Goal: Task Accomplishment & Management: Complete application form

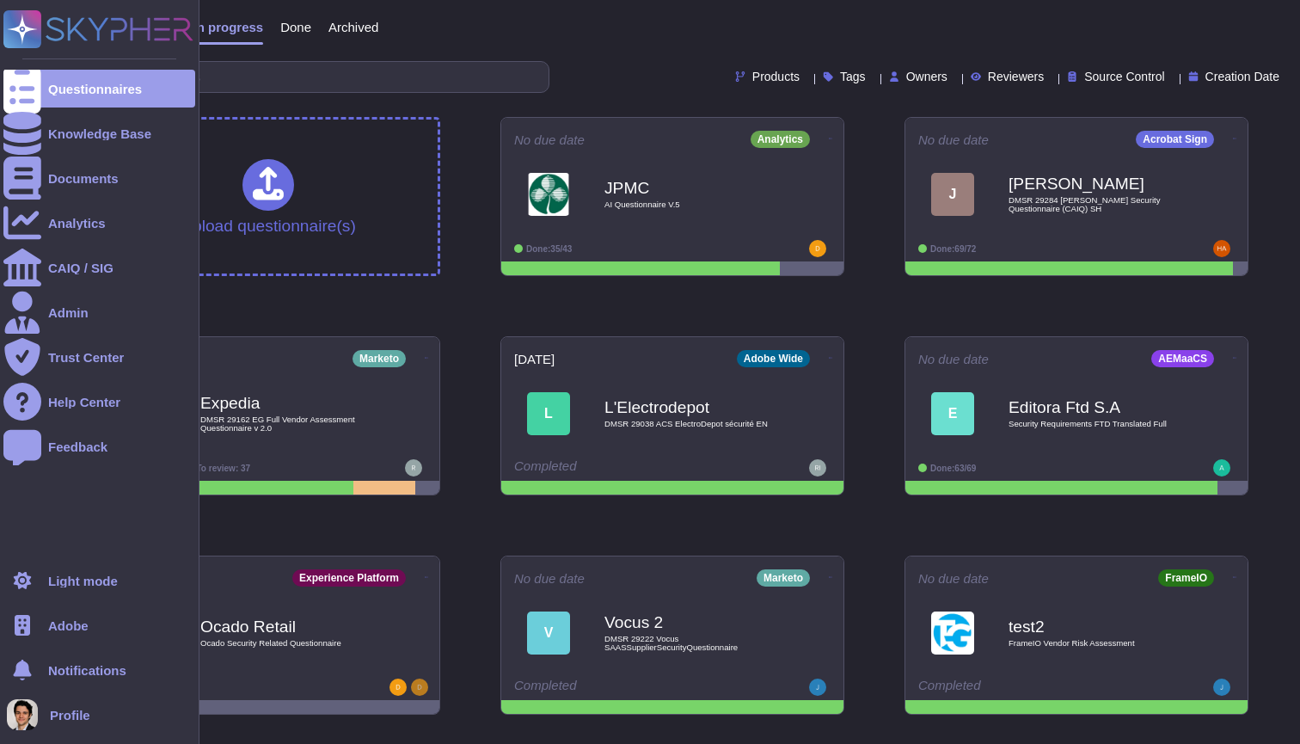
click at [59, 619] on span "Adobe" at bounding box center [68, 625] width 40 height 13
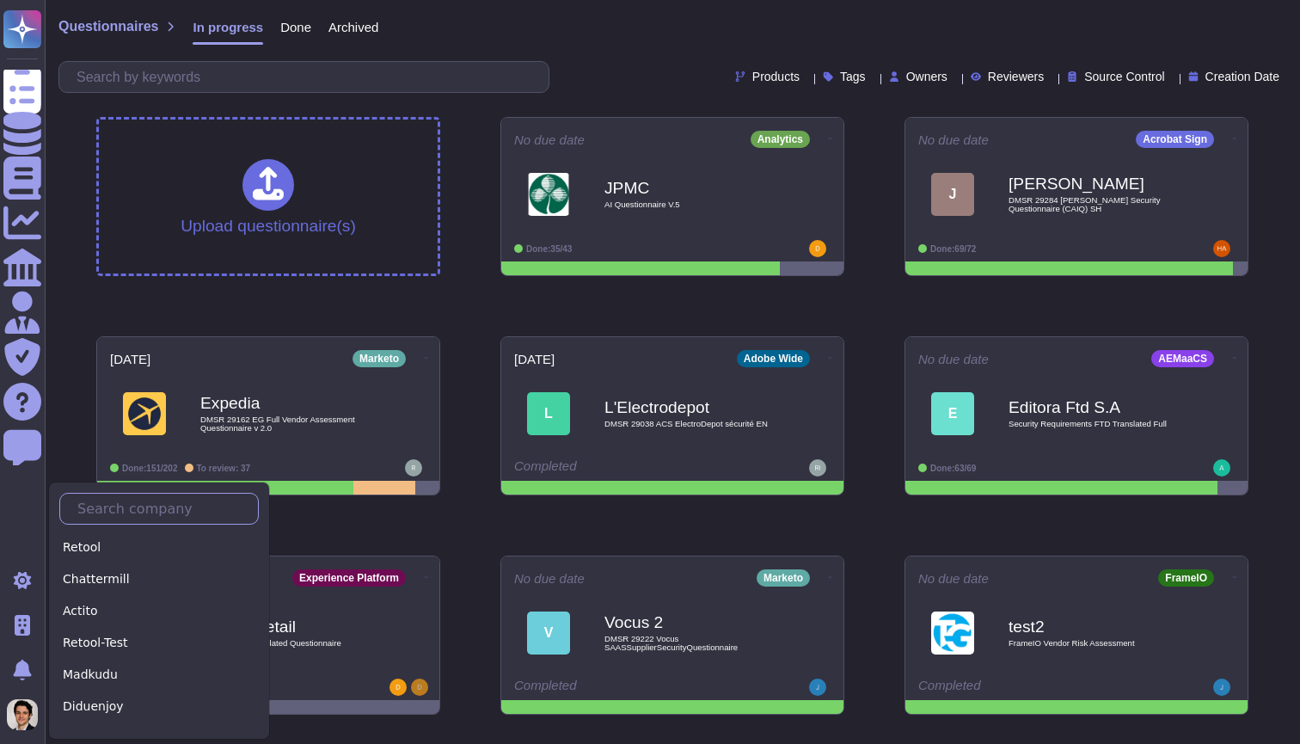
click at [122, 511] on input "text" at bounding box center [163, 509] width 189 height 30
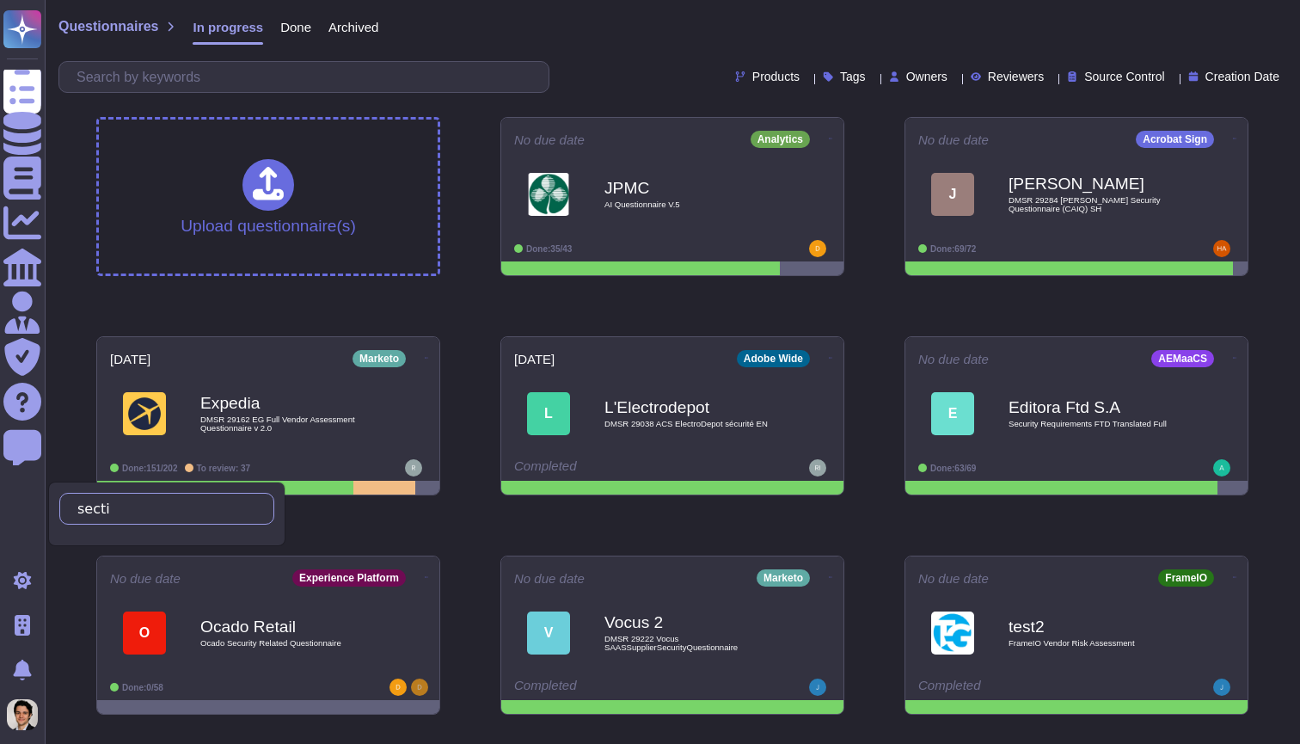
drag, startPoint x: 144, startPoint y: 507, endPoint x: 101, endPoint y: 508, distance: 42.1
click at [101, 508] on input "secti" at bounding box center [162, 509] width 187 height 30
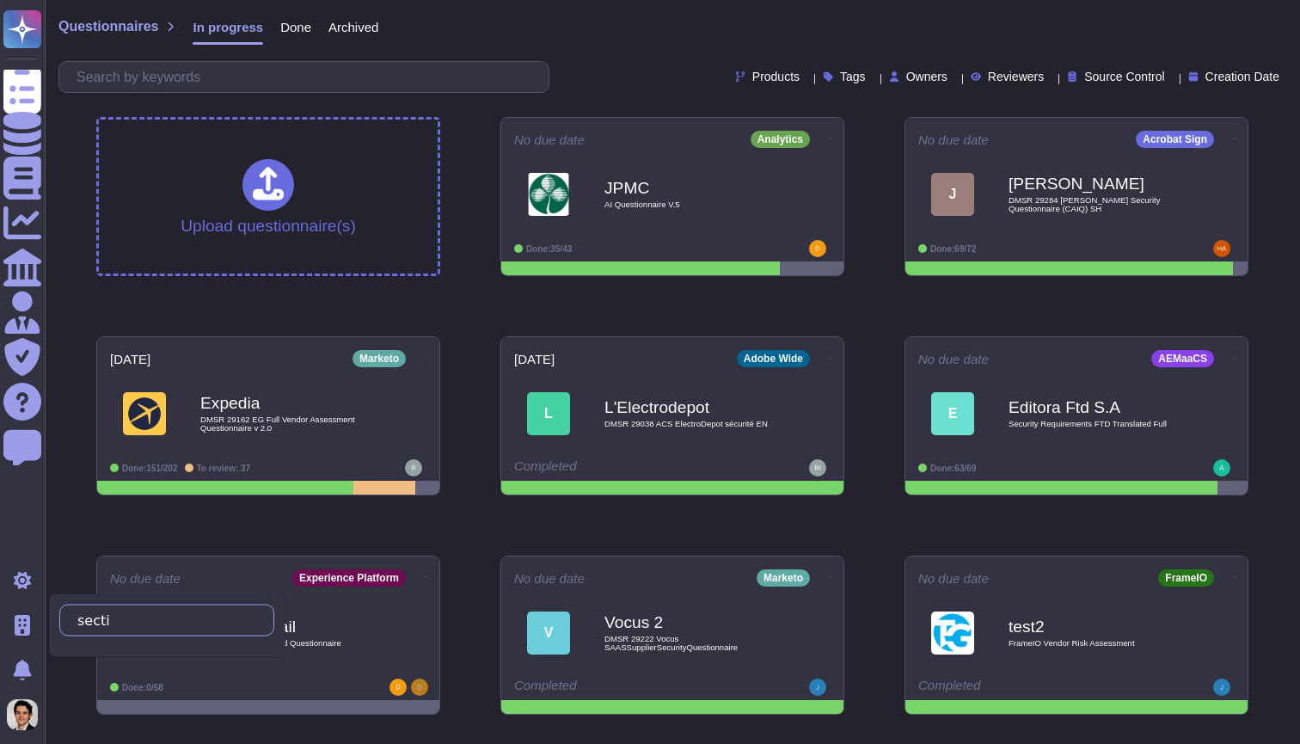
click at [149, 617] on input "secti" at bounding box center [162, 620] width 187 height 30
click at [102, 622] on input "sectigo" at bounding box center [162, 620] width 187 height 30
type input "Sectigo"
click at [85, 656] on div "Sectigo" at bounding box center [166, 659] width 215 height 25
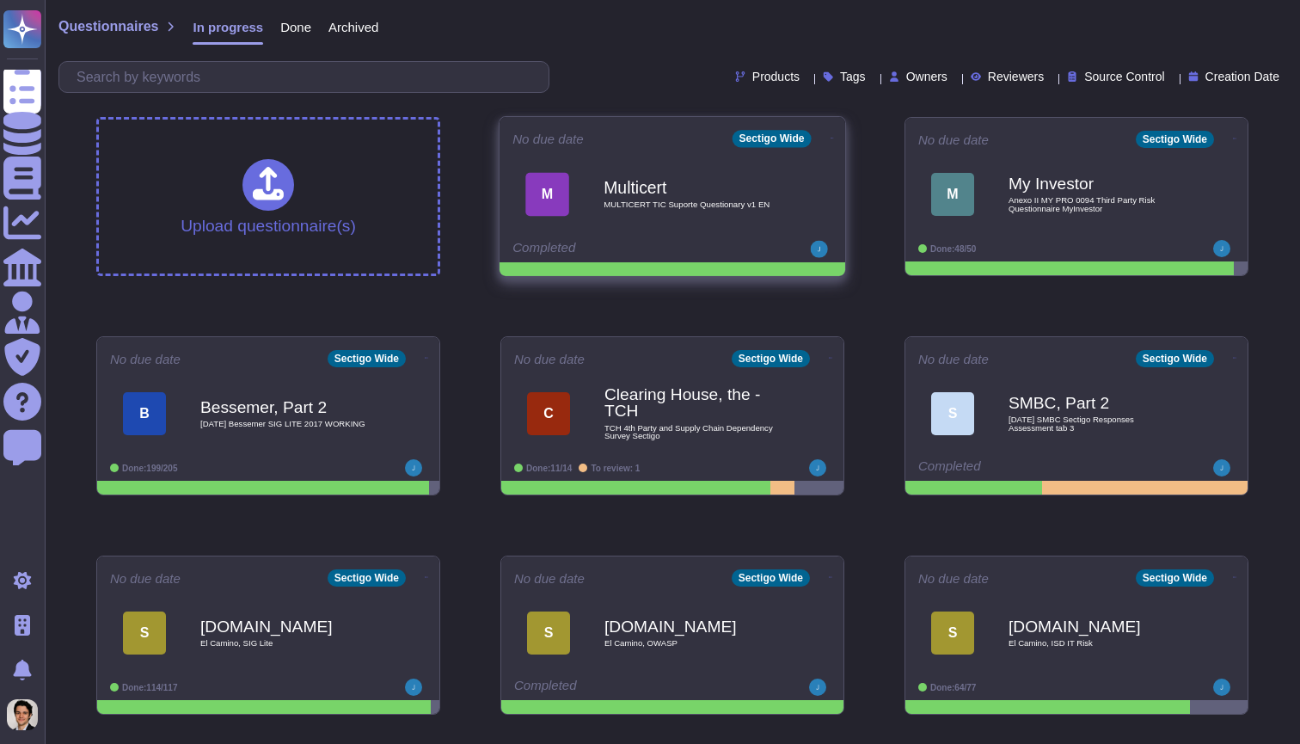
click at [739, 230] on div "M Multicert MULTICERT TIC Suporte Questionary v1 EN" at bounding box center [672, 193] width 320 height 87
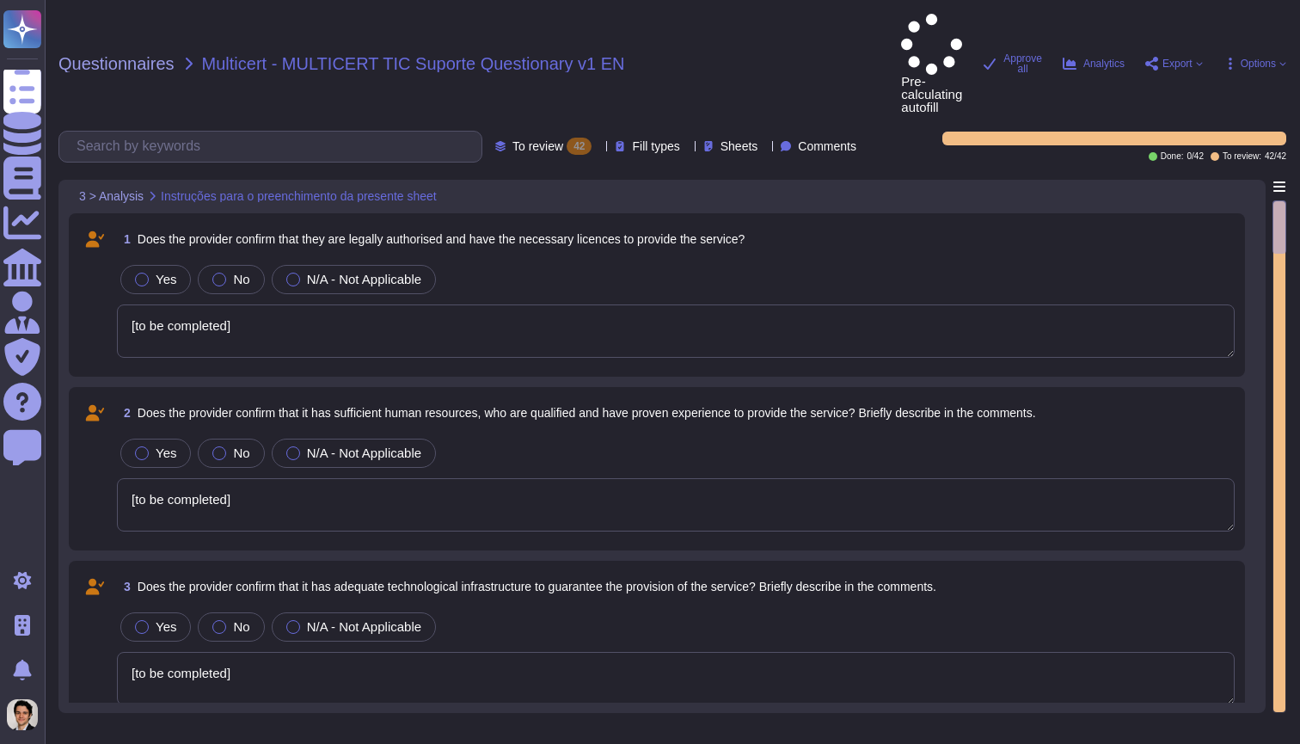
type textarea "[to be completed]"
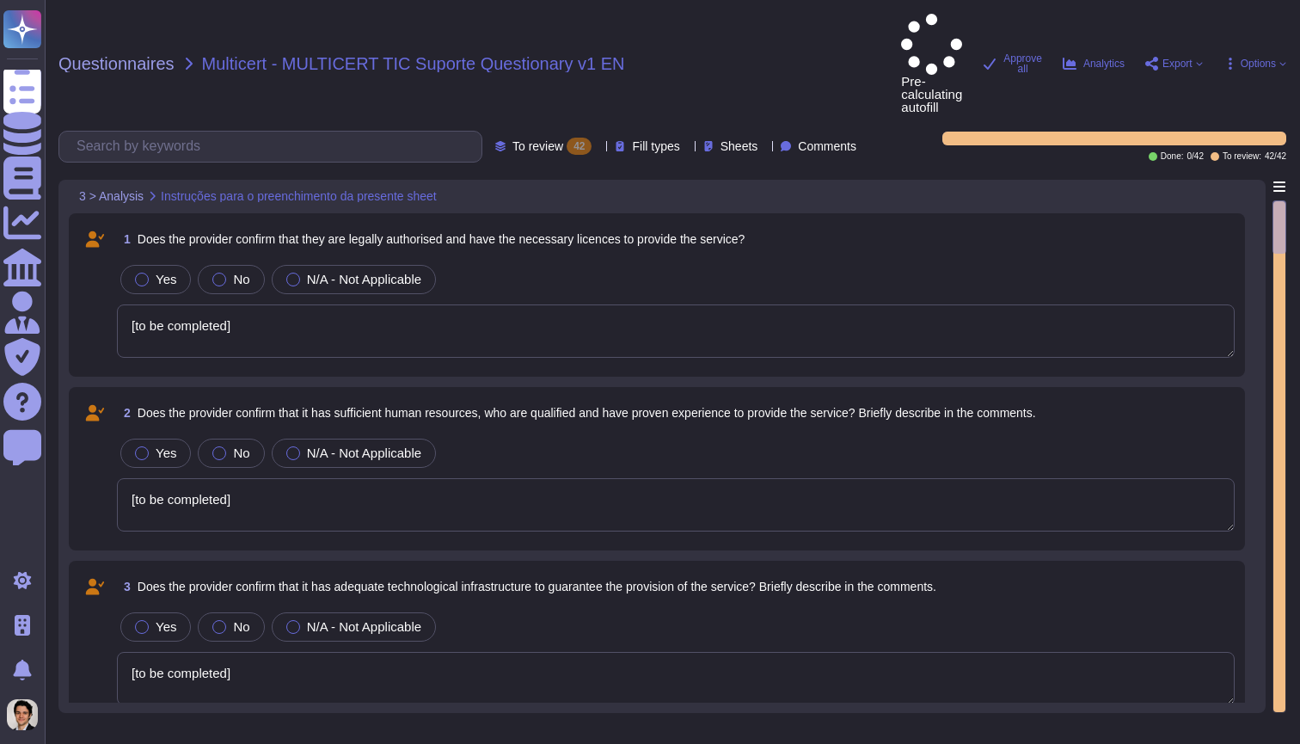
type textarea "[to be completed]"
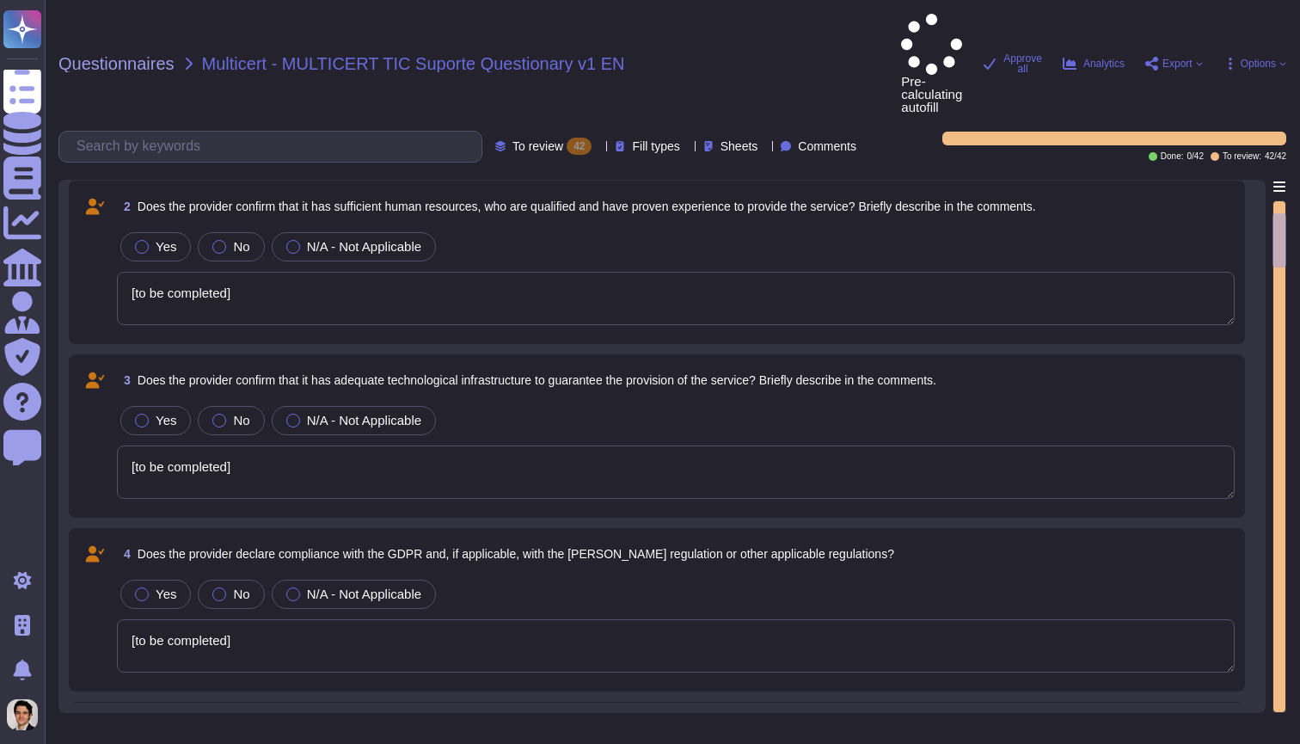
type textarea "[to be completed]"
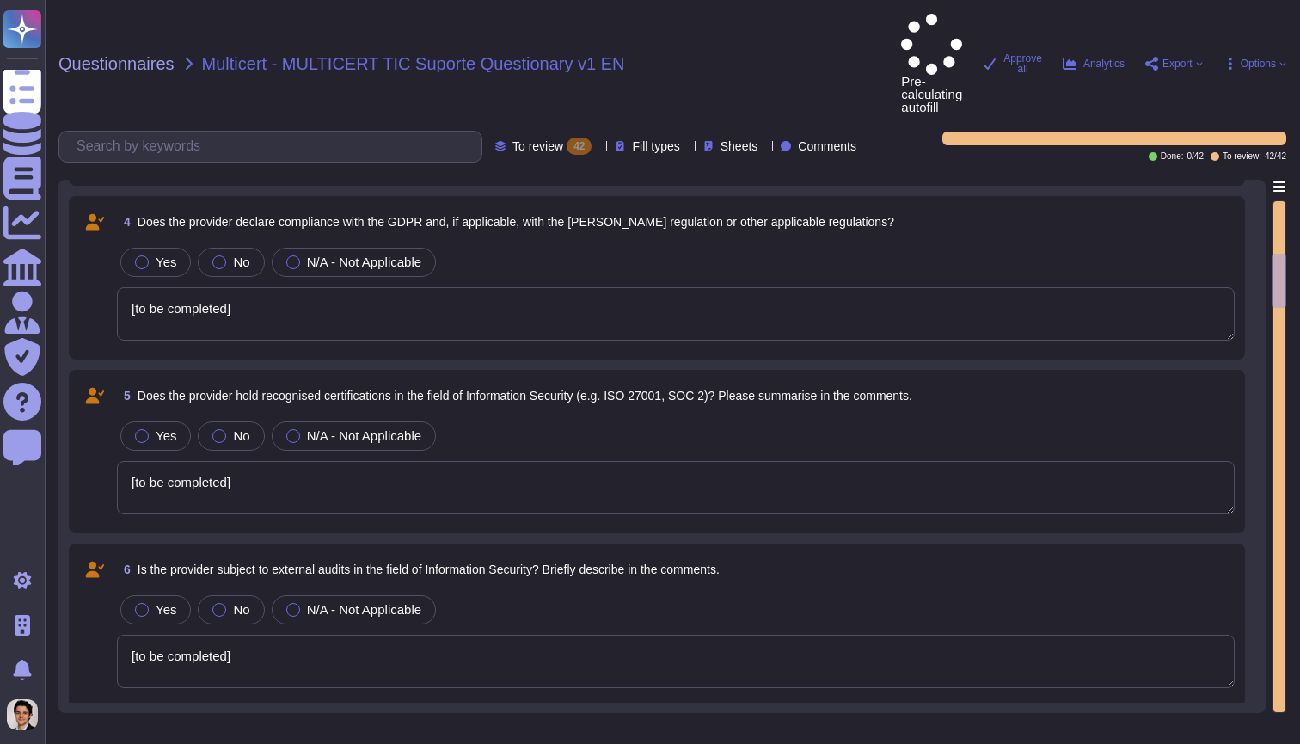
type textarea "[to be completed]"
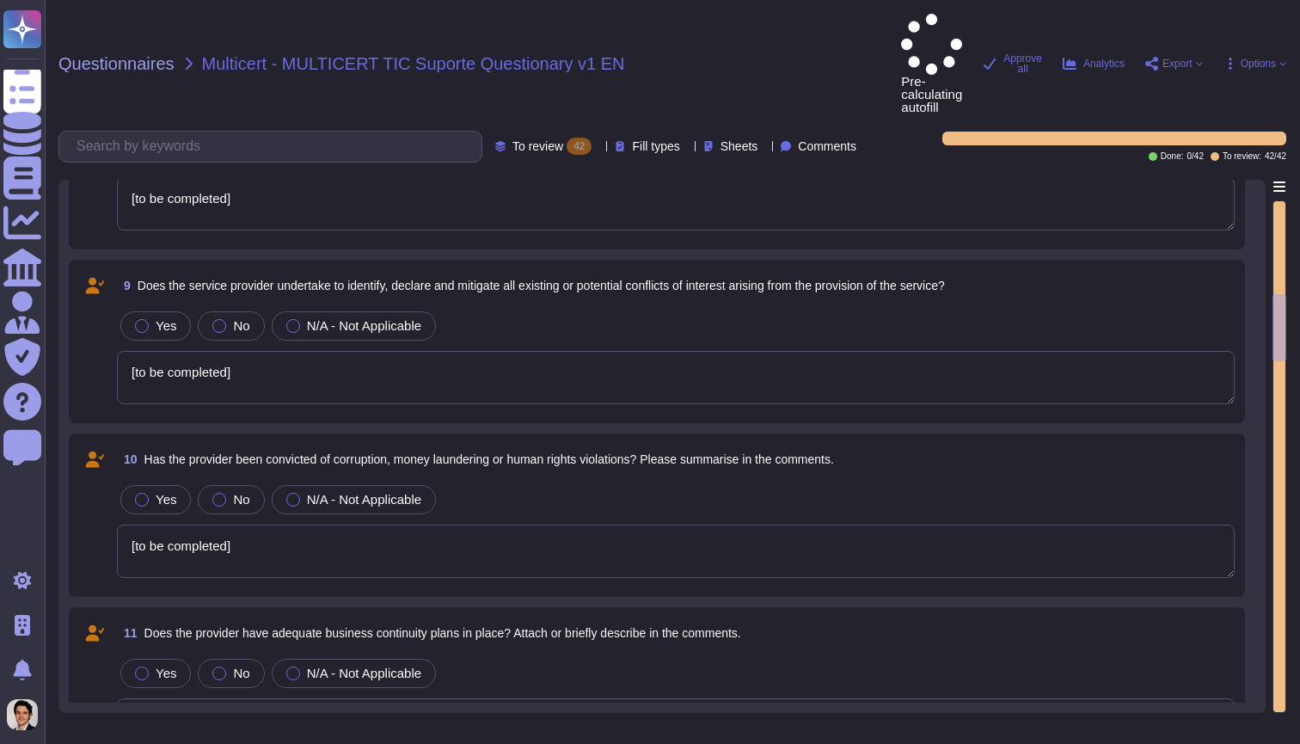
type textarea "[to be completed]"
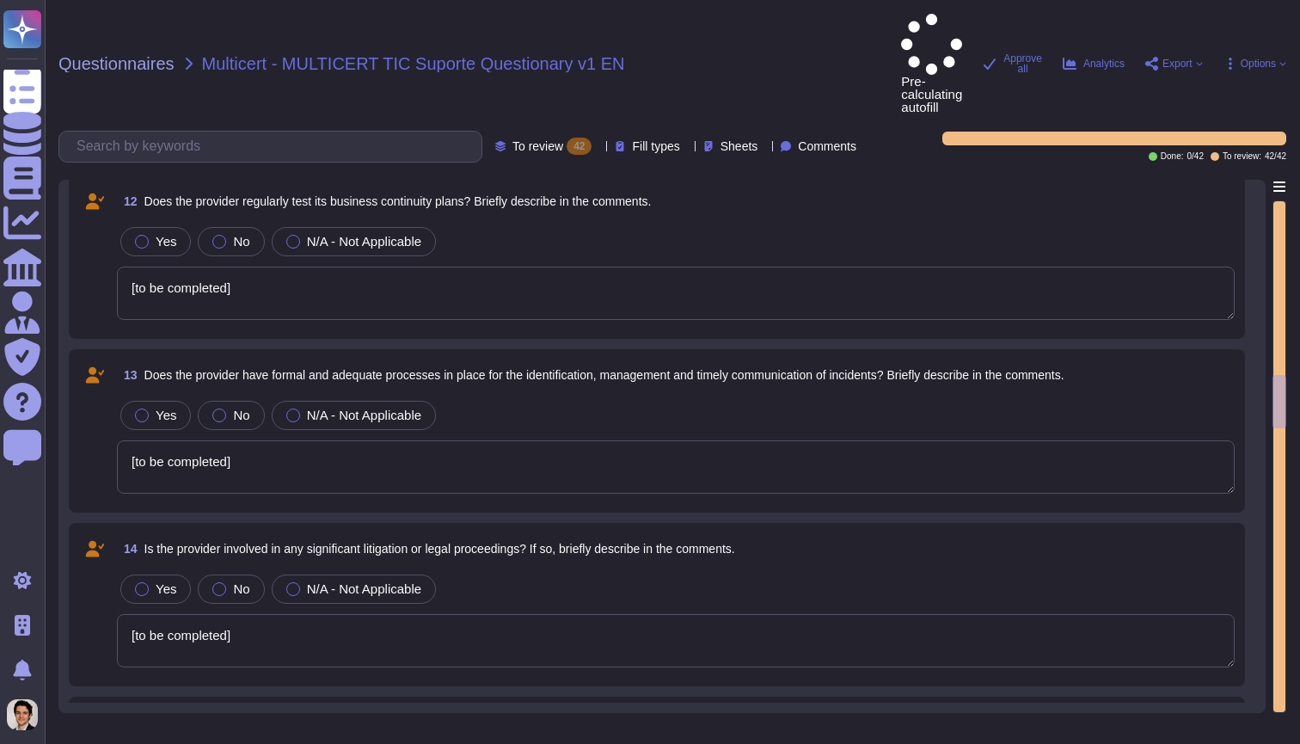
type textarea "[to be completed]"
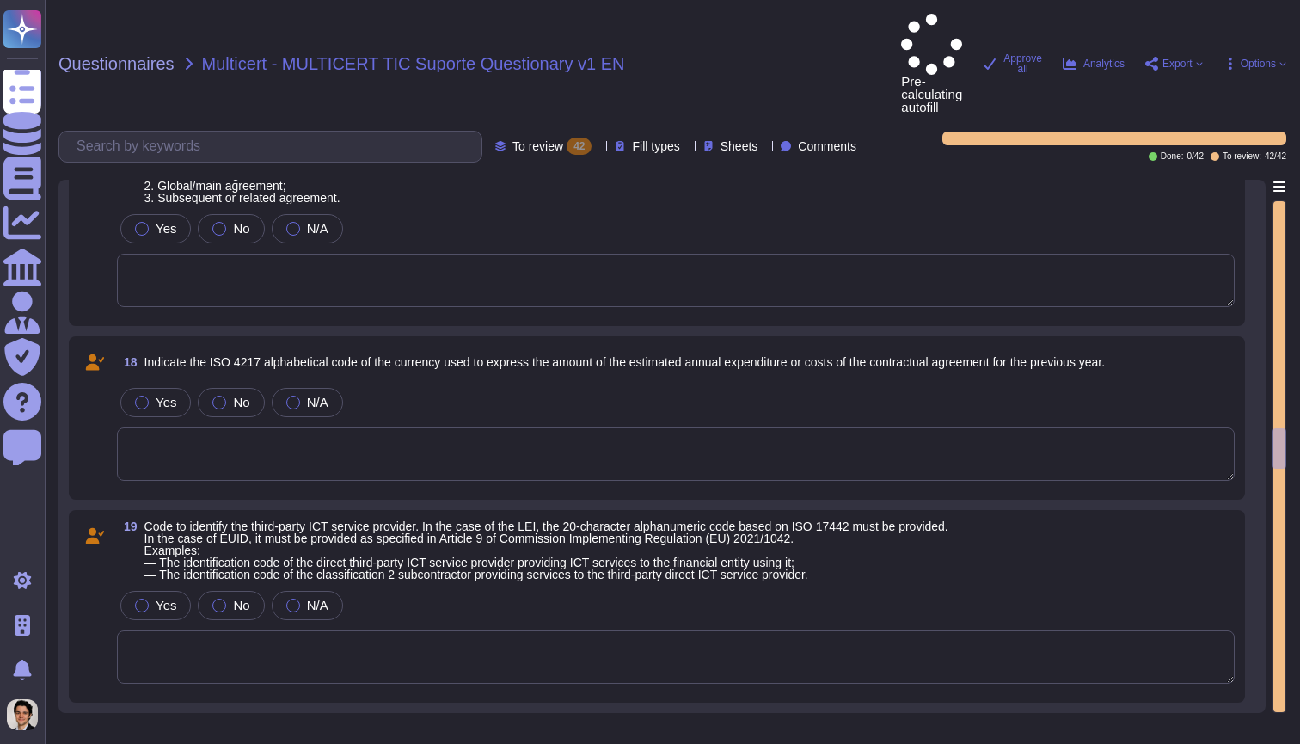
scroll to position [3022, 0]
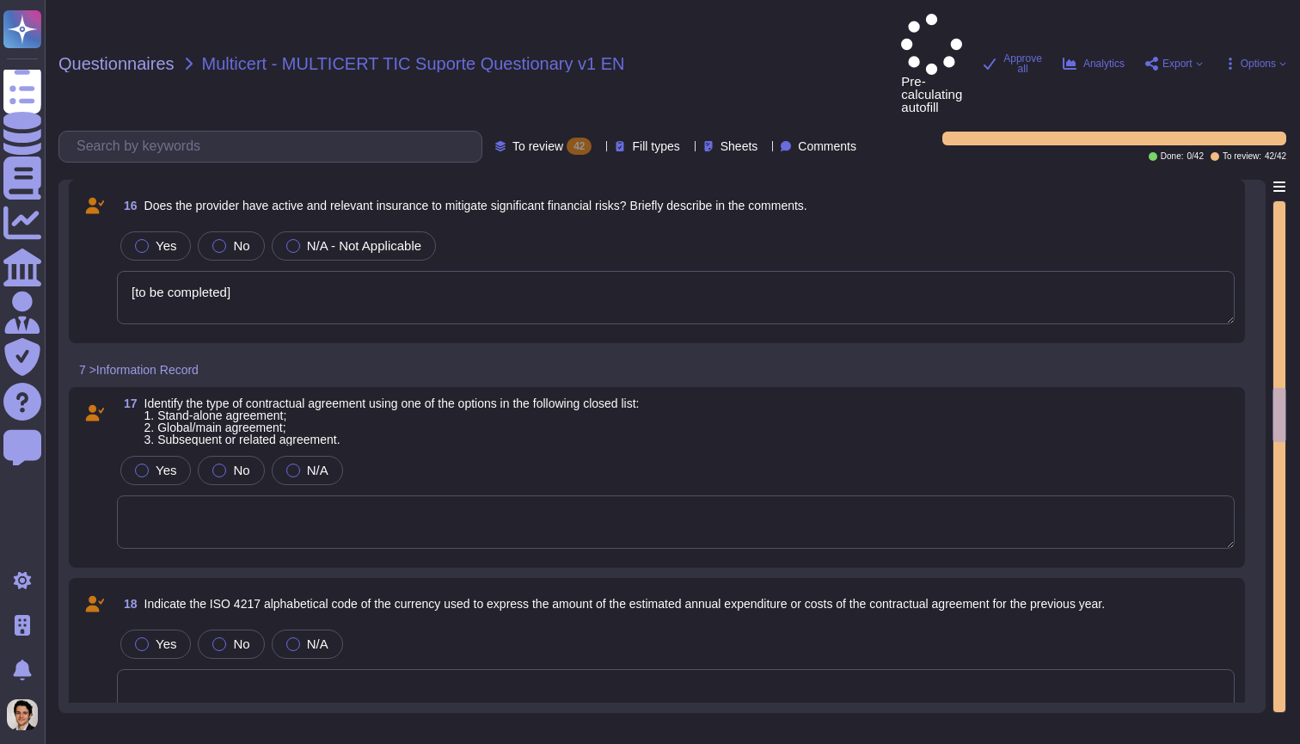
type textarea "[to be completed]"
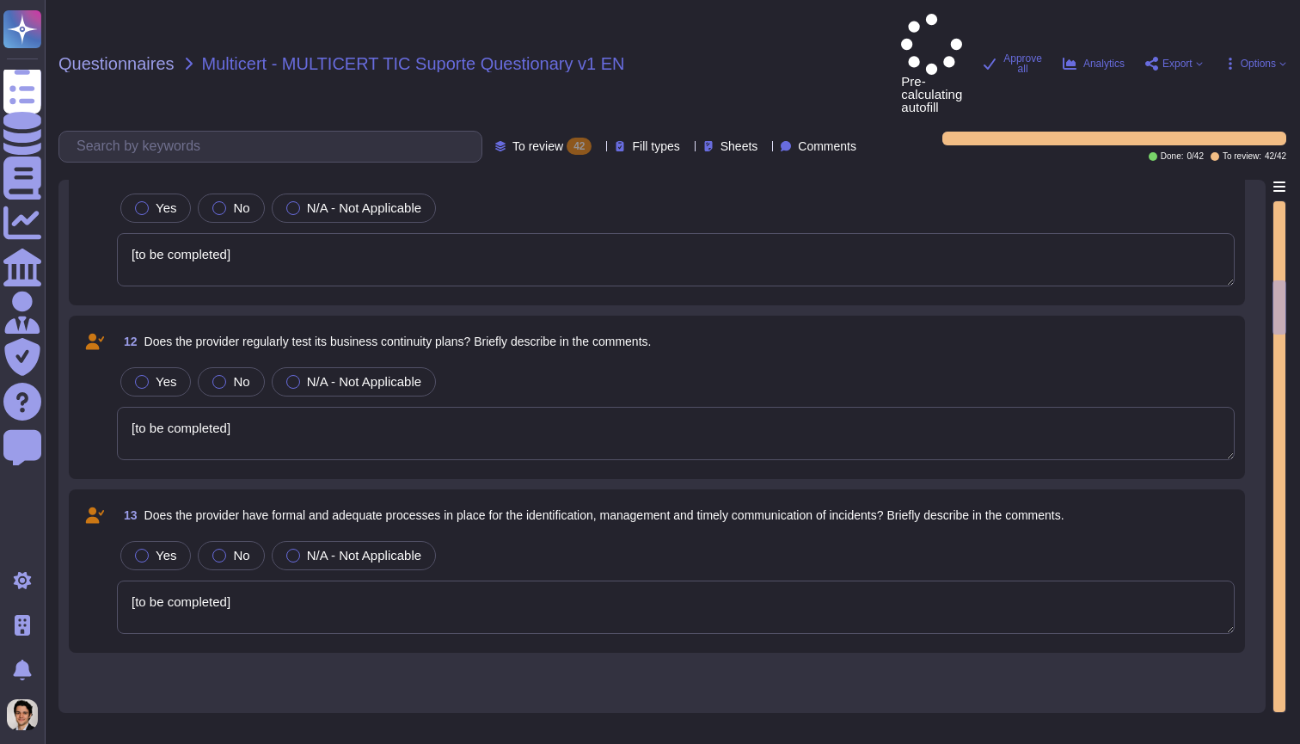
type textarea "[to be completed]"
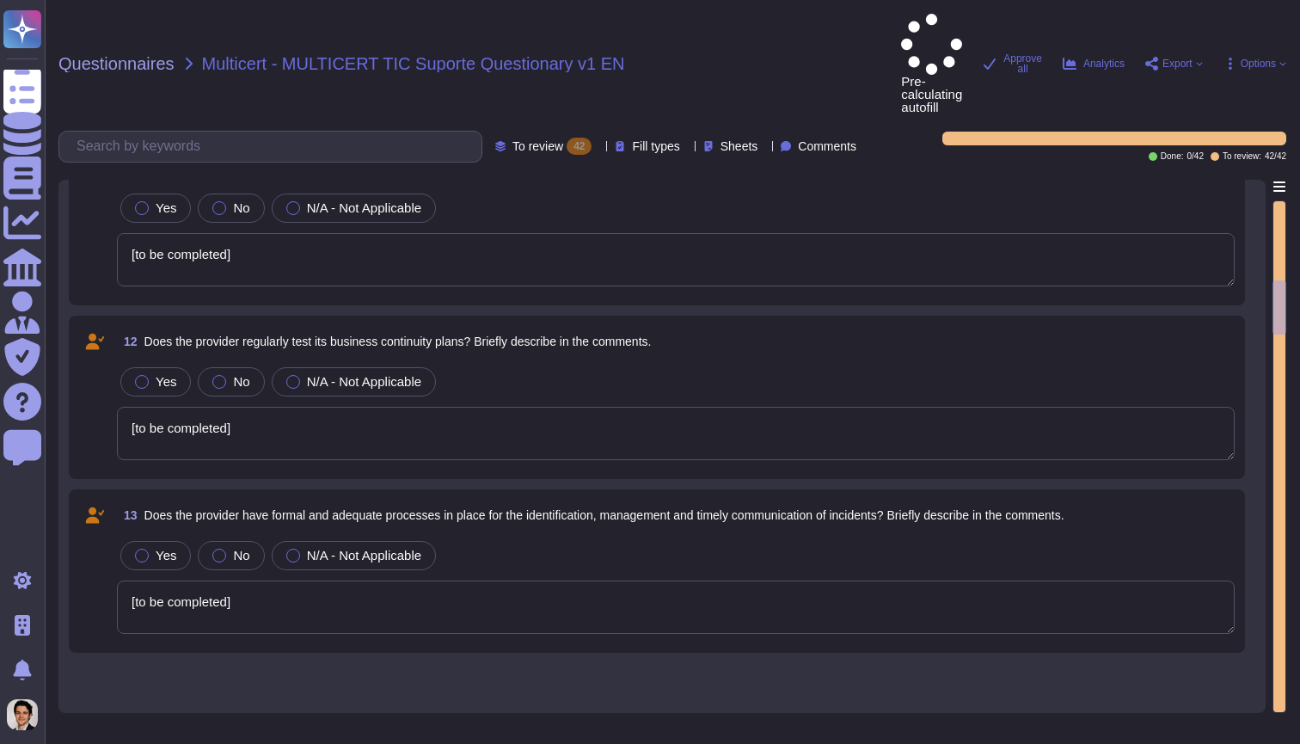
type textarea "[to be completed]"
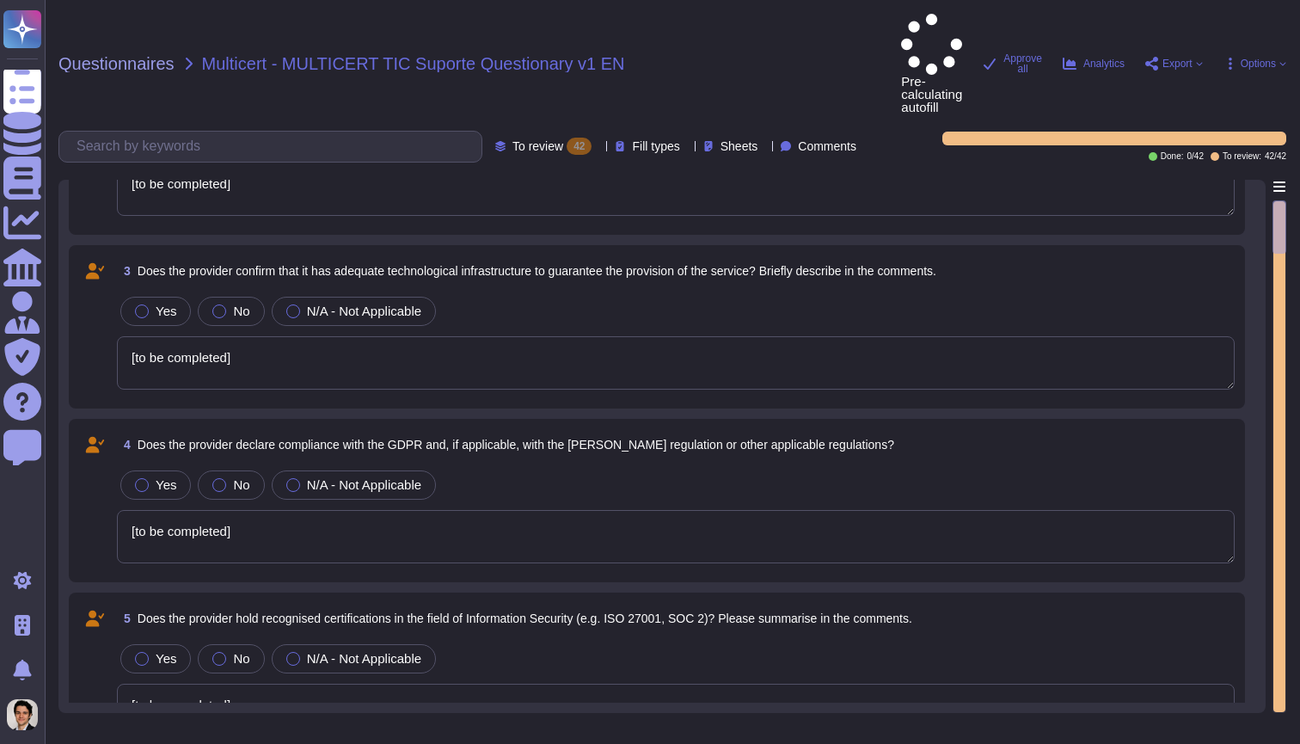
type textarea "[to be completed]"
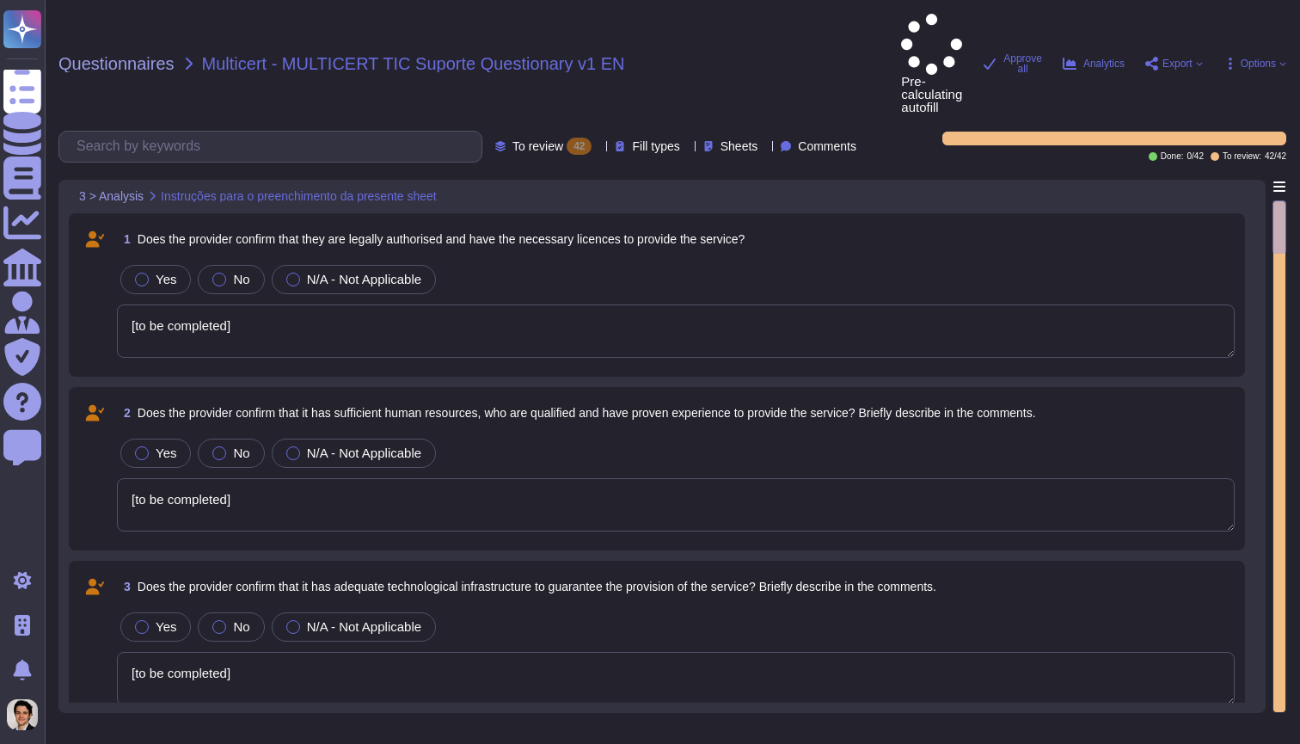
scroll to position [0, 0]
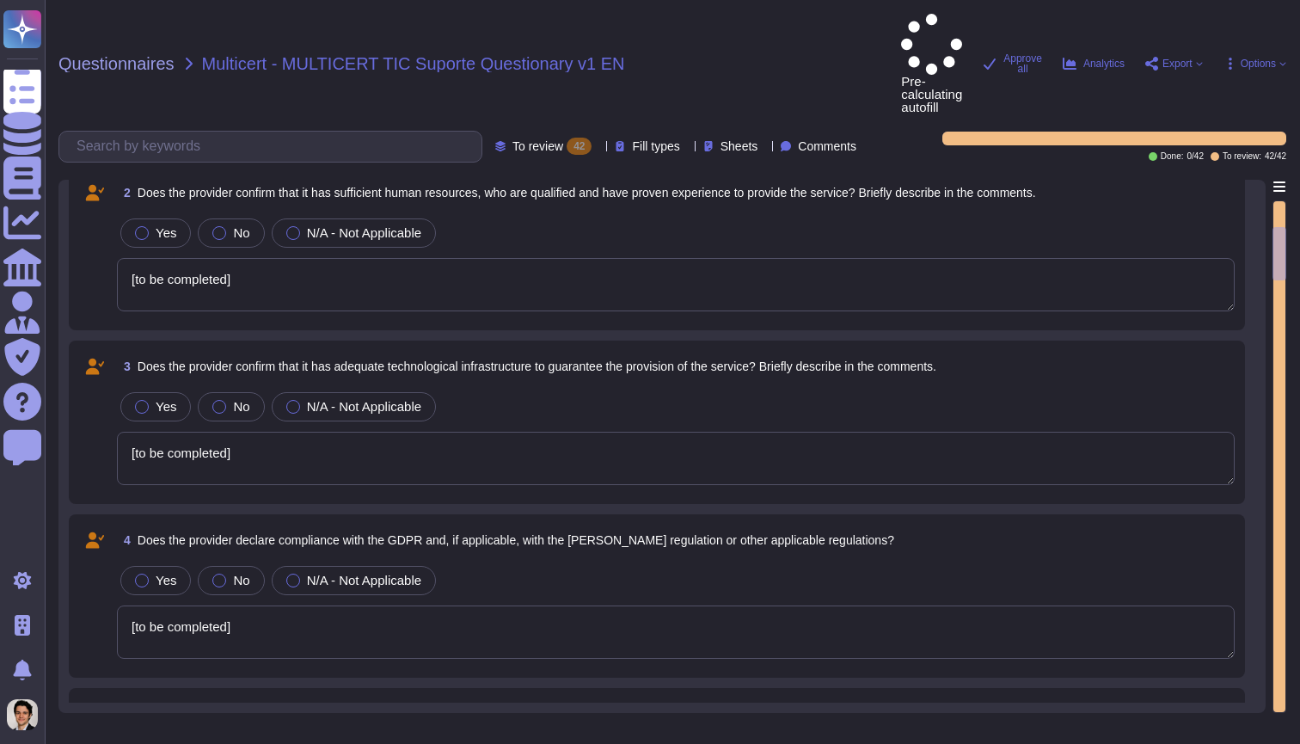
type textarea "[to be completed]"
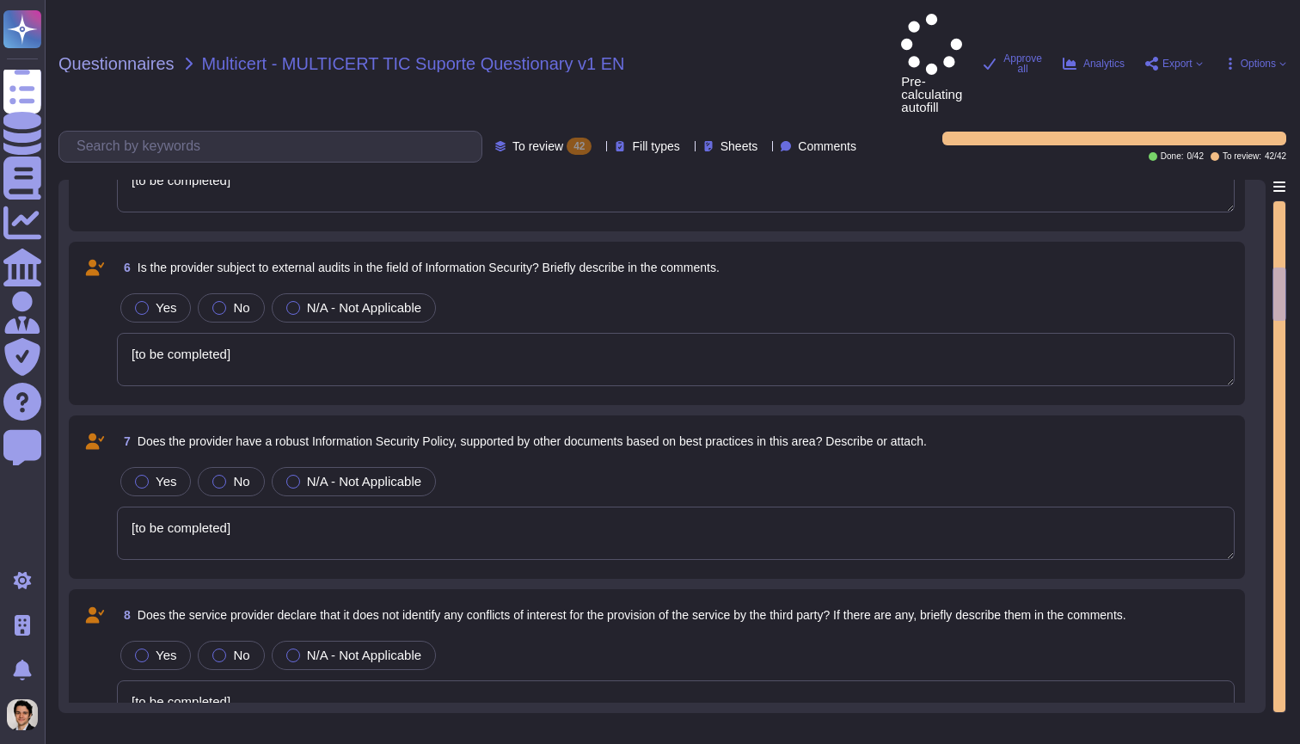
type textarea "[to be completed]"
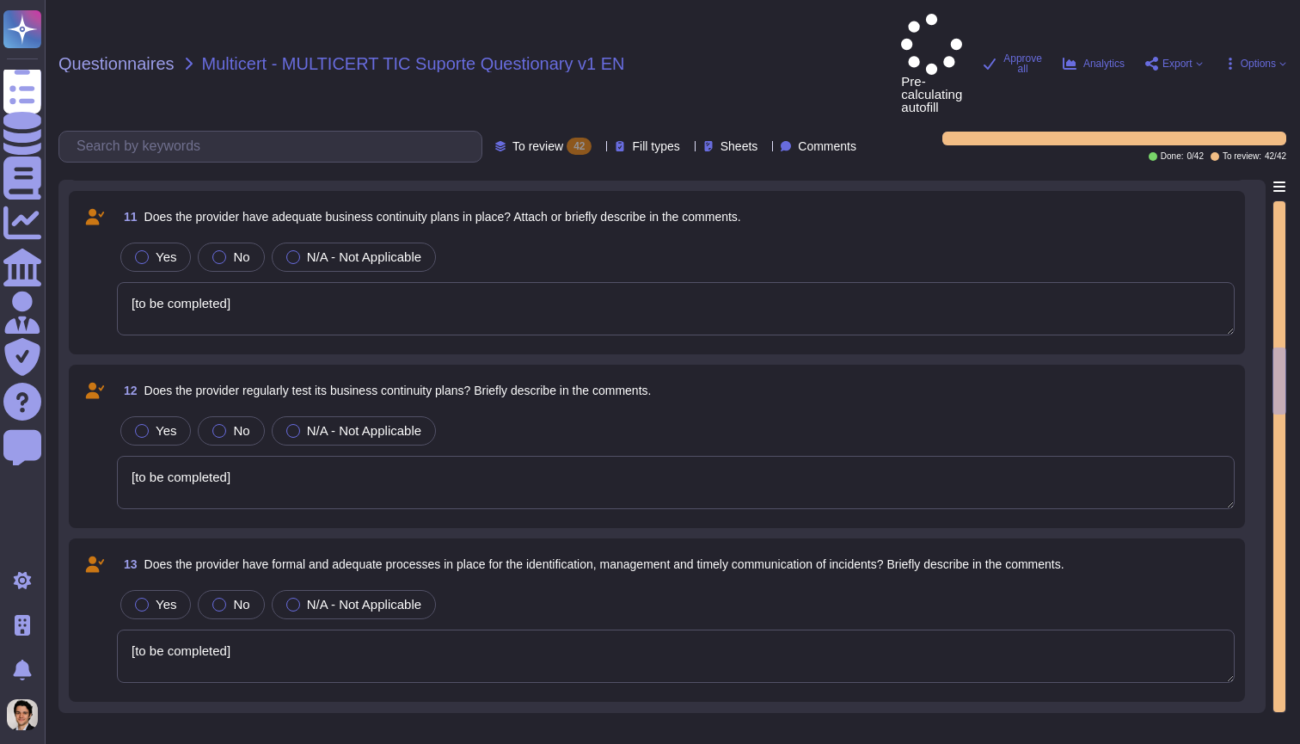
type textarea "[to be completed]"
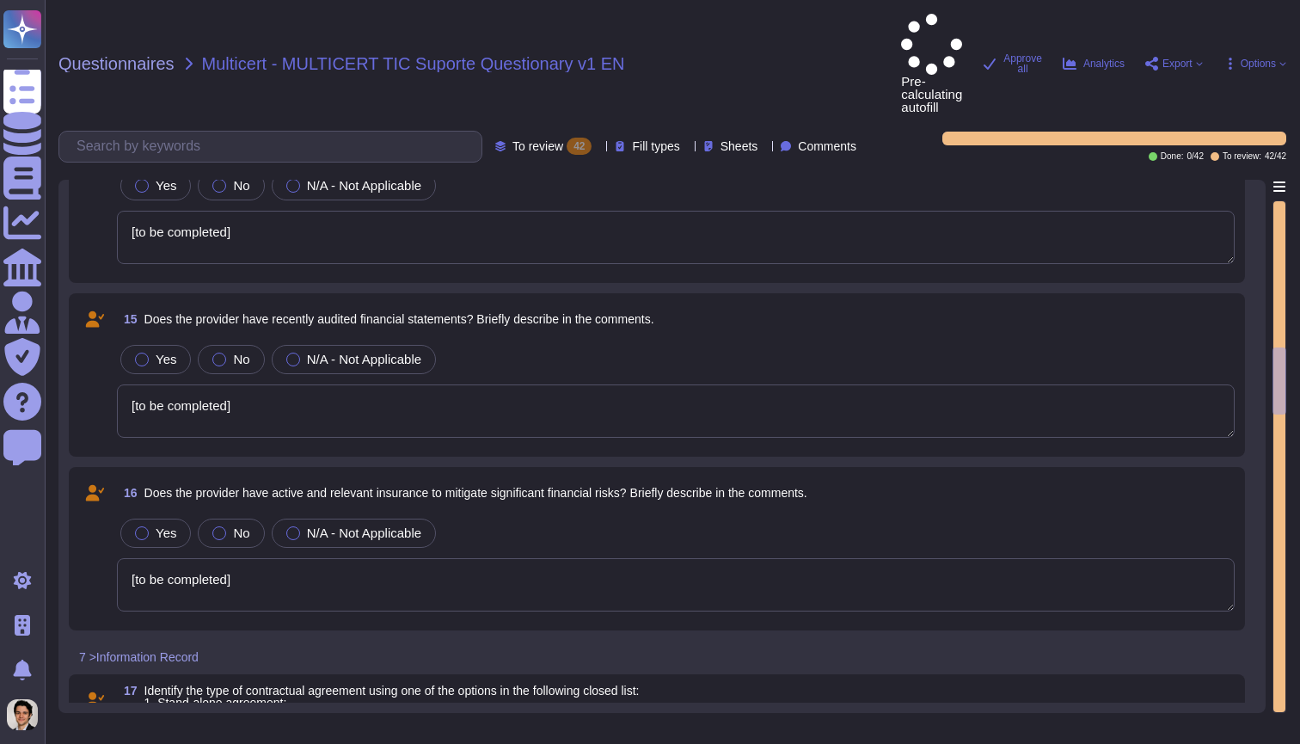
type textarea "[to be completed]"
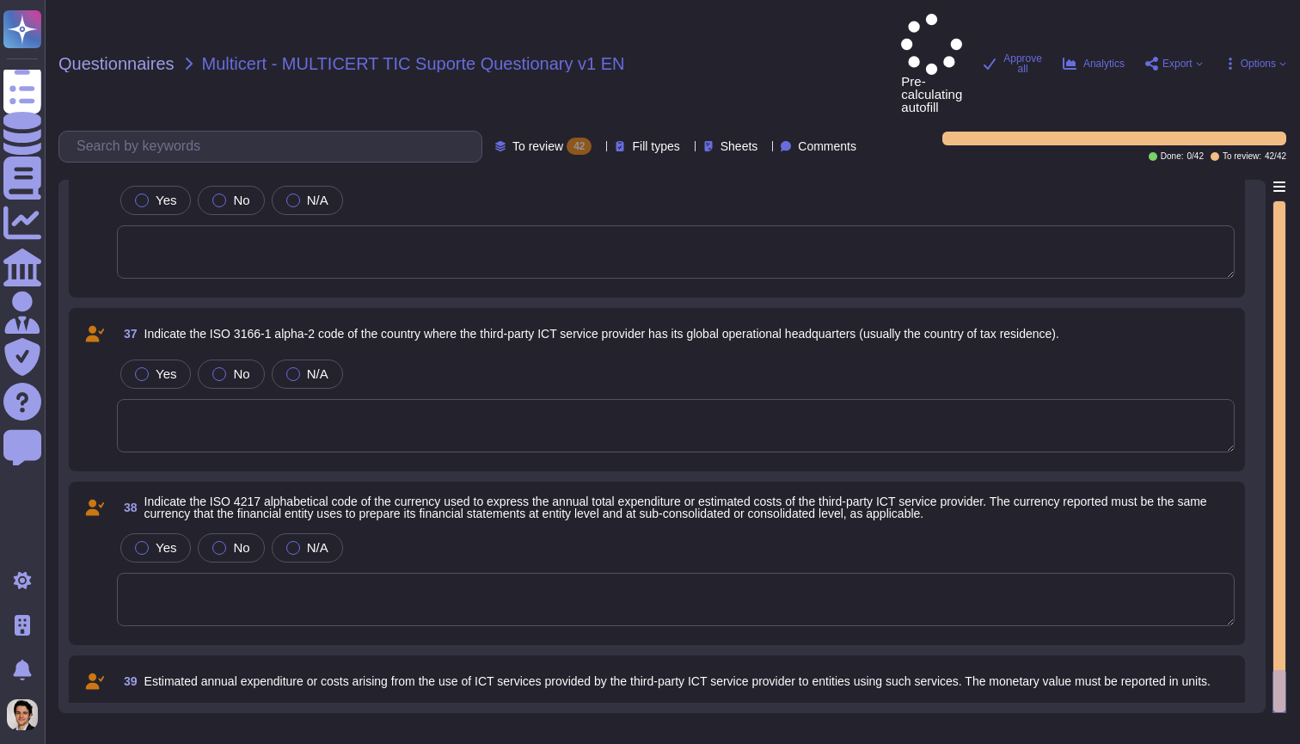
scroll to position [6198, 0]
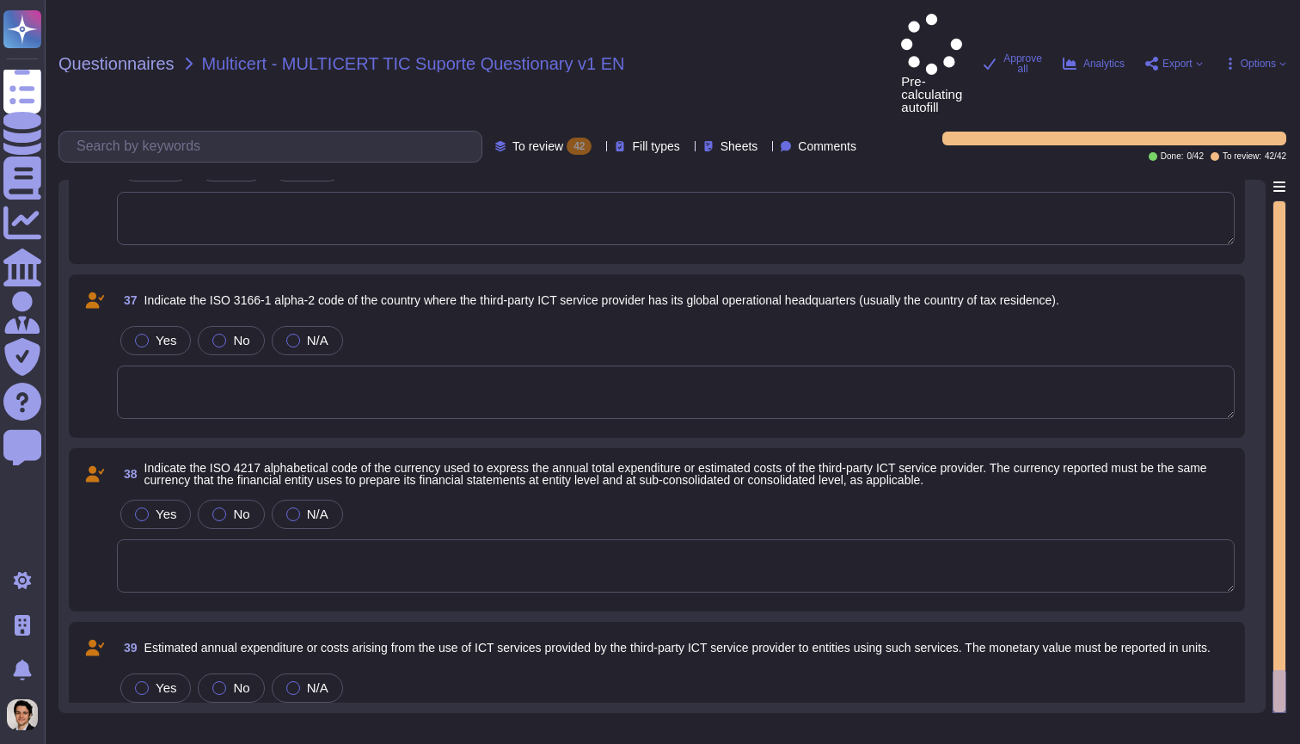
click at [420, 365] on textarea at bounding box center [676, 391] width 1118 height 53
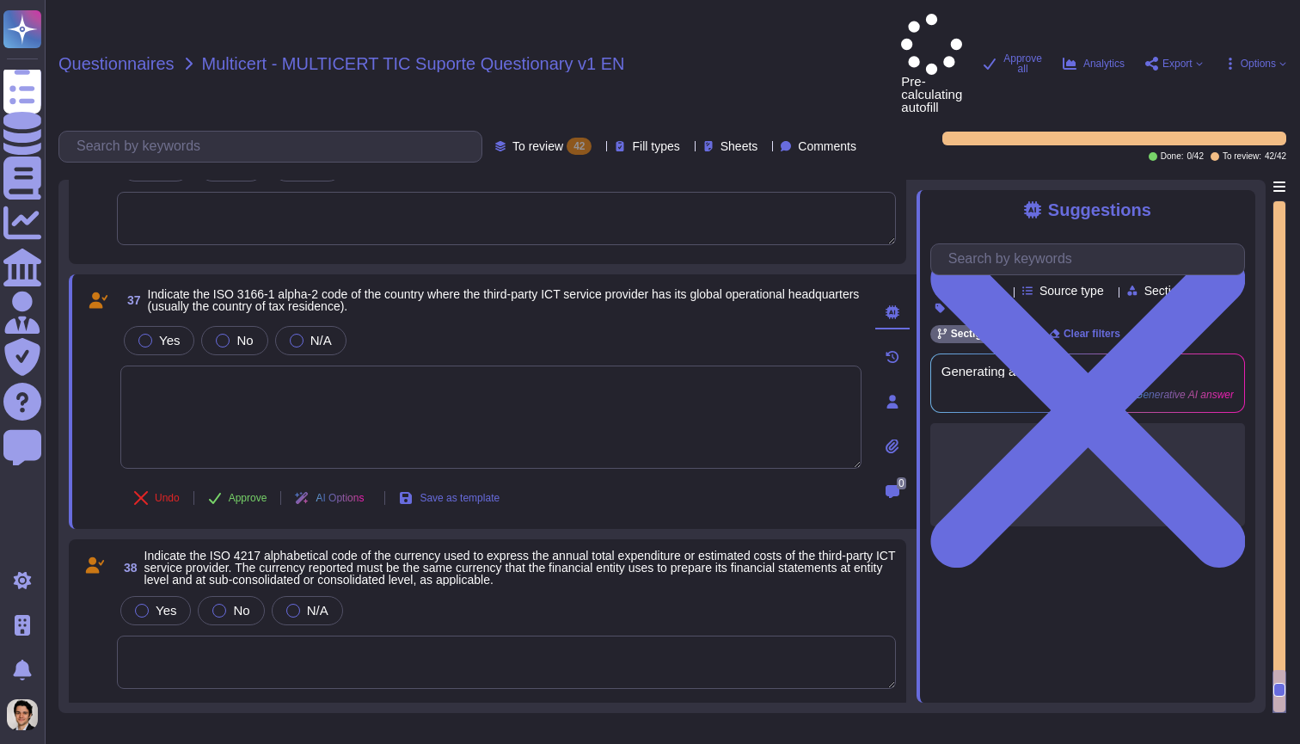
click at [118, 55] on span "Questionnaires" at bounding box center [116, 63] width 116 height 17
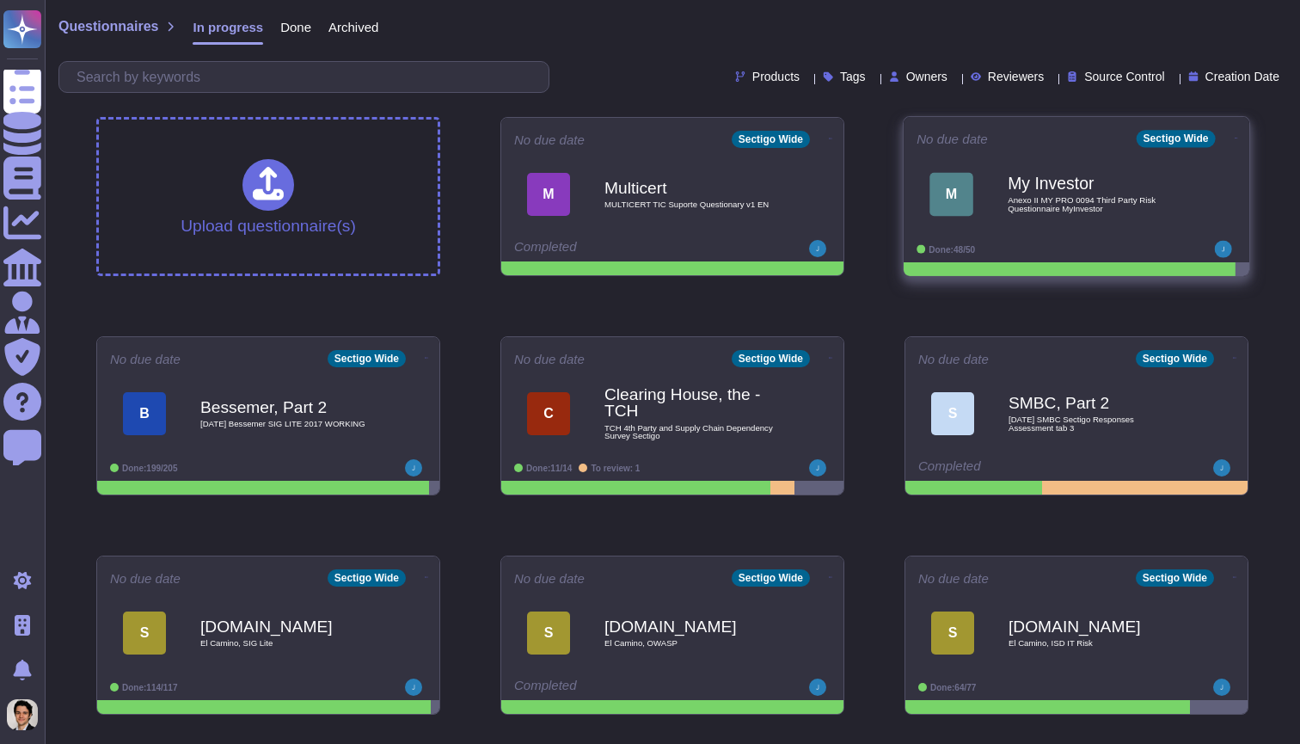
click at [969, 203] on div "M" at bounding box center [952, 194] width 44 height 44
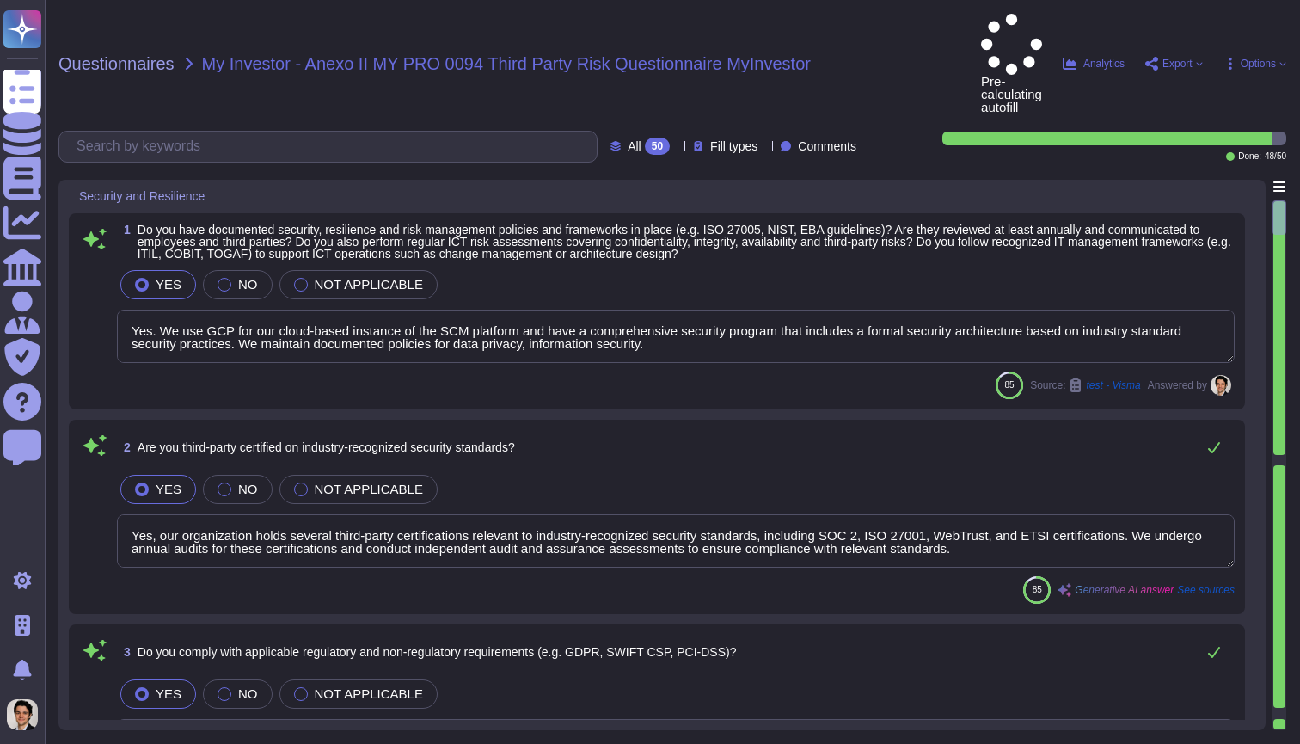
type textarea "Yes. We use GCP for our cloud-based instance of the SCM platform and have a com…"
type textarea "Yes, our organization holds several third-party certifications relevant to indu…"
type textarea "Yes, Sectigo complies fully with all relevant legislation and regulations perta…"
type textarea "Yes, we have a mandatory cybersecurity and awareness training program for all e…"
type textarea "Yes, our company has clearly defined and documented information security roles …"
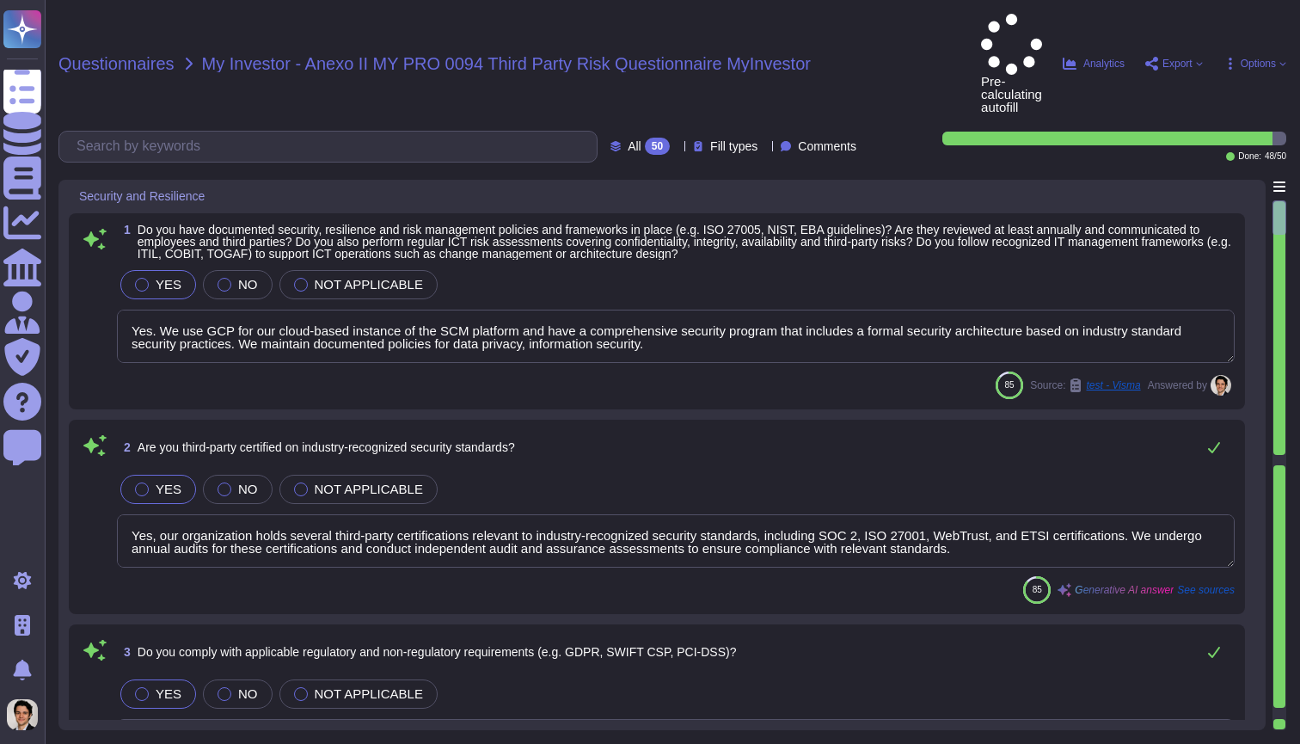
click at [142, 55] on span "Questionnaires" at bounding box center [116, 63] width 116 height 17
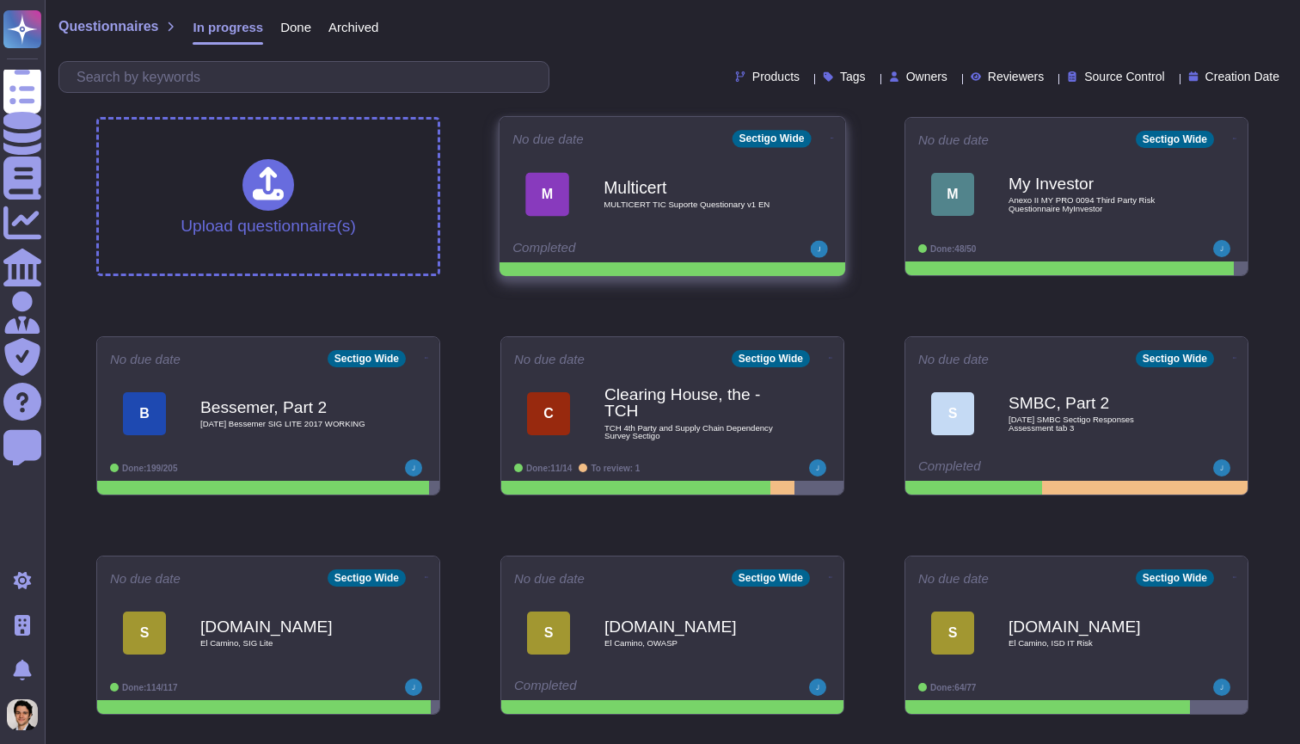
click at [789, 185] on span "M Multicert MULTICERT TIC Suporte Questionary v1 EN" at bounding box center [672, 194] width 320 height 70
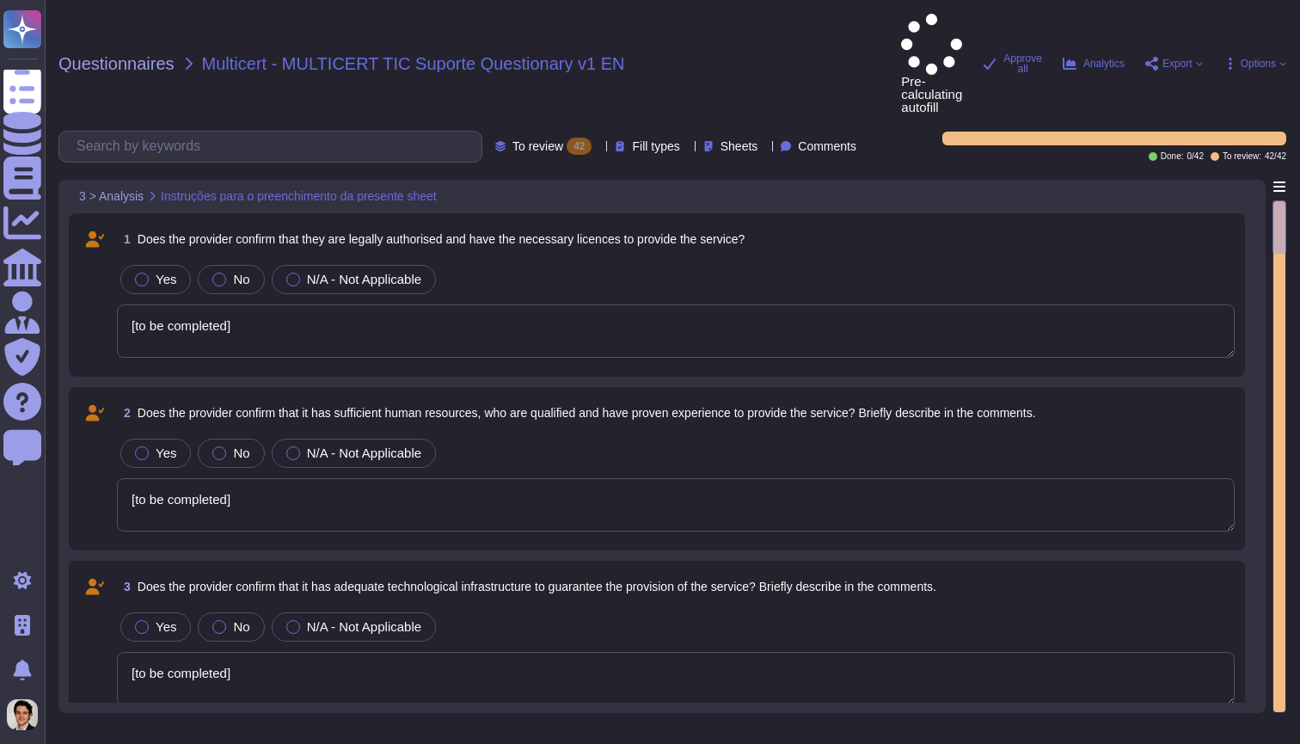
type textarea "[to be completed]"
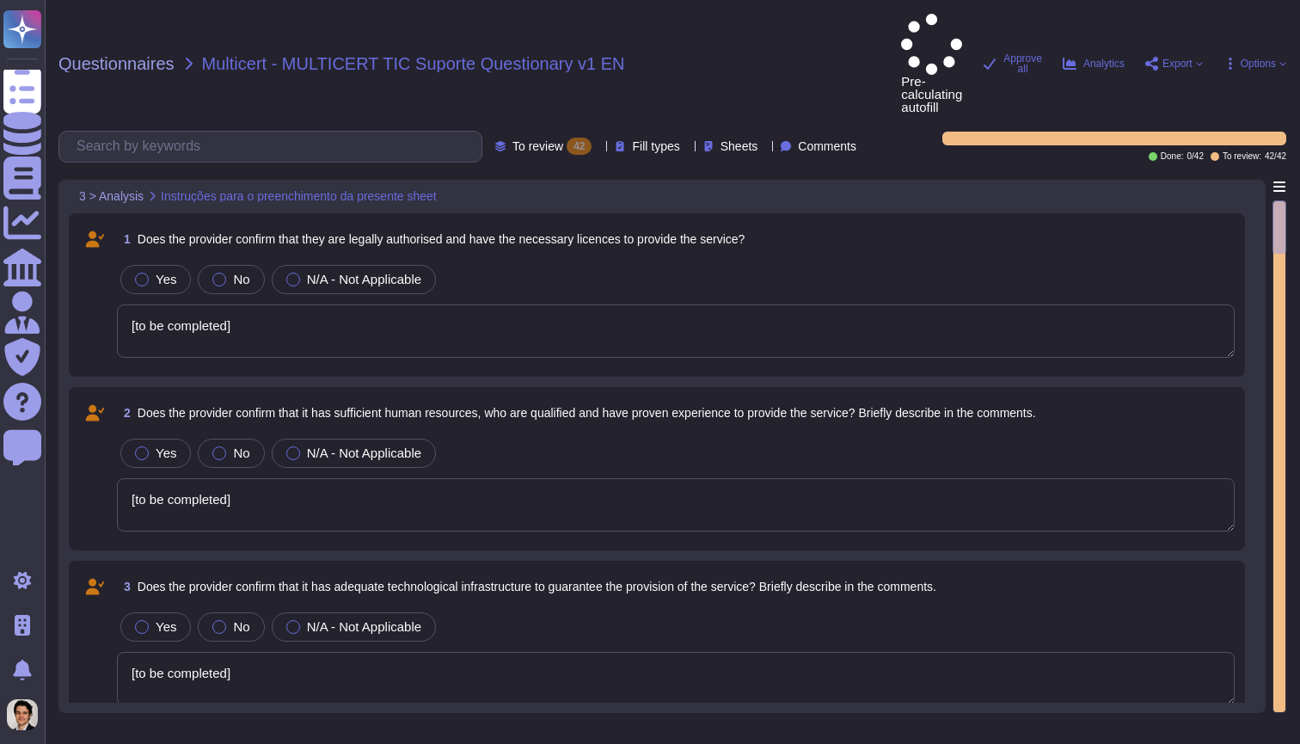
type textarea "[to be completed]"
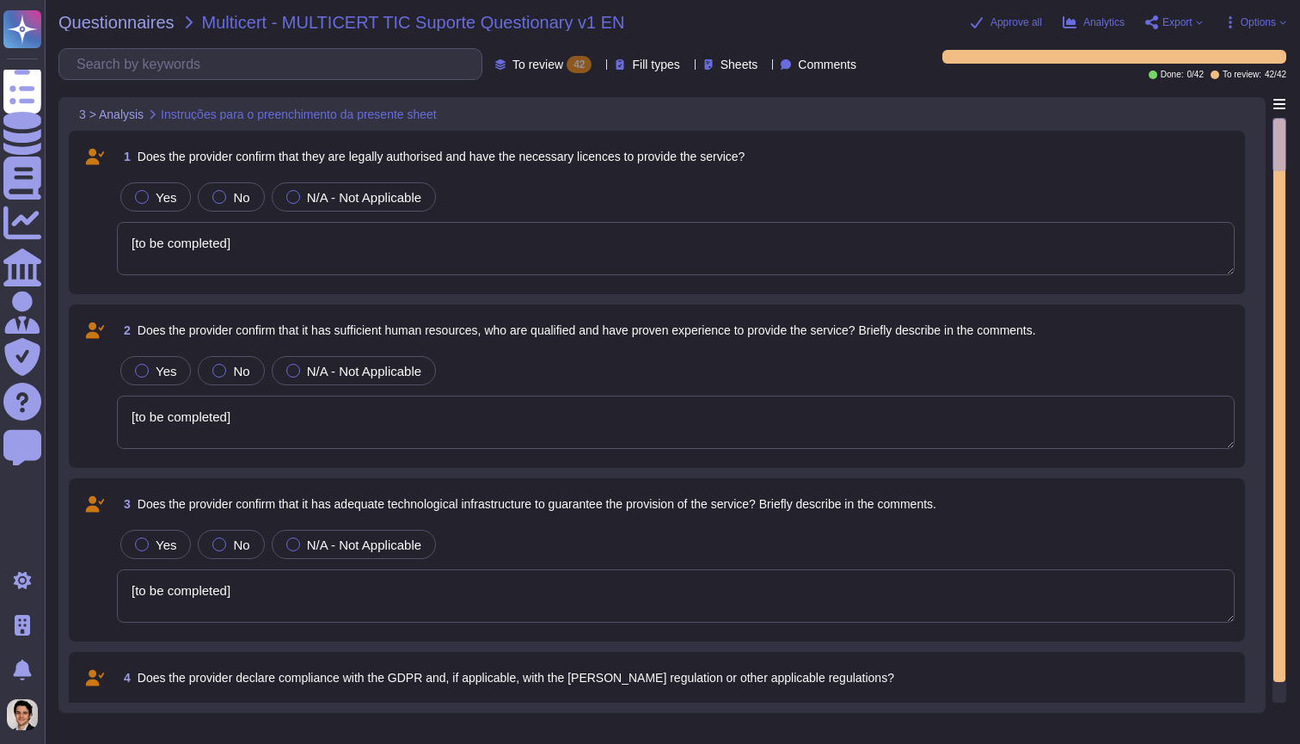
click at [447, 115] on icon at bounding box center [447, 115] width 0 height 0
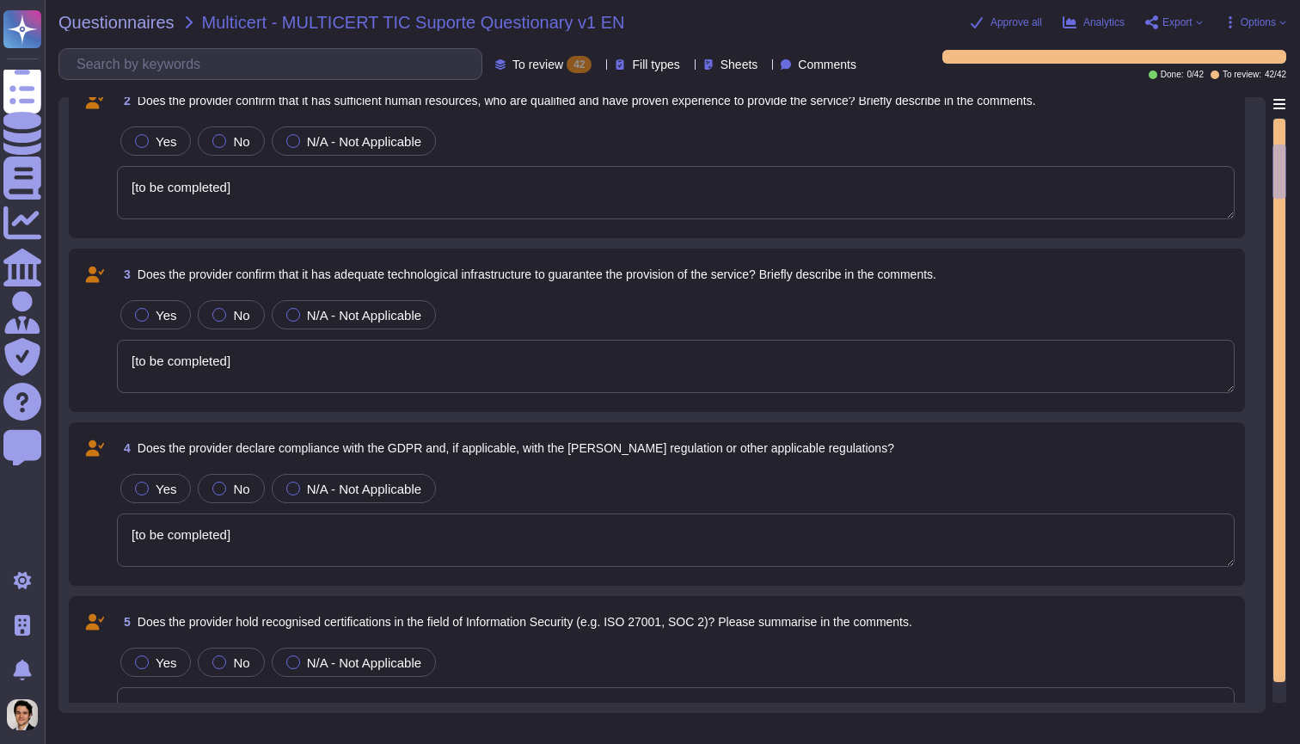
type textarea "[to be completed]"
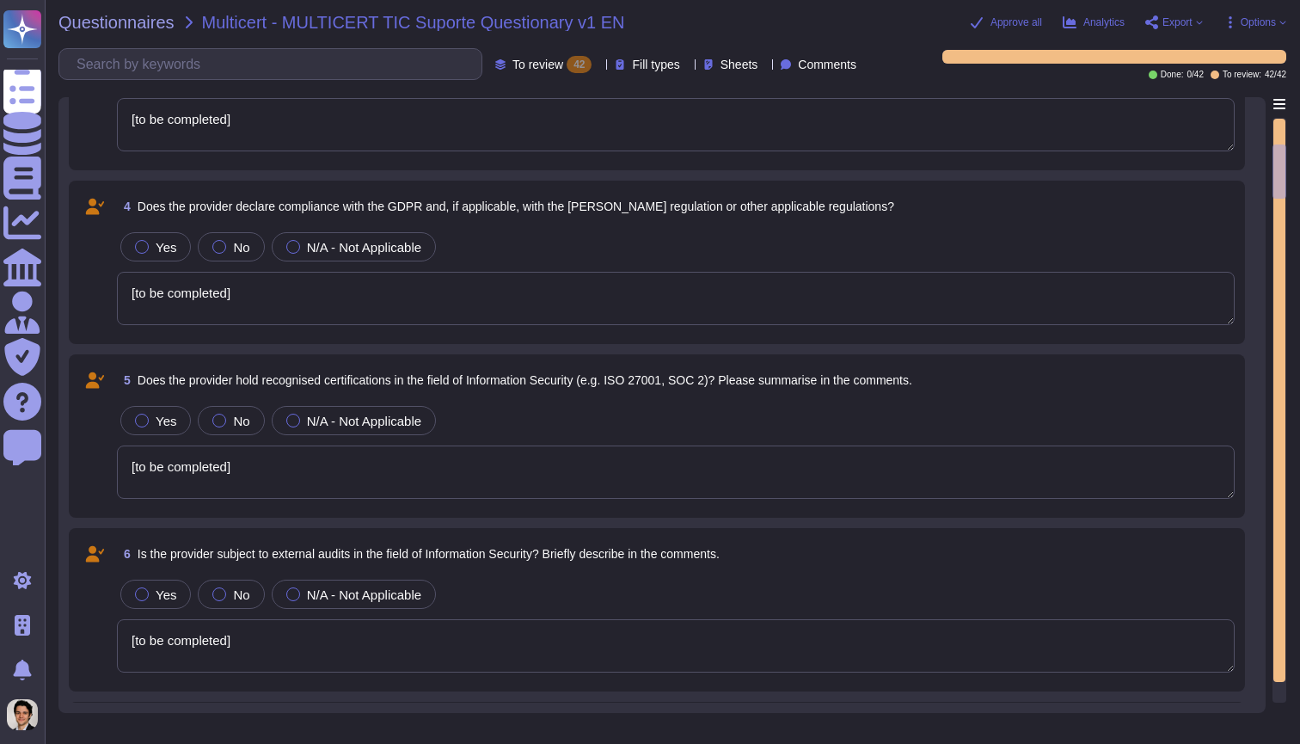
scroll to position [601, 0]
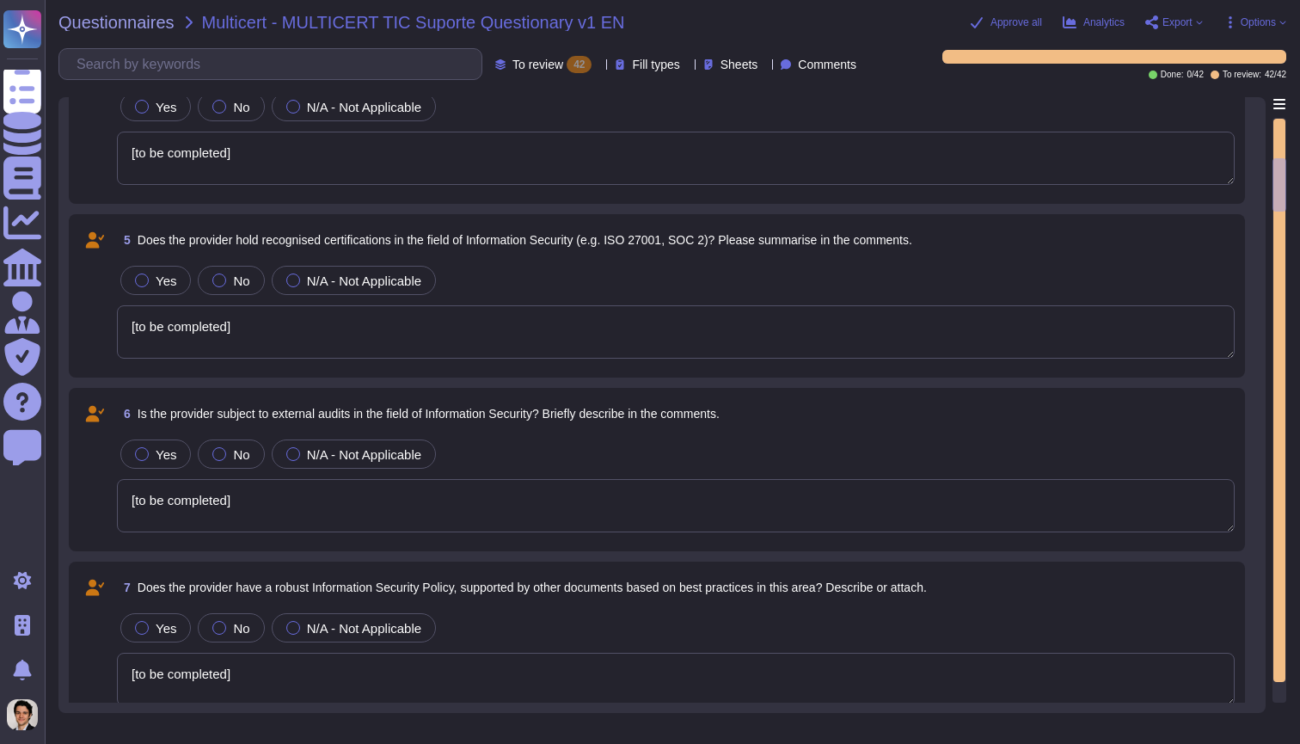
type textarea "[to be completed]"
click at [420, 308] on textarea "[to be completed]" at bounding box center [676, 331] width 1118 height 53
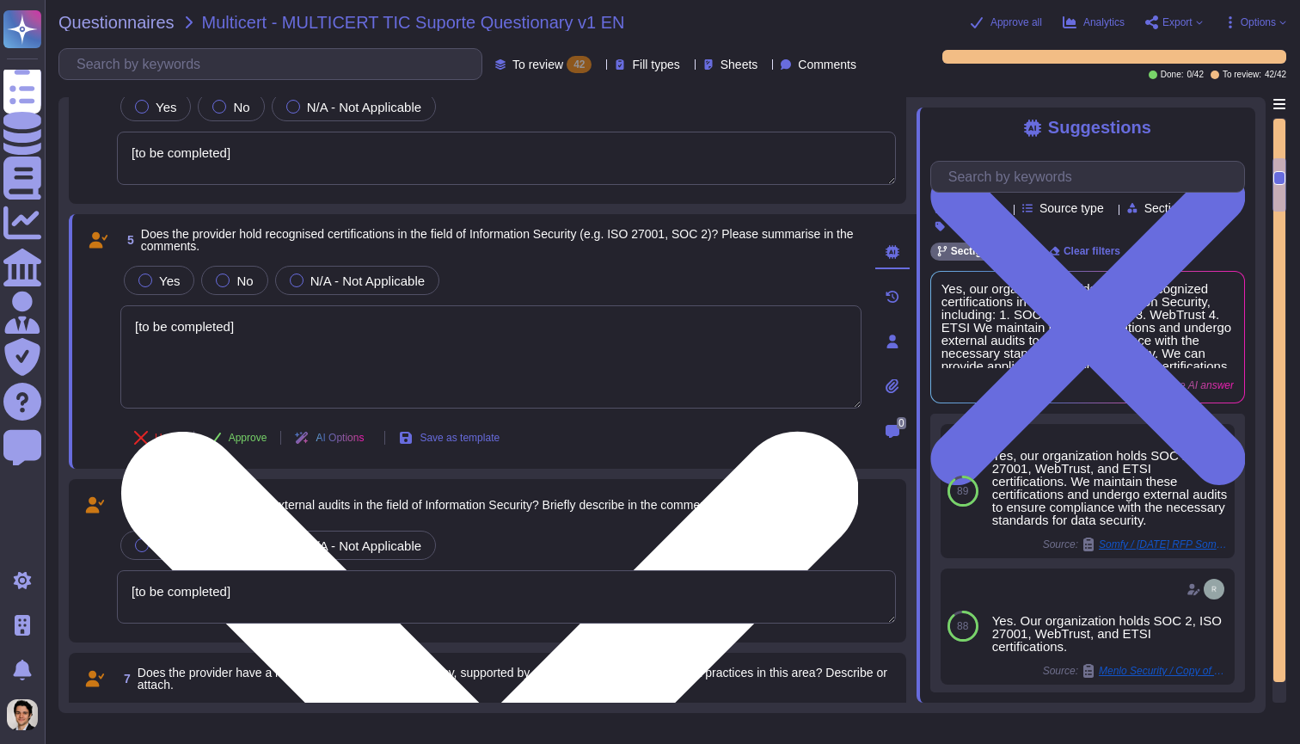
type textarea "[to be completed]"
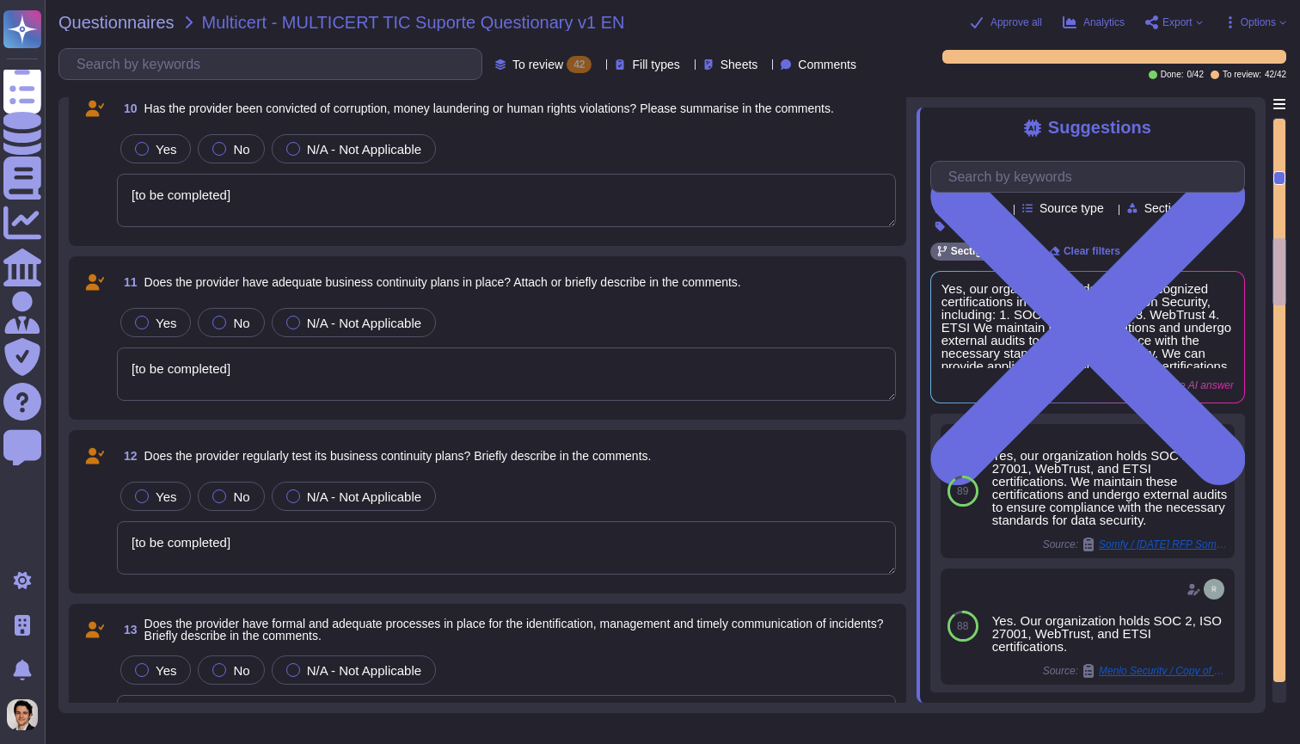
type textarea "[to be completed]"
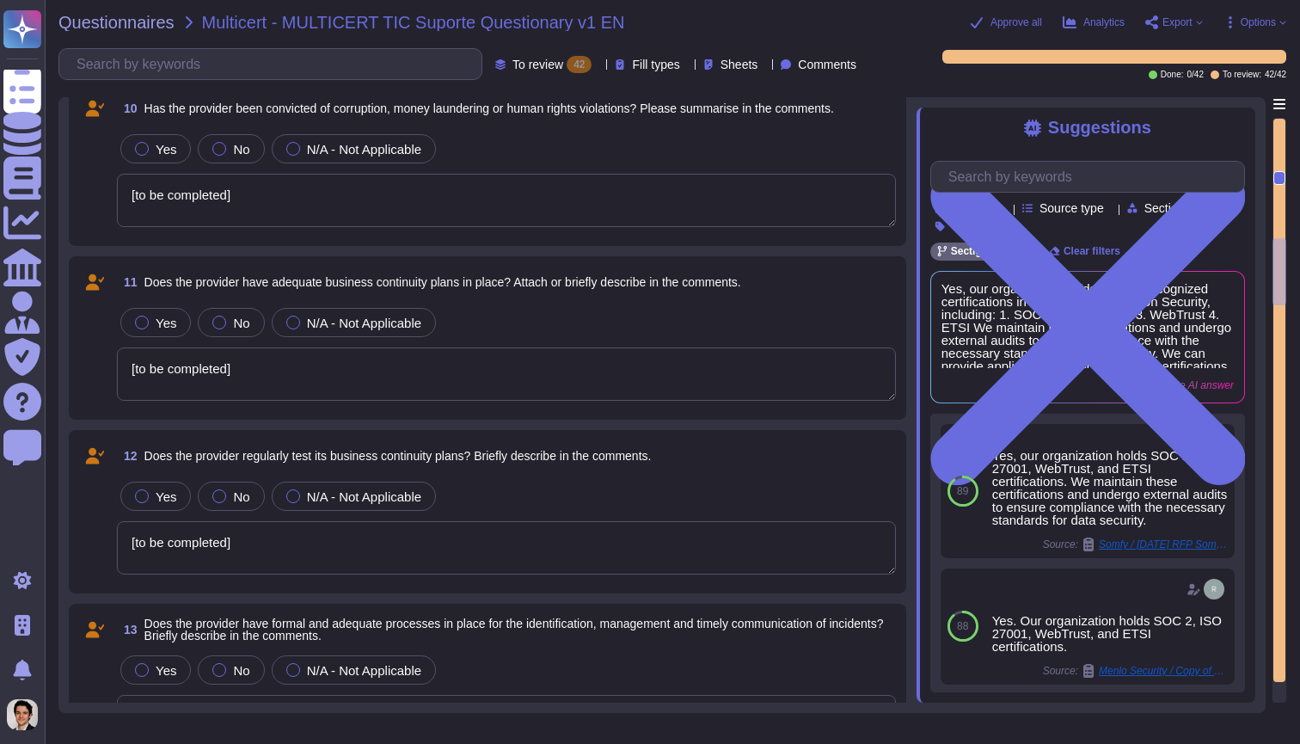
type textarea "[to be completed]"
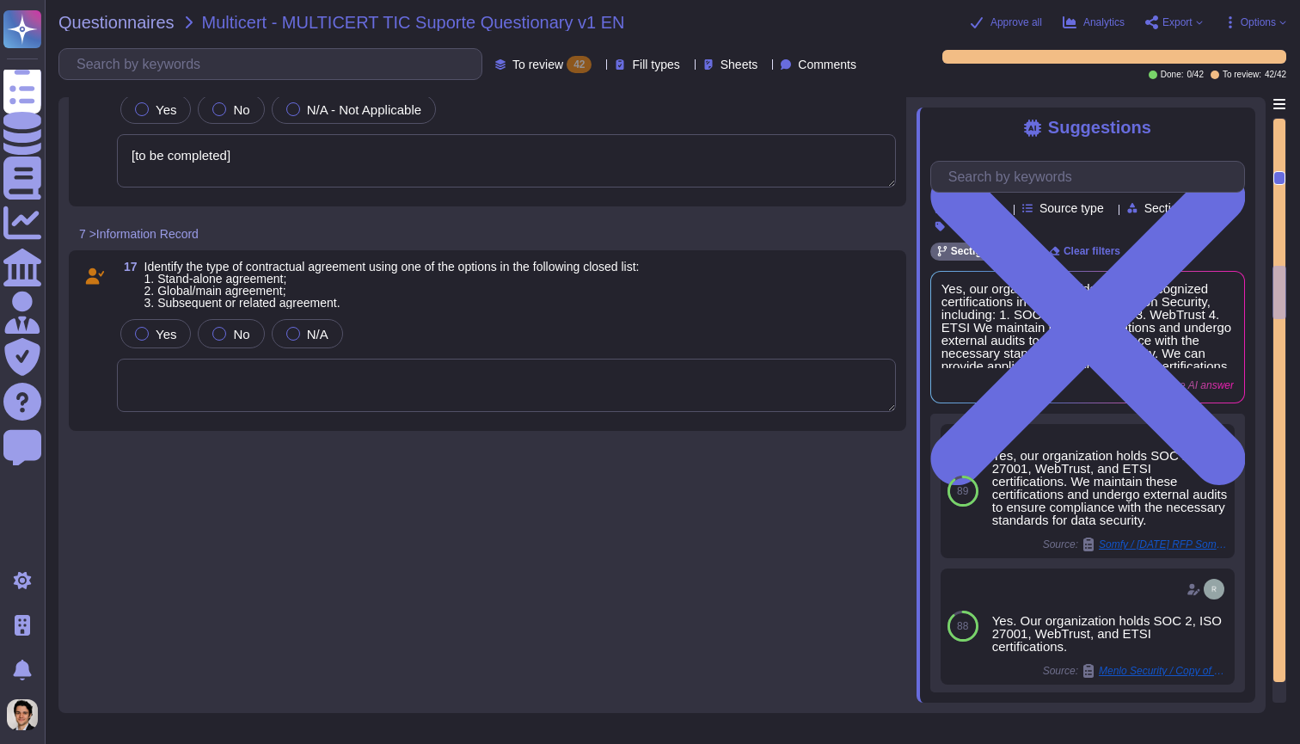
scroll to position [2737, 0]
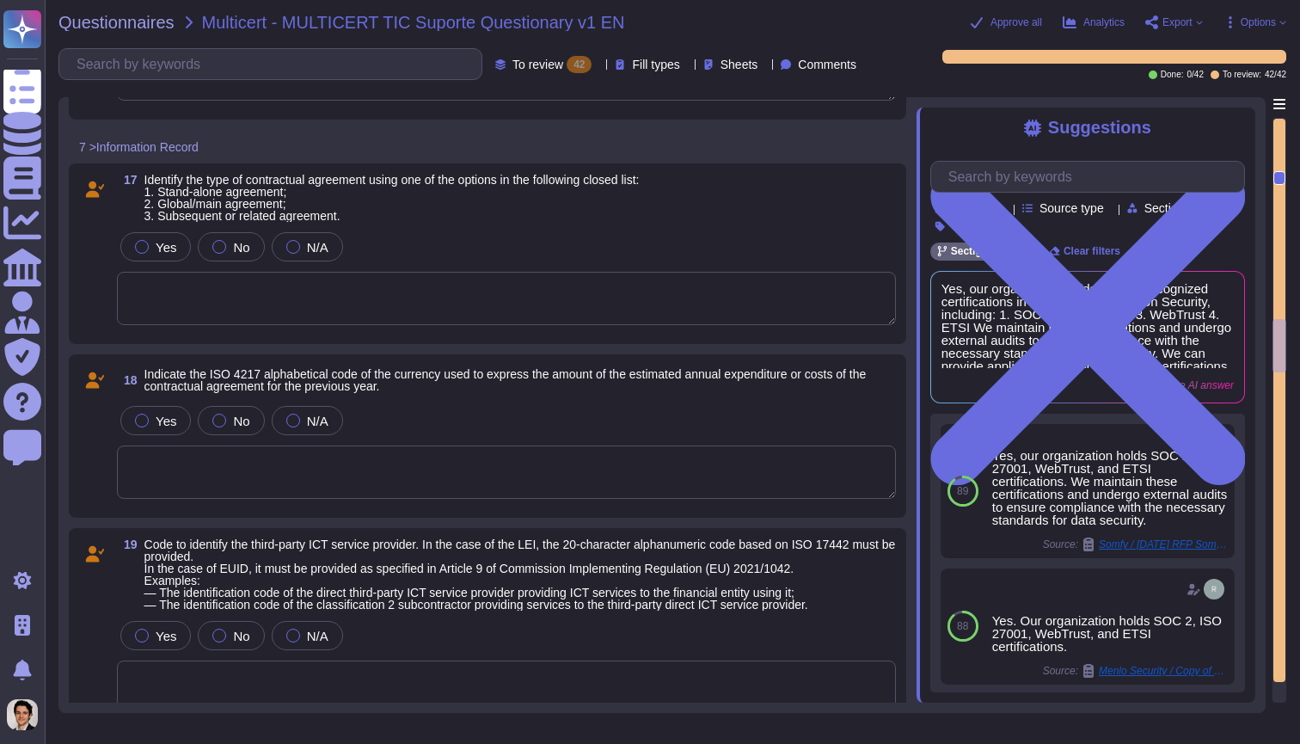
click at [394, 473] on textarea at bounding box center [506, 471] width 779 height 53
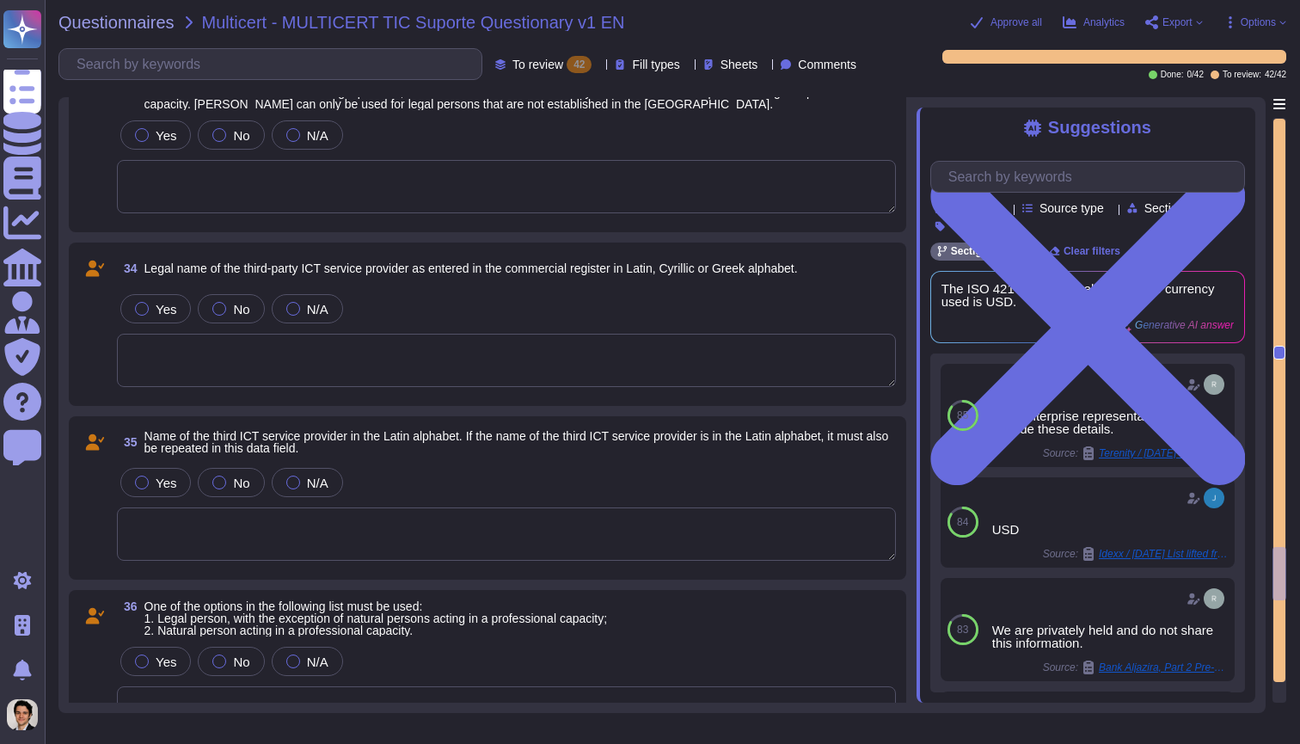
scroll to position [5728, 0]
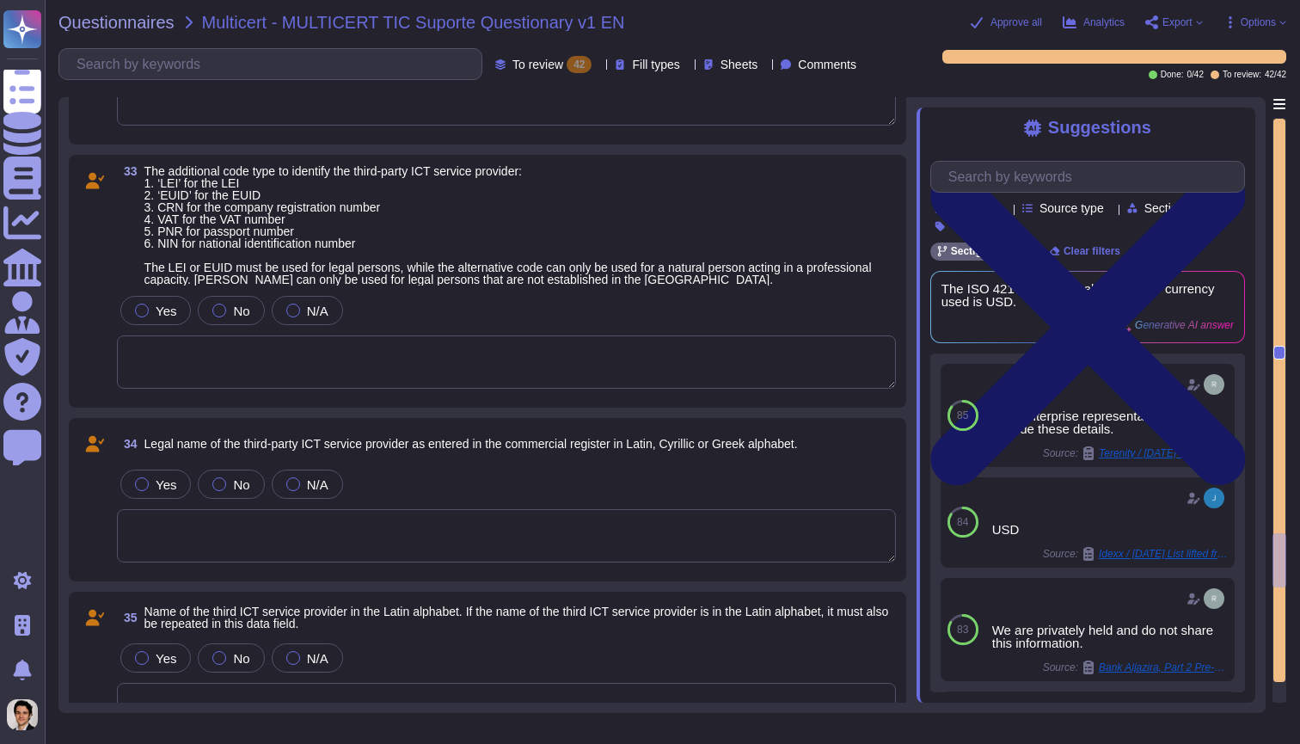
click at [1230, 124] on icon at bounding box center [1087, 328] width 315 height 420
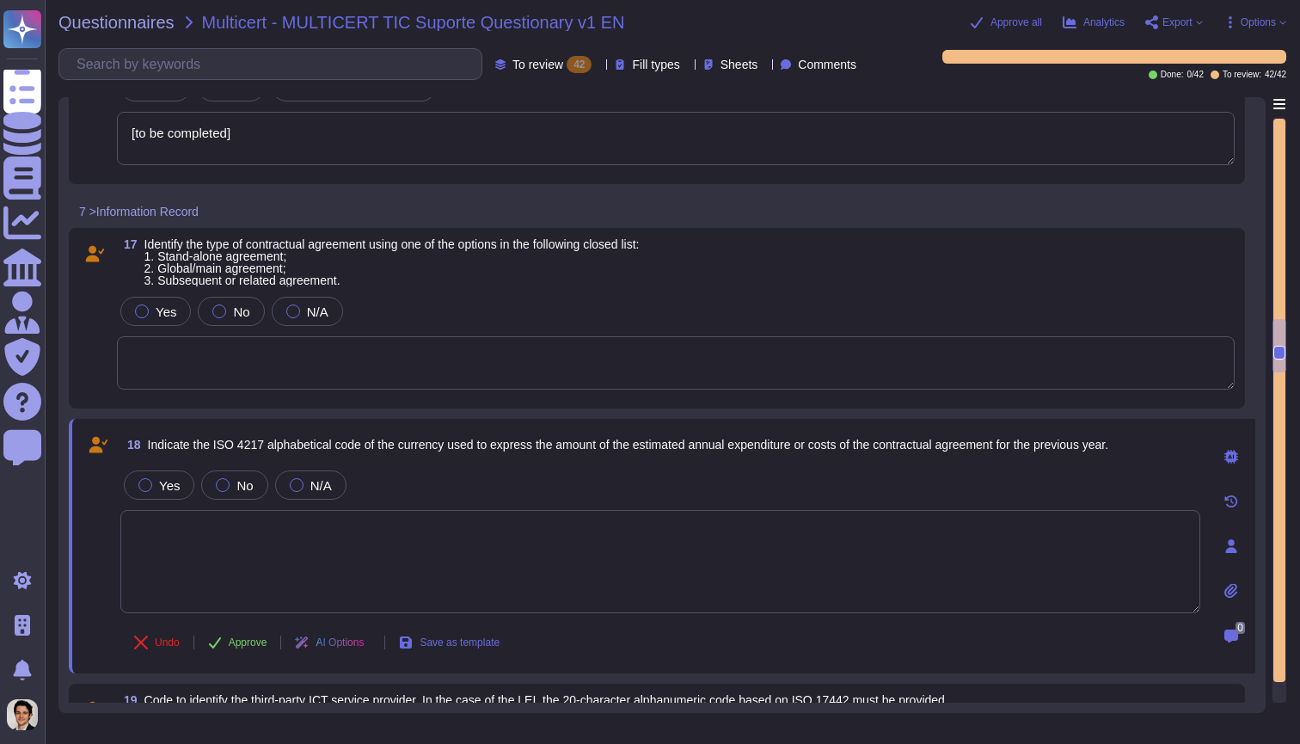
type textarea "[to be completed]"
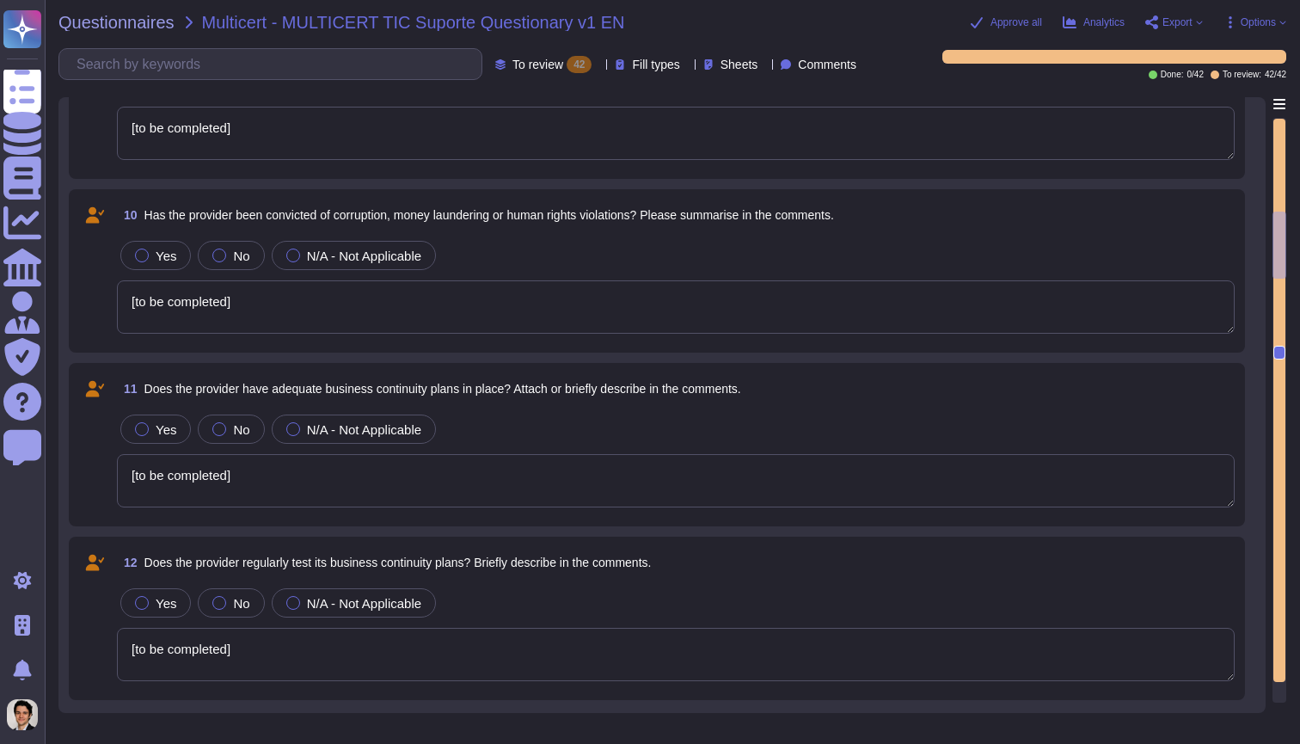
type textarea "[to be completed]"
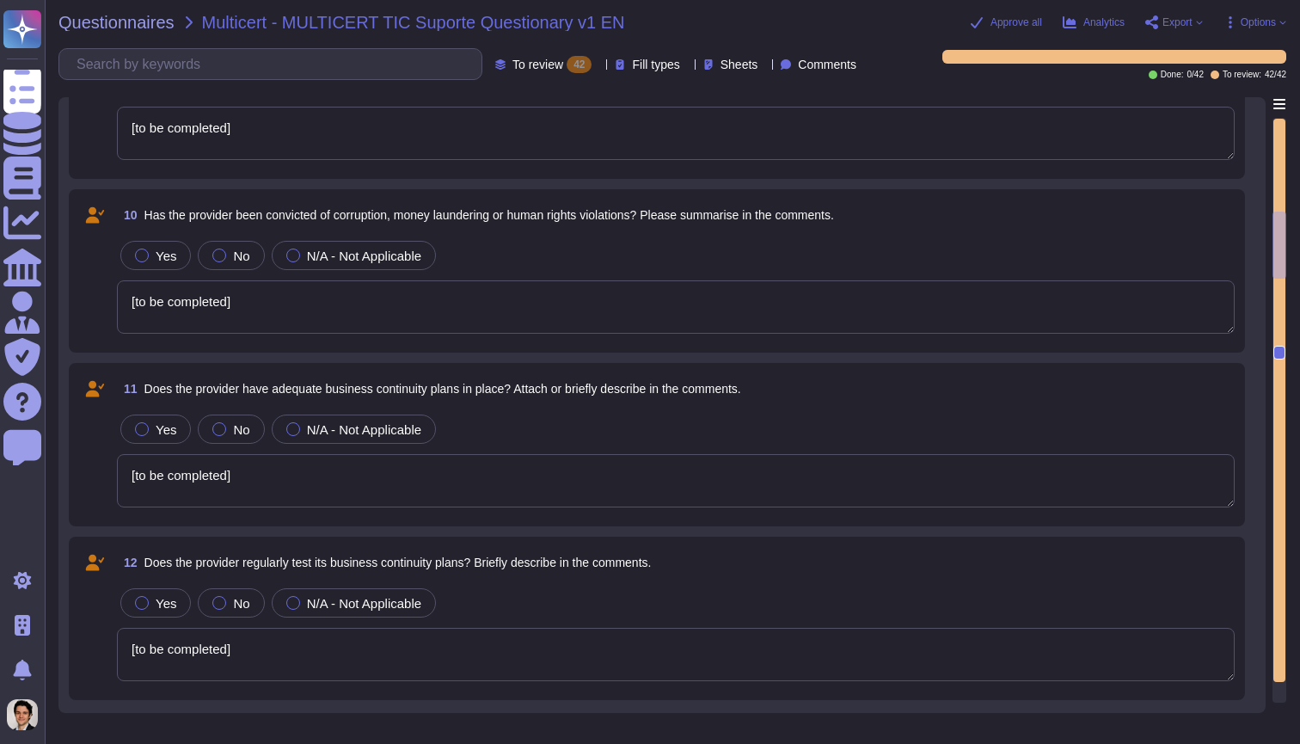
type textarea "[to be completed]"
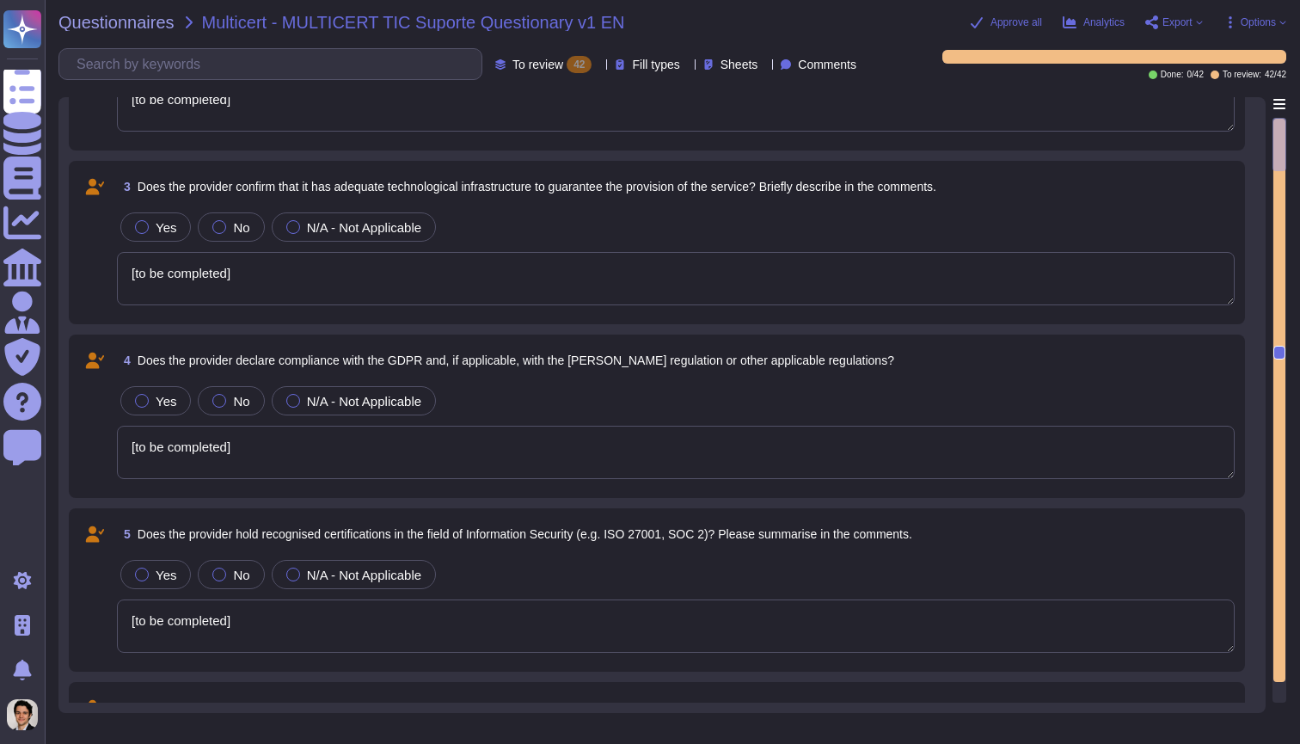
type textarea "[to be completed]"
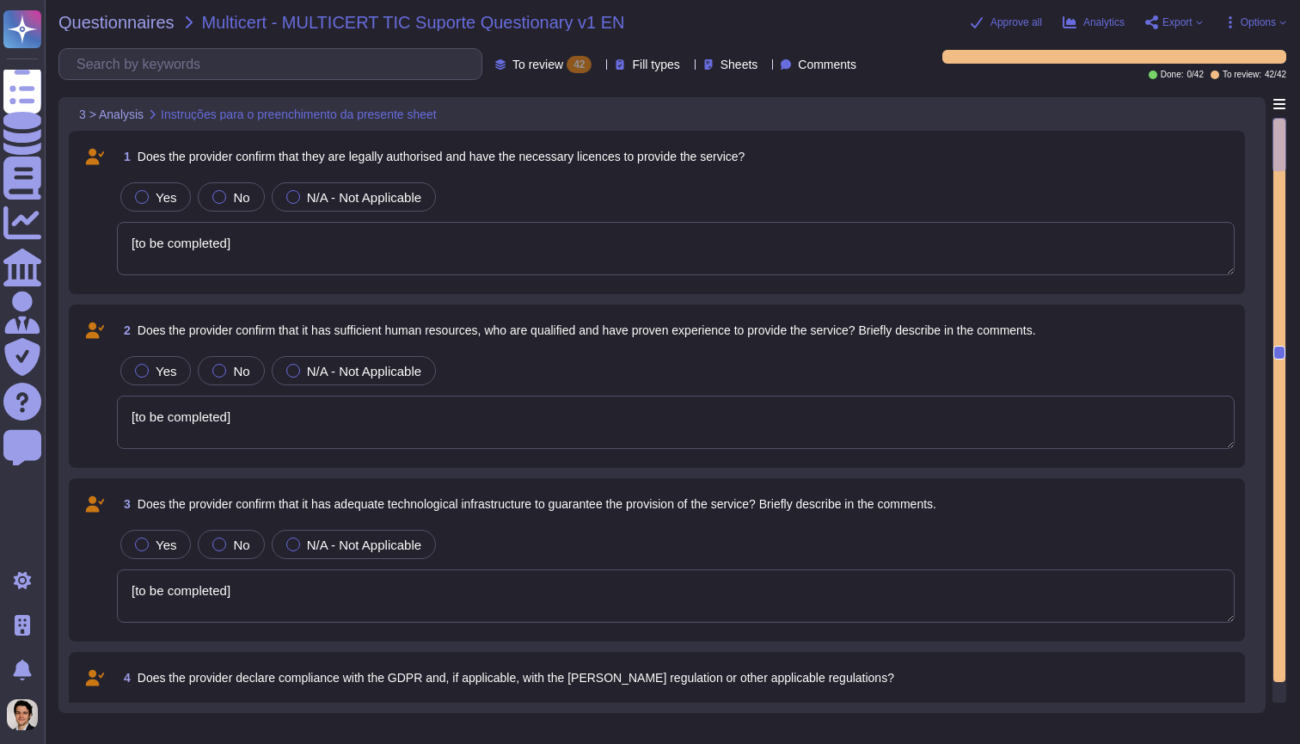
type textarea "[to be completed]"
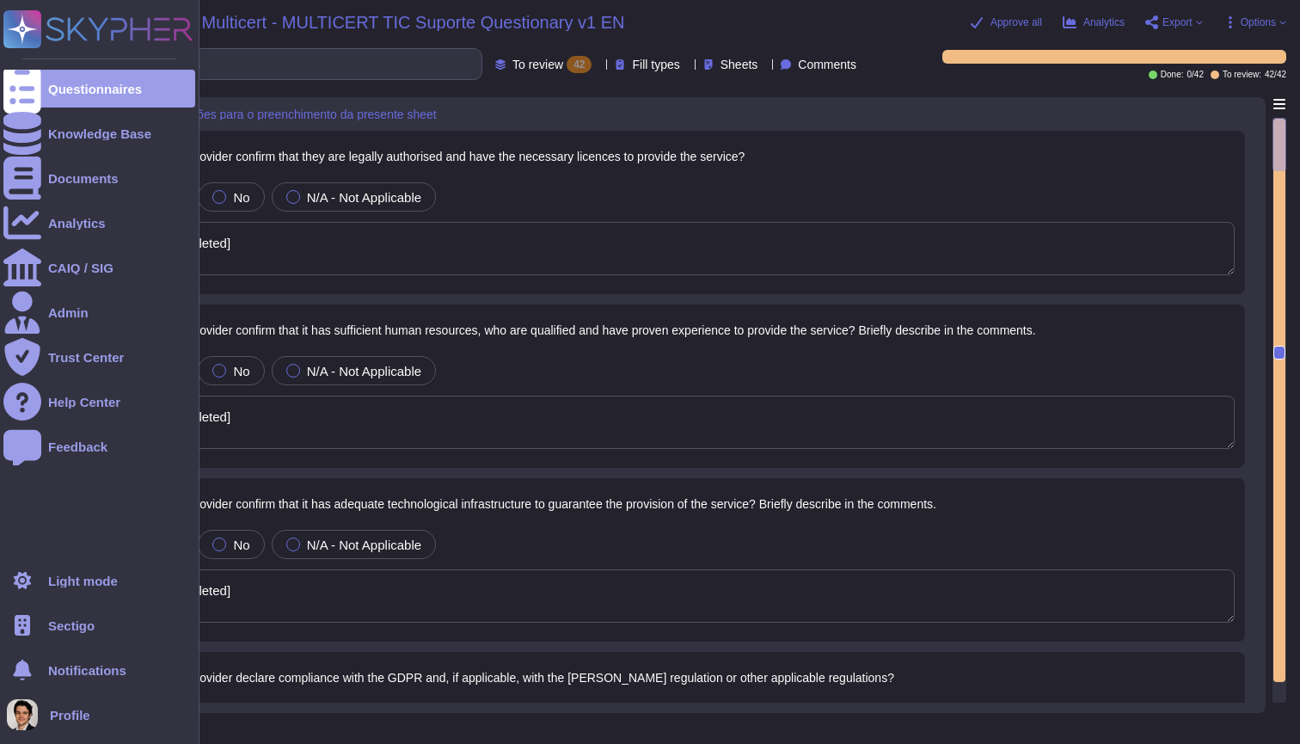
drag, startPoint x: 265, startPoint y: 242, endPoint x: 35, endPoint y: 242, distance: 229.6
click at [35, 242] on div "Questionnaires Knowledge Base Documents Analytics CAIQ / SIG Admin Trust Center…" at bounding box center [650, 372] width 1300 height 744
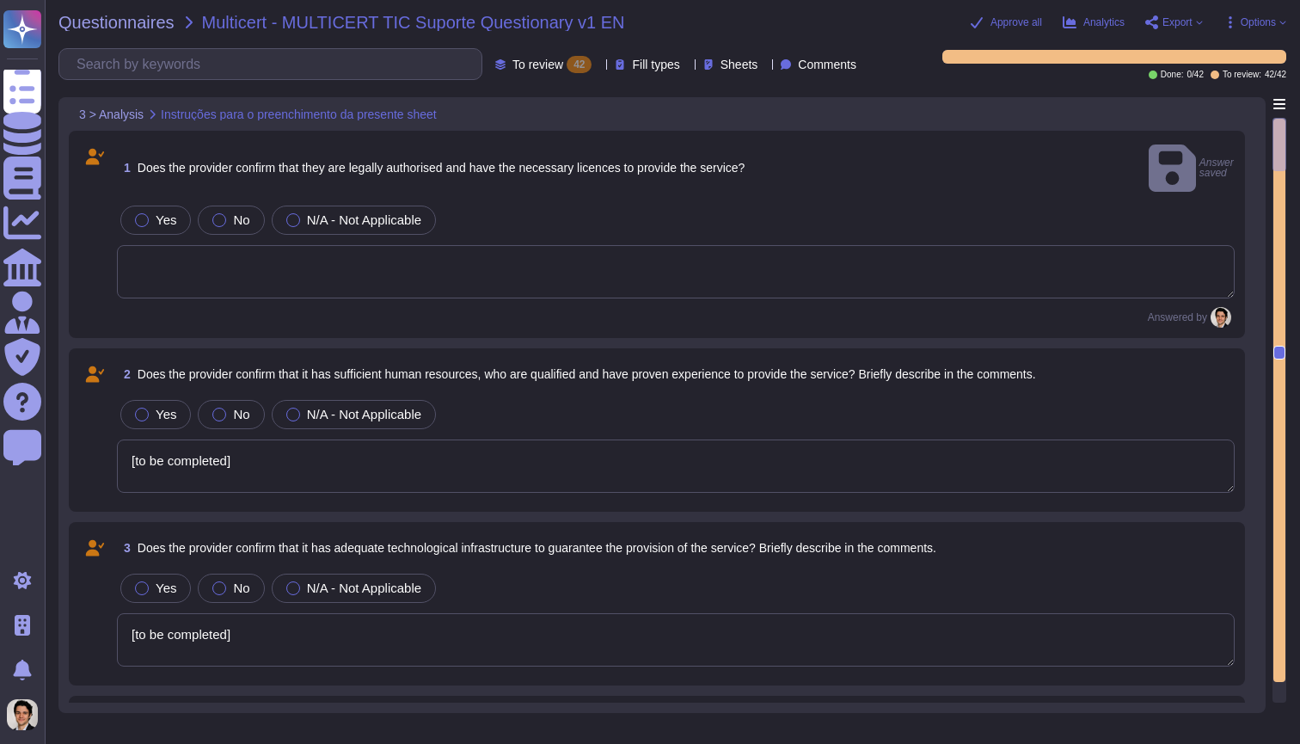
drag, startPoint x: 252, startPoint y: 431, endPoint x: 101, endPoint y: 420, distance: 150.8
click at [101, 420] on div "2 Does the provider confirm that it has sufficient human resources, who are qua…" at bounding box center [657, 430] width 1156 height 143
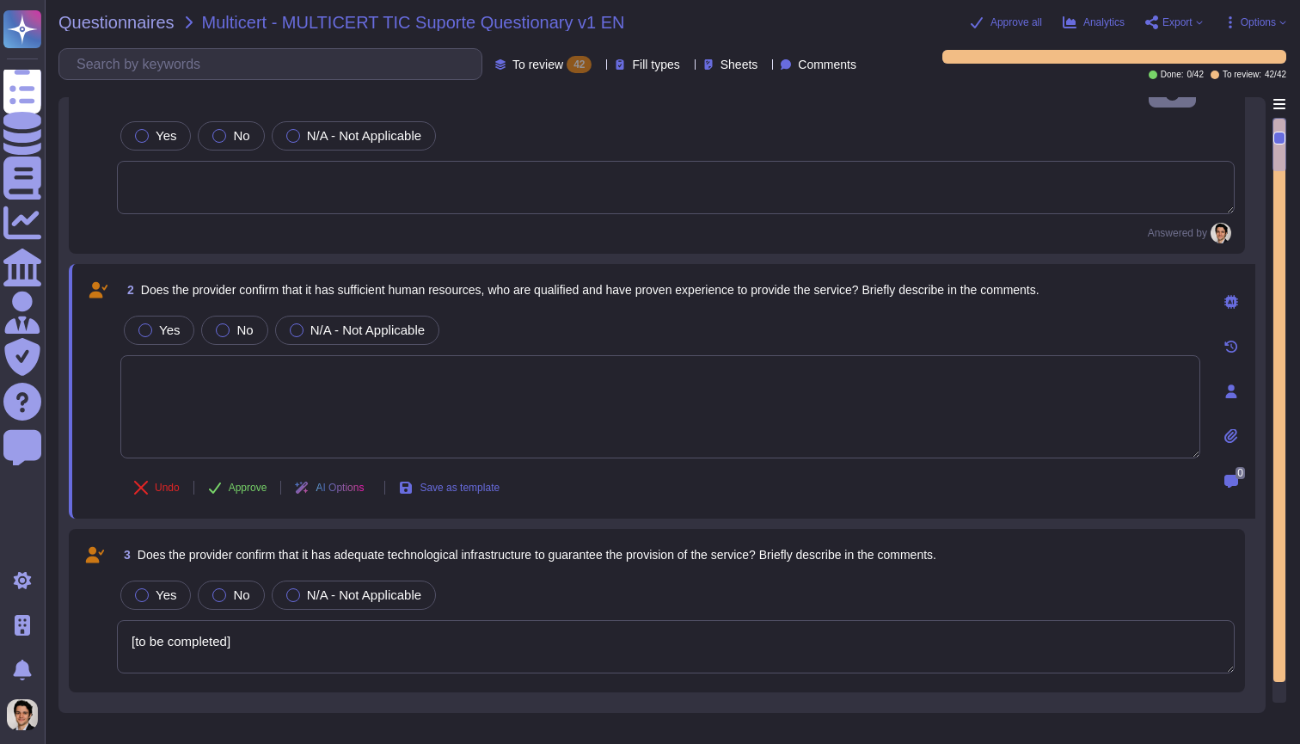
type textarea "[to be completed]"
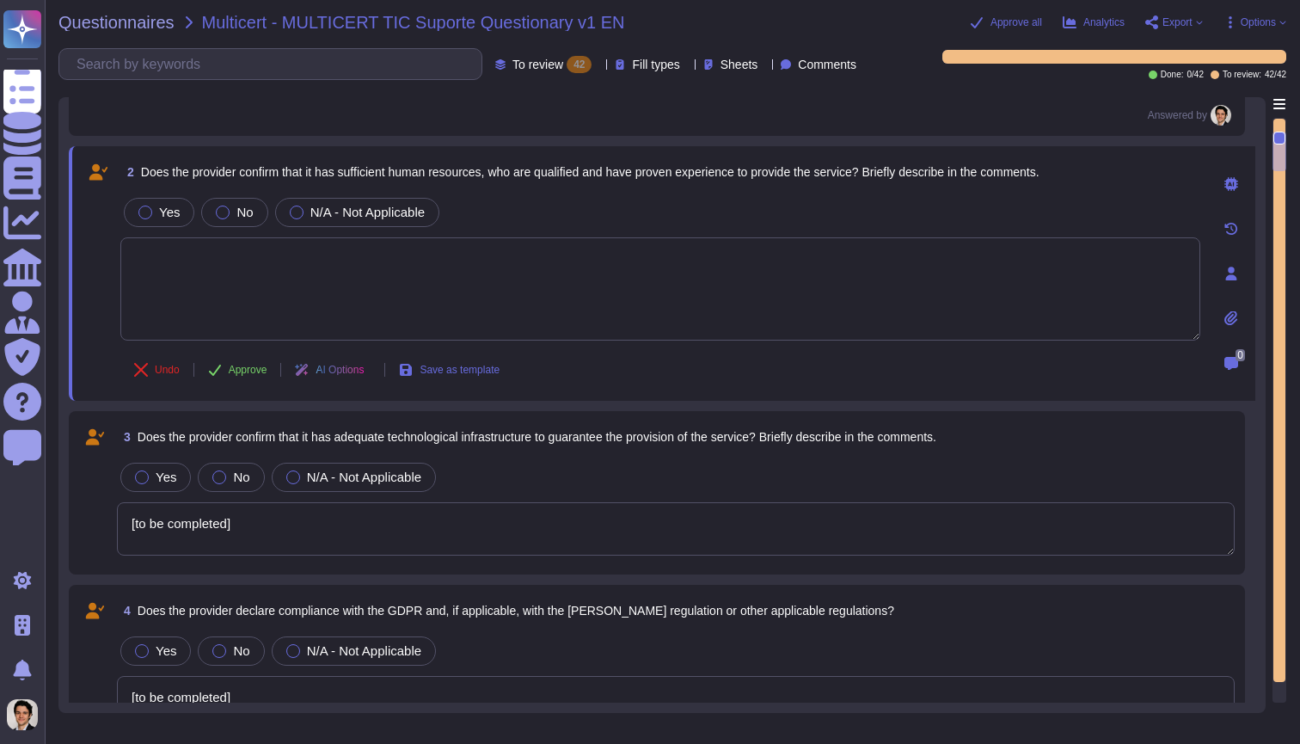
scroll to position [231, 0]
type textarea "[to be completed]"
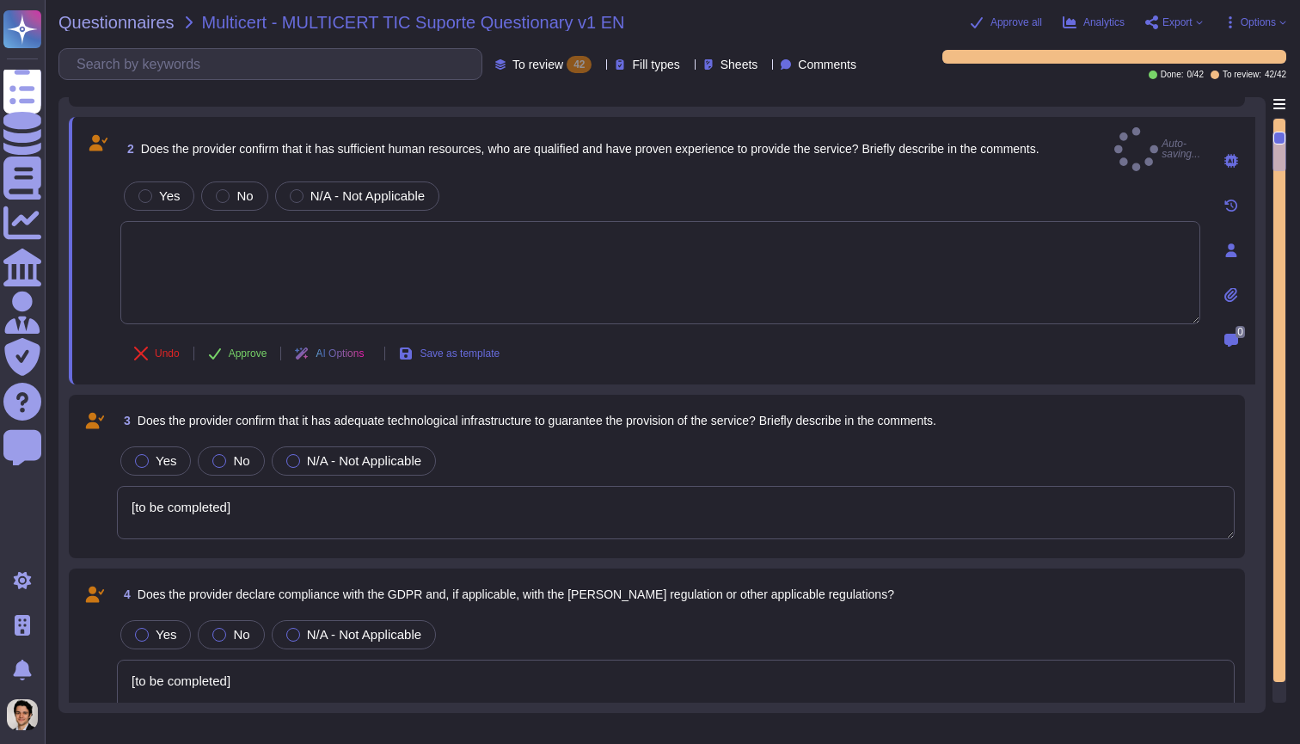
drag, startPoint x: 261, startPoint y: 467, endPoint x: 46, endPoint y: 476, distance: 216.0
click at [46, 476] on div "Questionnaires Multicert - MULTICERT TIC Suporte Questionary v1 EN Approve all …" at bounding box center [672, 372] width 1255 height 744
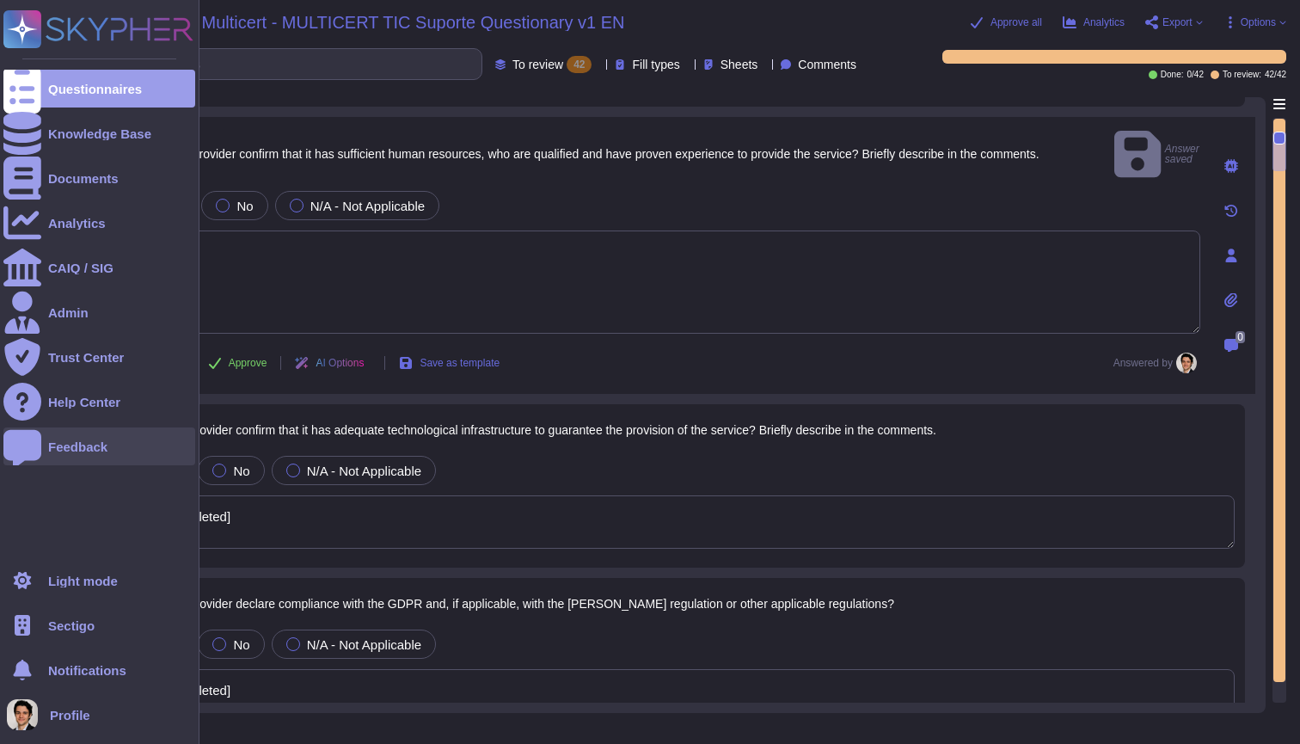
drag, startPoint x: 255, startPoint y: 469, endPoint x: 21, endPoint y: 457, distance: 234.2
click at [21, 457] on div "Questionnaires Knowledge Base Documents Analytics CAIQ / SIG Admin Trust Center…" at bounding box center [650, 372] width 1300 height 744
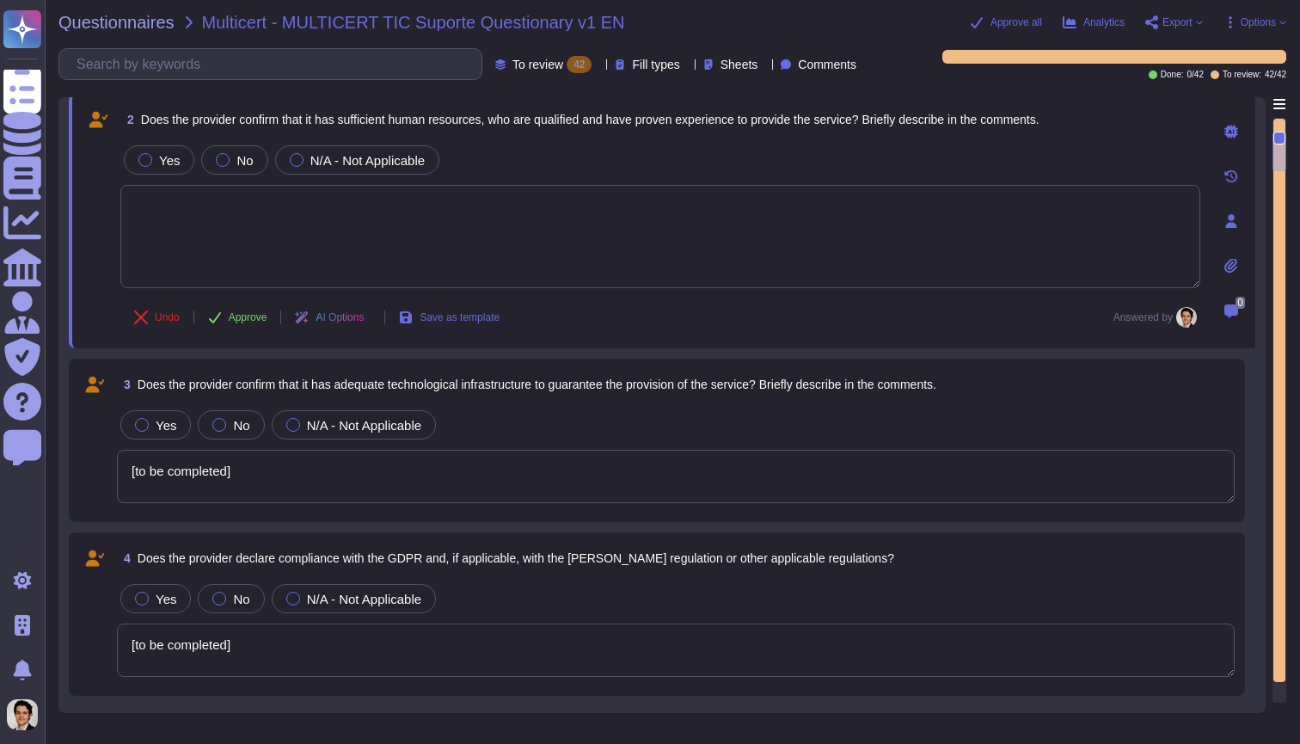
click at [434, 450] on textarea "[to be completed]" at bounding box center [676, 476] width 1118 height 53
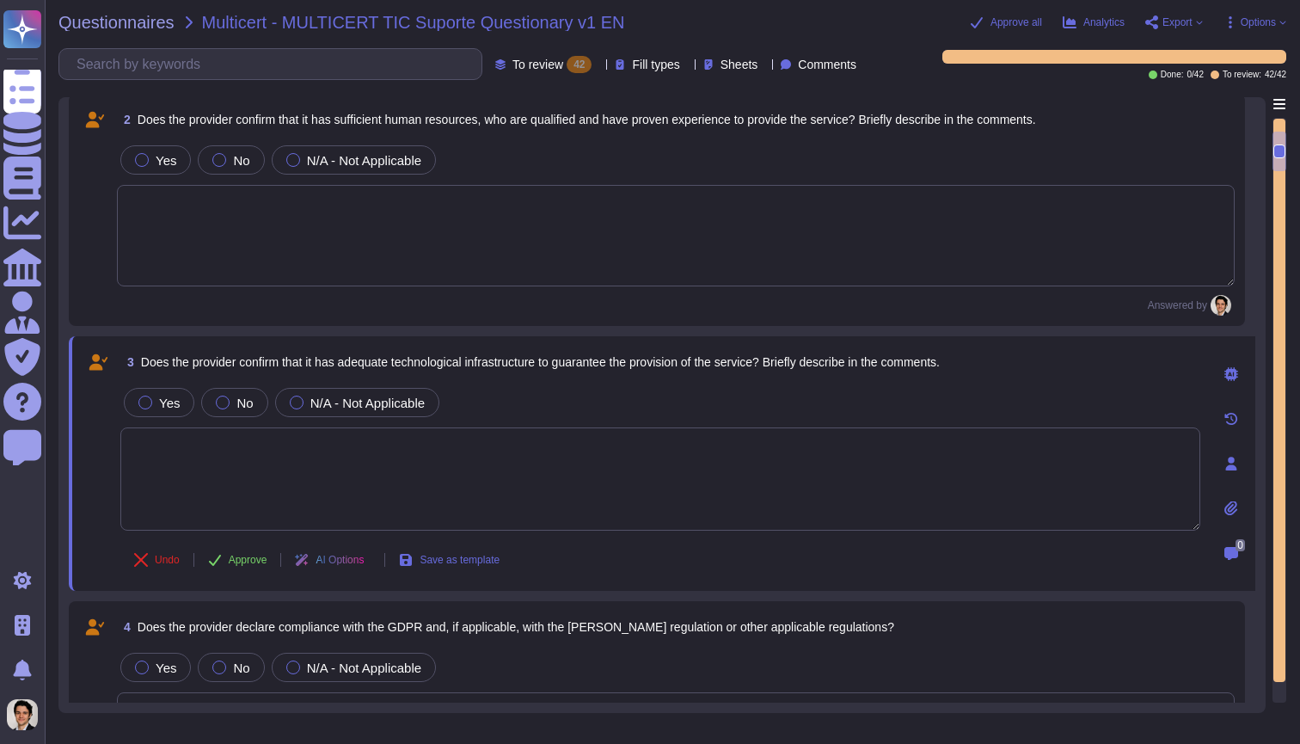
type textarea "[to be completed]"
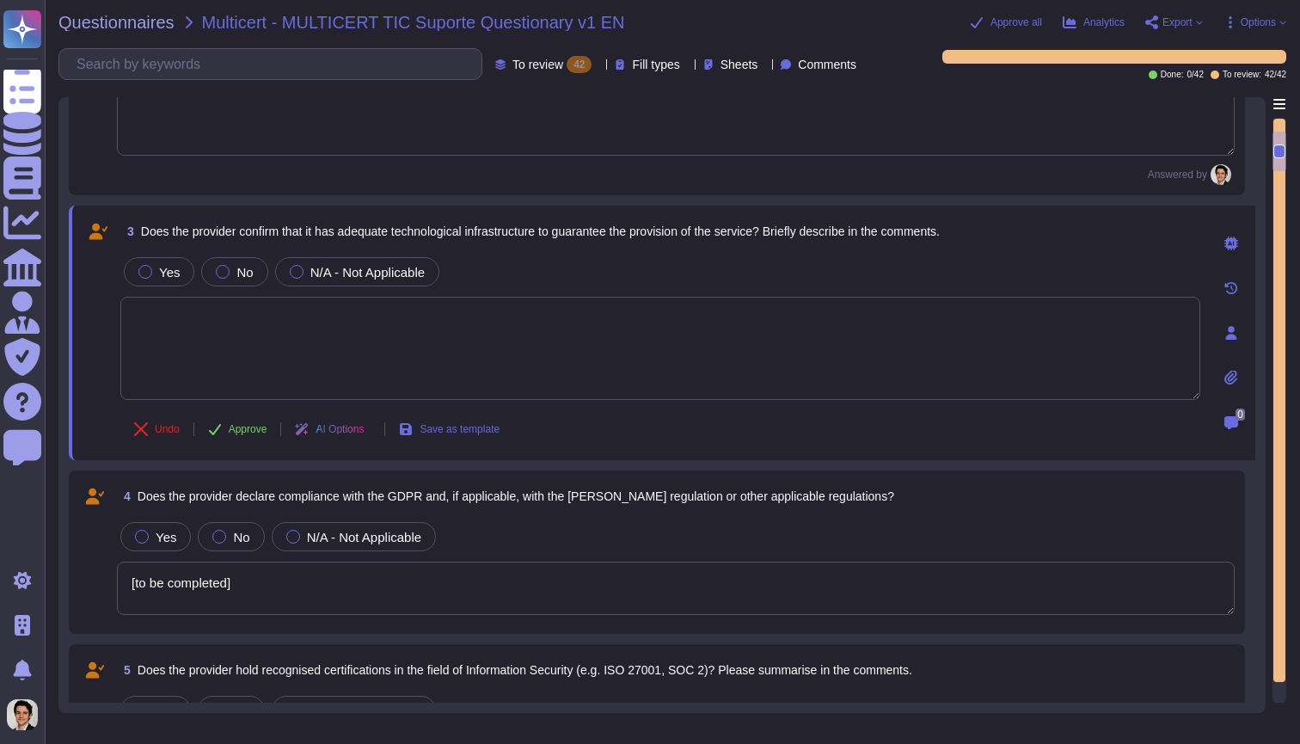
scroll to position [371, 0]
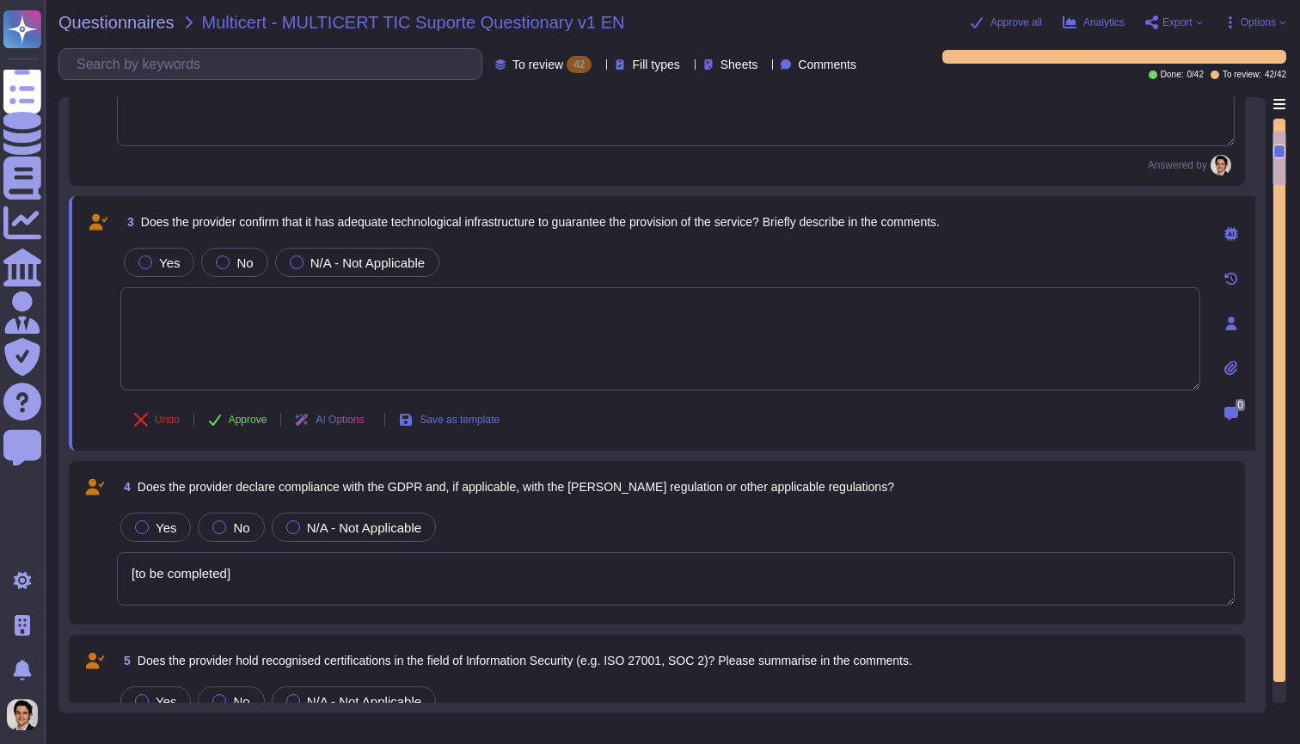
click at [283, 579] on textarea "[to be completed]" at bounding box center [676, 578] width 1118 height 53
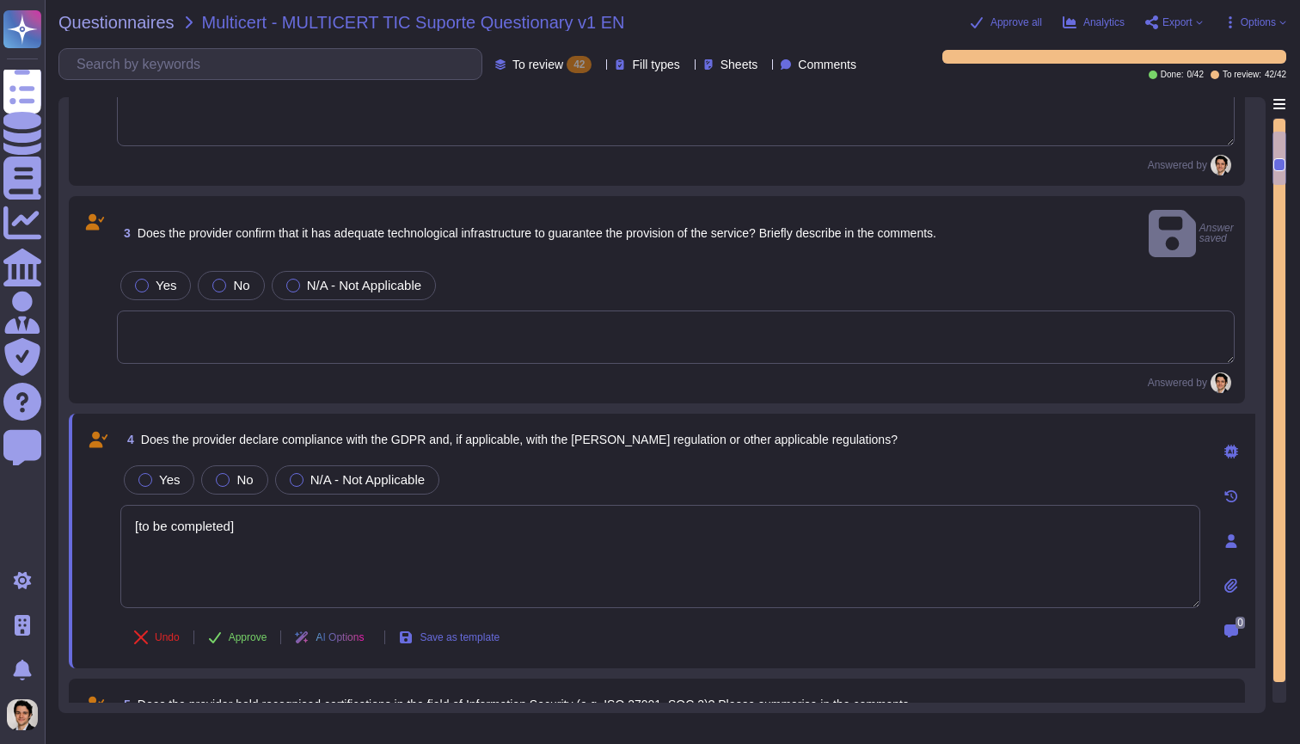
drag, startPoint x: 295, startPoint y: 506, endPoint x: 73, endPoint y: 506, distance: 221.8
click at [73, 506] on div "4 Does the provider declare compliance with the GDPR and, if applicable, with t…" at bounding box center [662, 541] width 1187 height 255
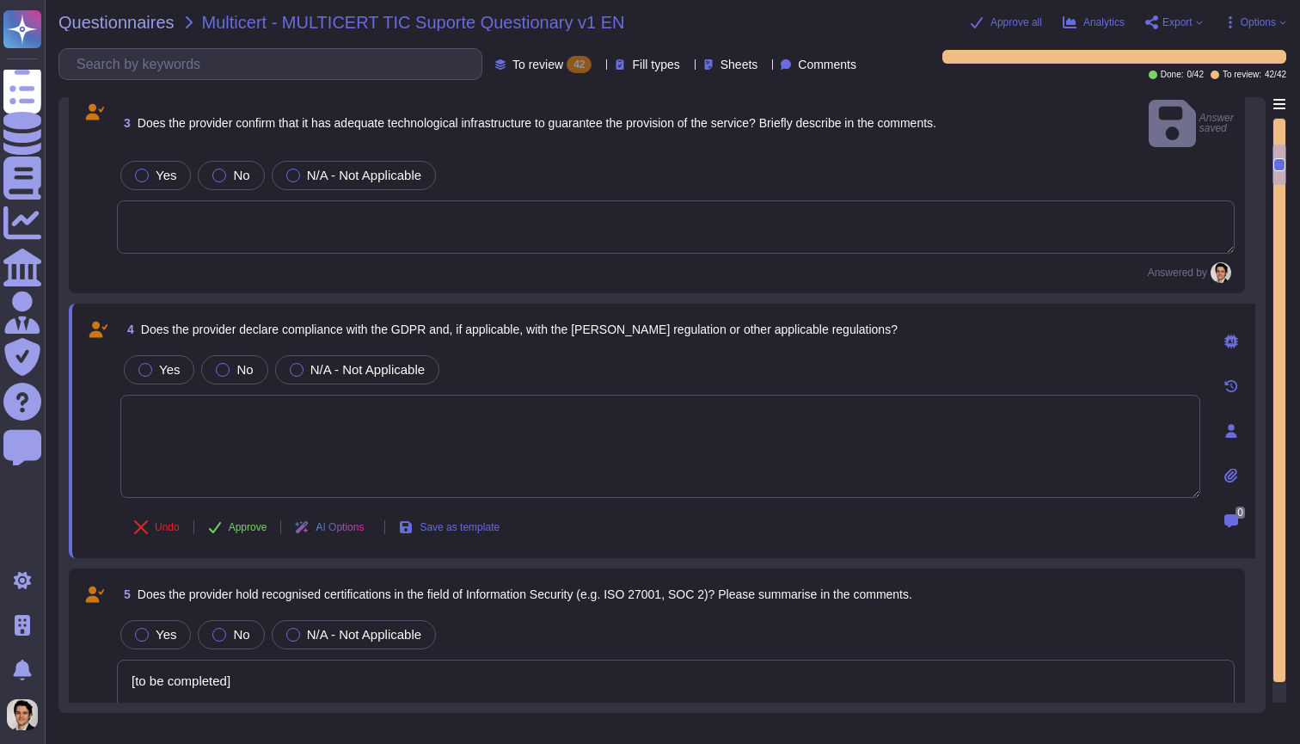
type textarea "[to be completed]"
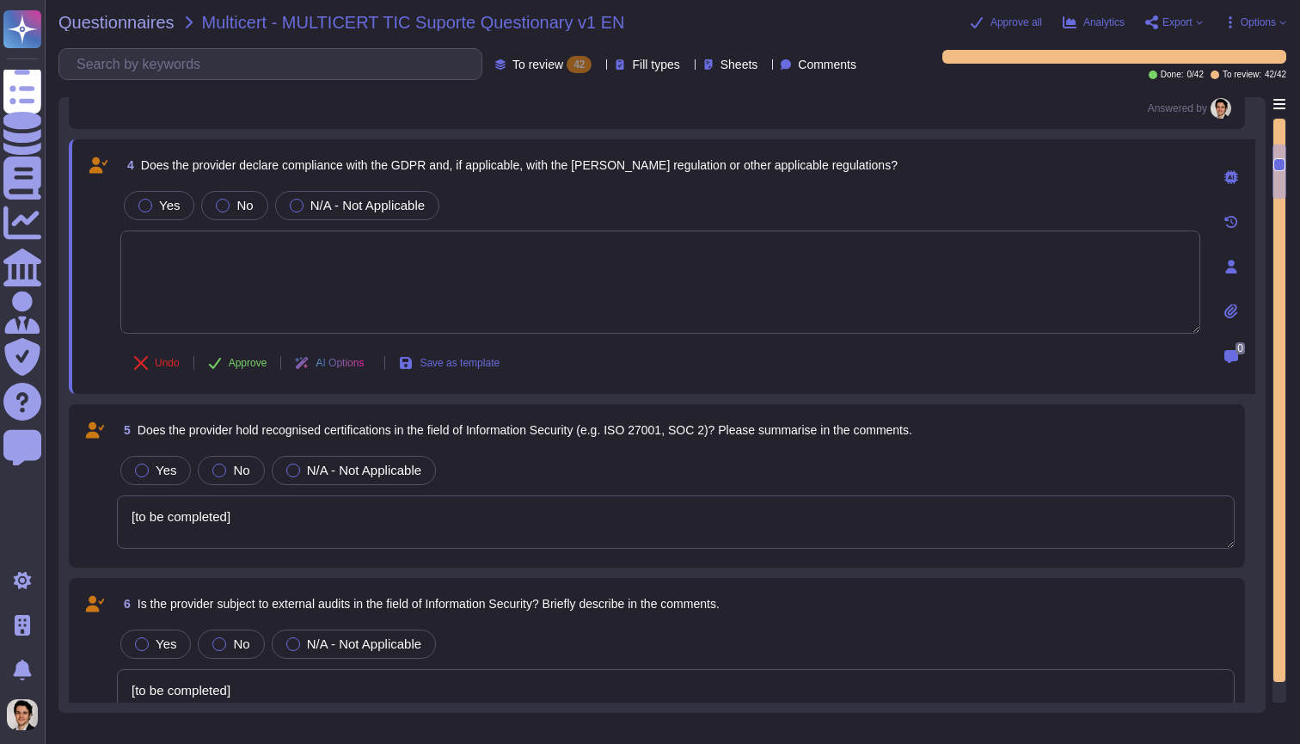
type textarea "[to be completed]"
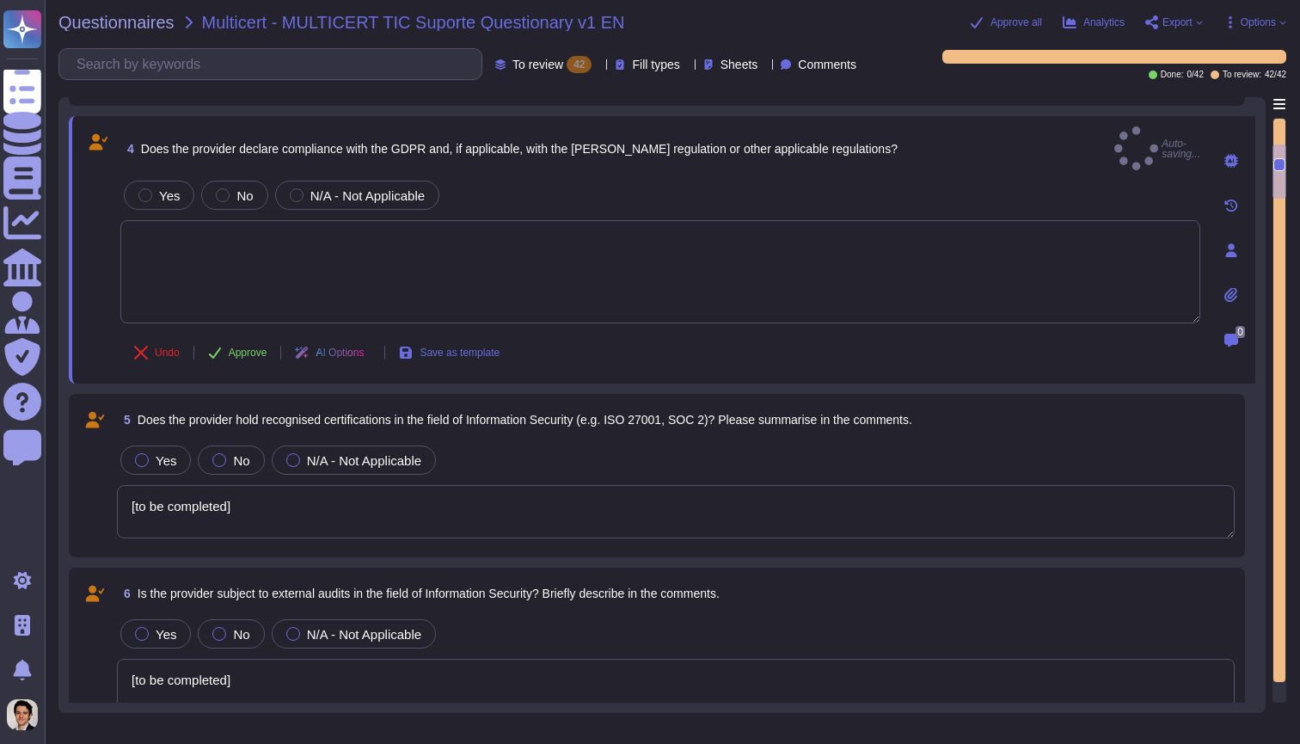
click at [267, 485] on textarea "[to be completed]" at bounding box center [676, 511] width 1118 height 53
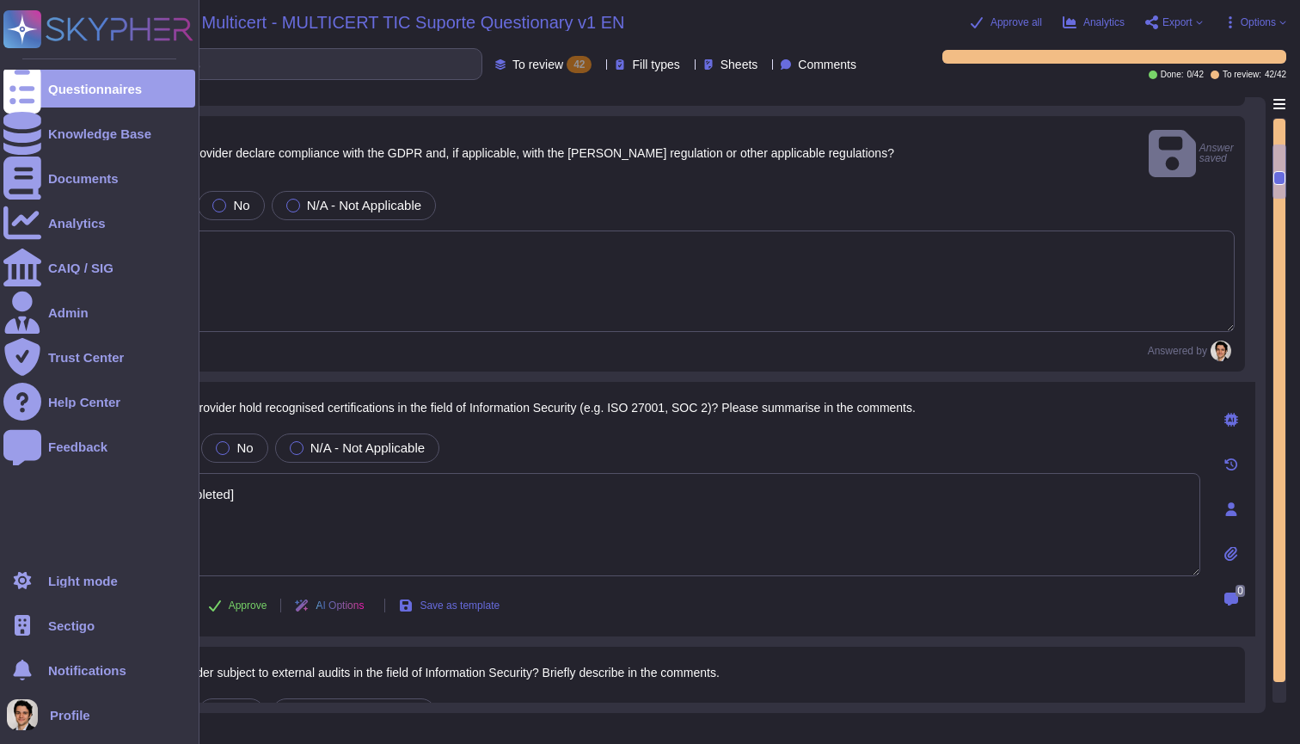
drag, startPoint x: 281, startPoint y: 470, endPoint x: 28, endPoint y: 470, distance: 253.7
click at [28, 470] on div "Questionnaires Knowledge Base Documents Analytics CAIQ / SIG Admin Trust Center…" at bounding box center [650, 372] width 1300 height 744
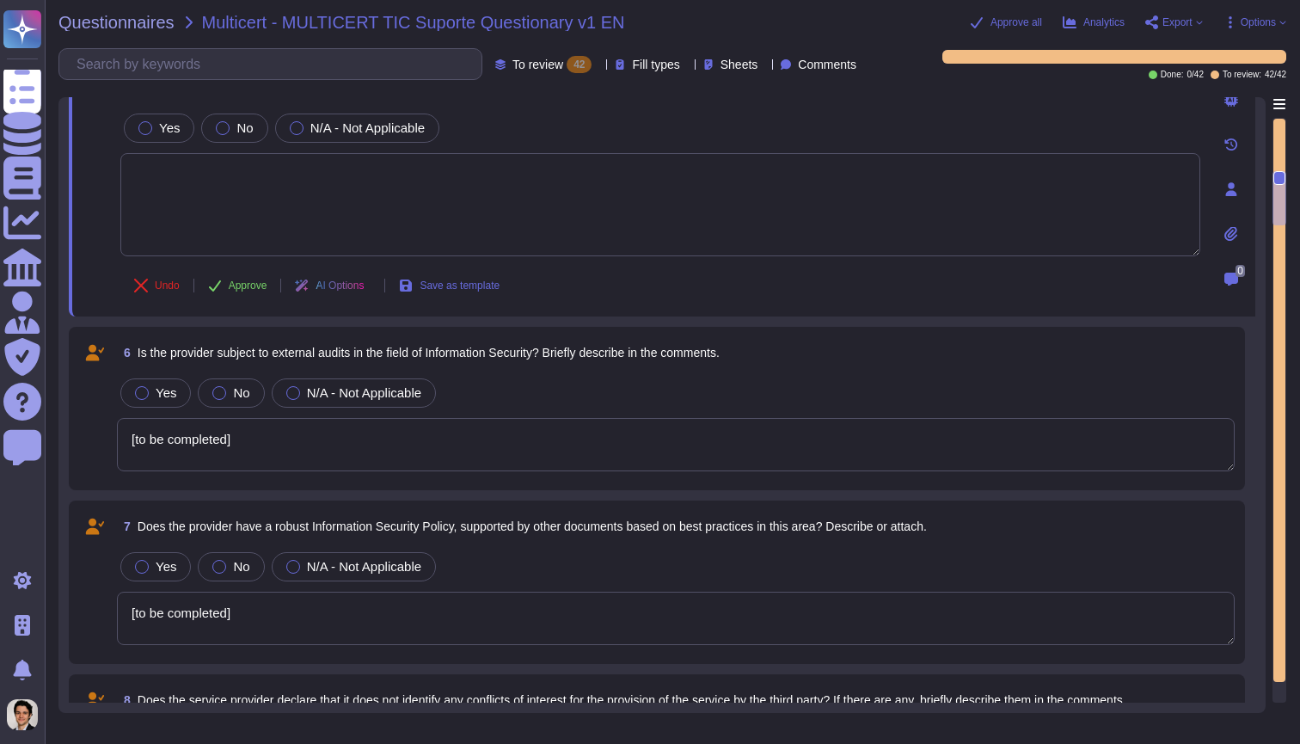
type textarea "[to be completed]"
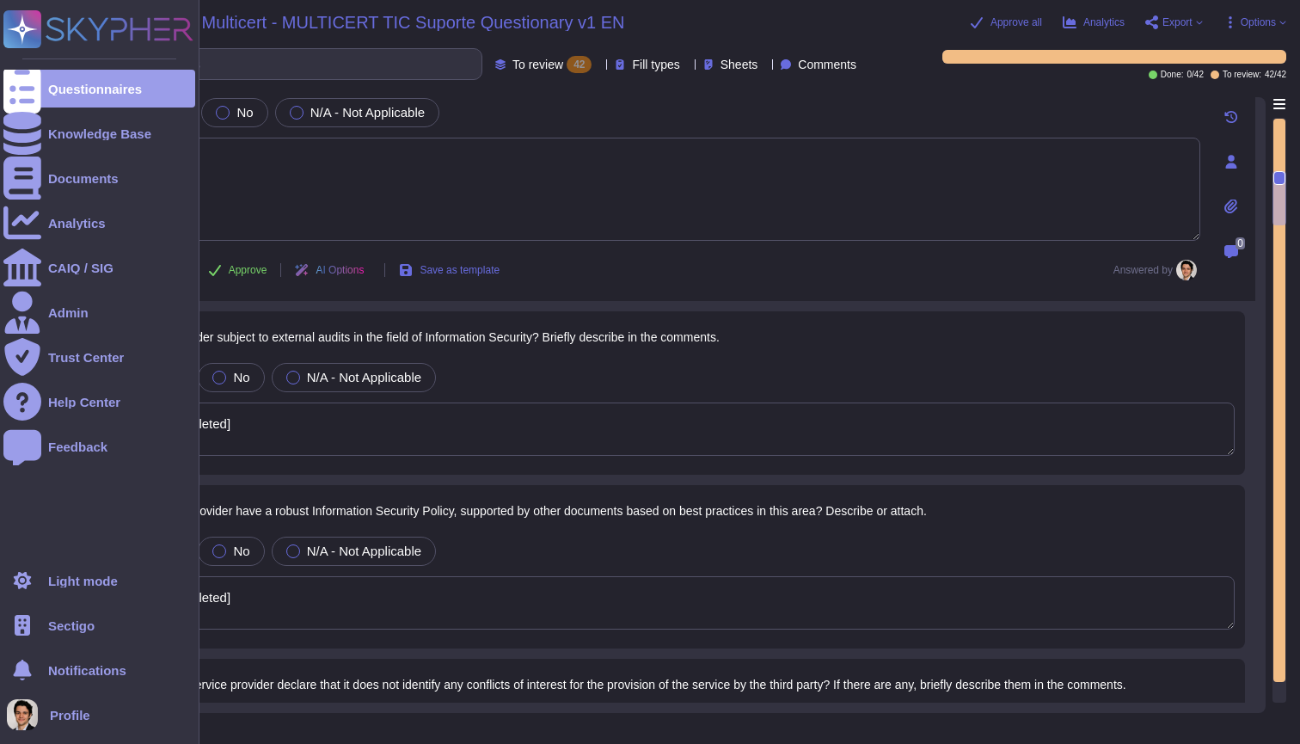
drag, startPoint x: 270, startPoint y: 397, endPoint x: 0, endPoint y: 394, distance: 270.0
click at [0, 394] on div "Questionnaires Knowledge Base Documents Analytics CAIQ / SIG Admin Trust Center…" at bounding box center [650, 372] width 1300 height 744
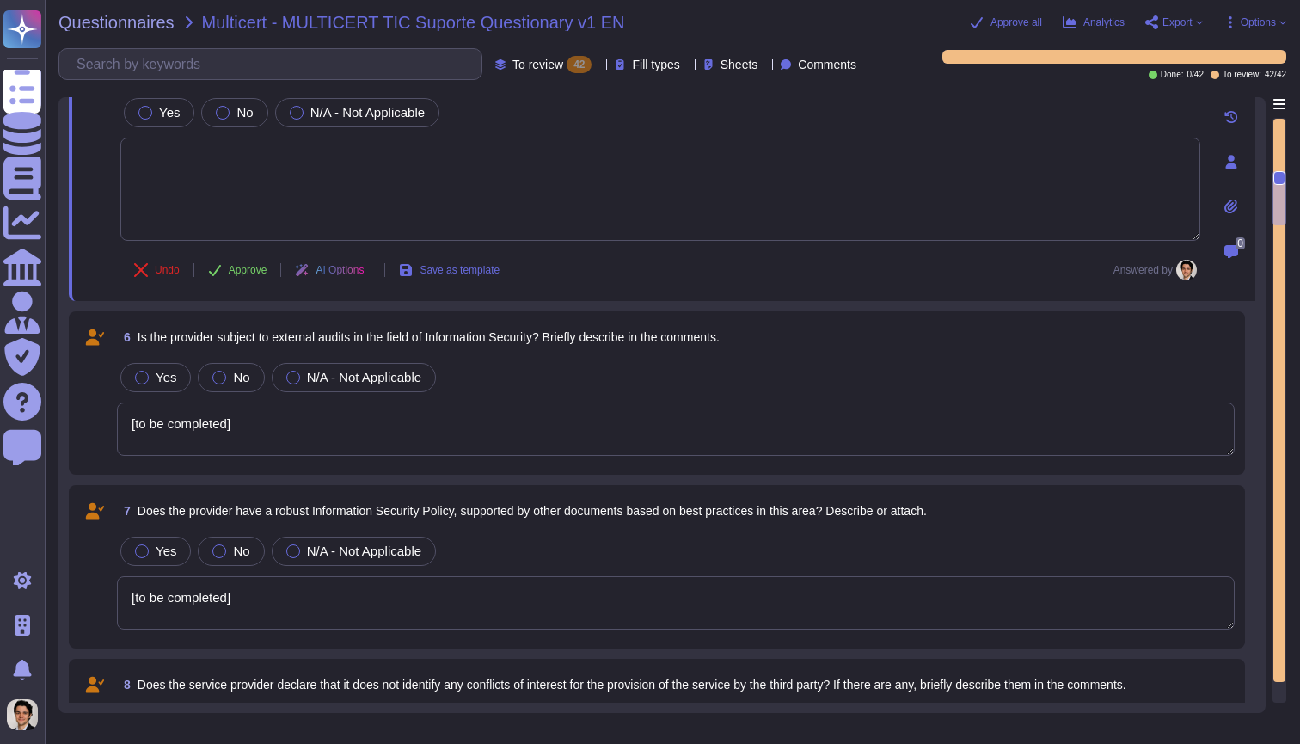
click at [173, 430] on textarea "[to be completed]" at bounding box center [676, 428] width 1118 height 53
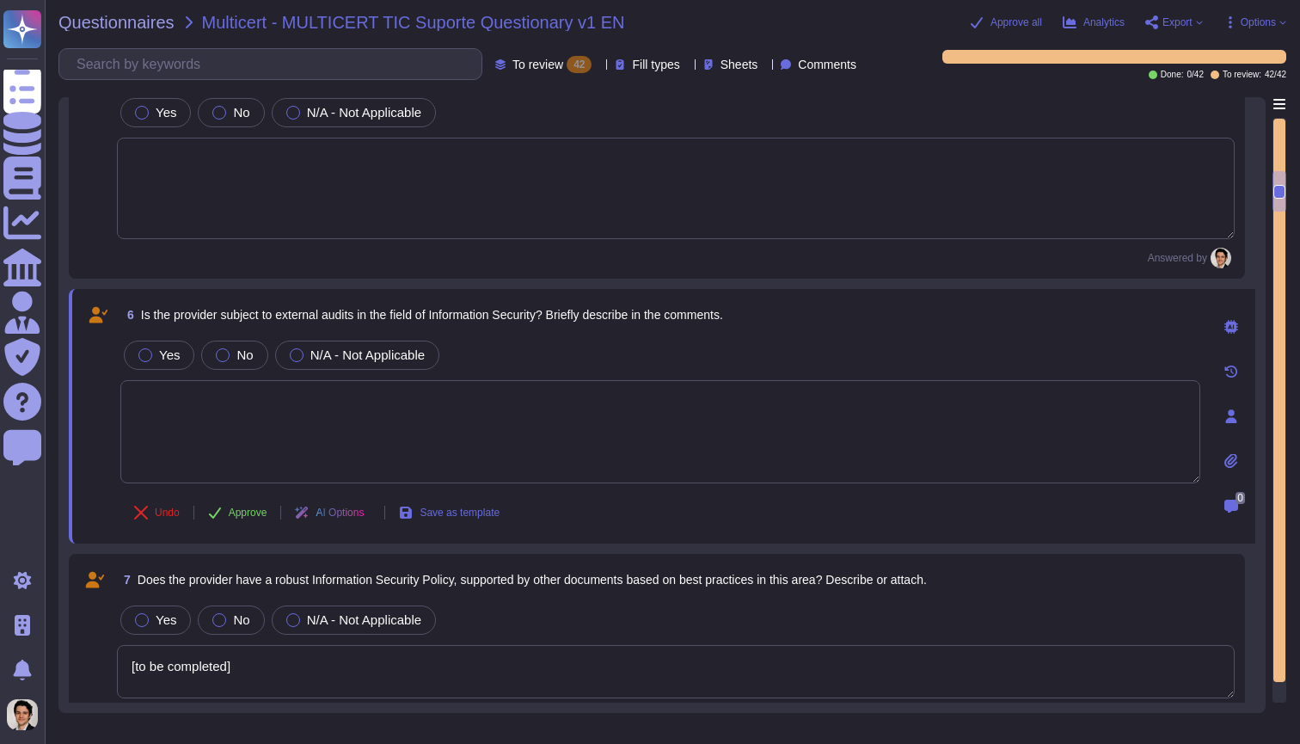
type textarea "[to be completed]"
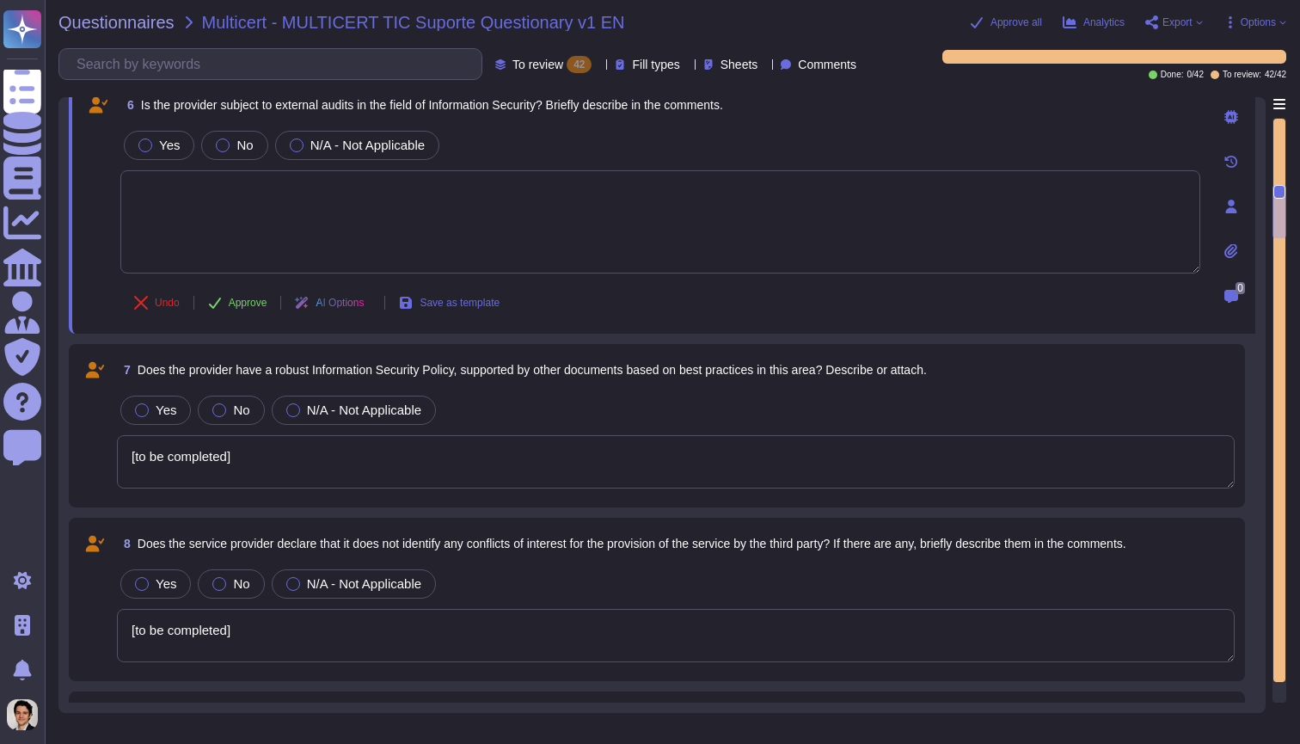
type textarea "[to be completed]"
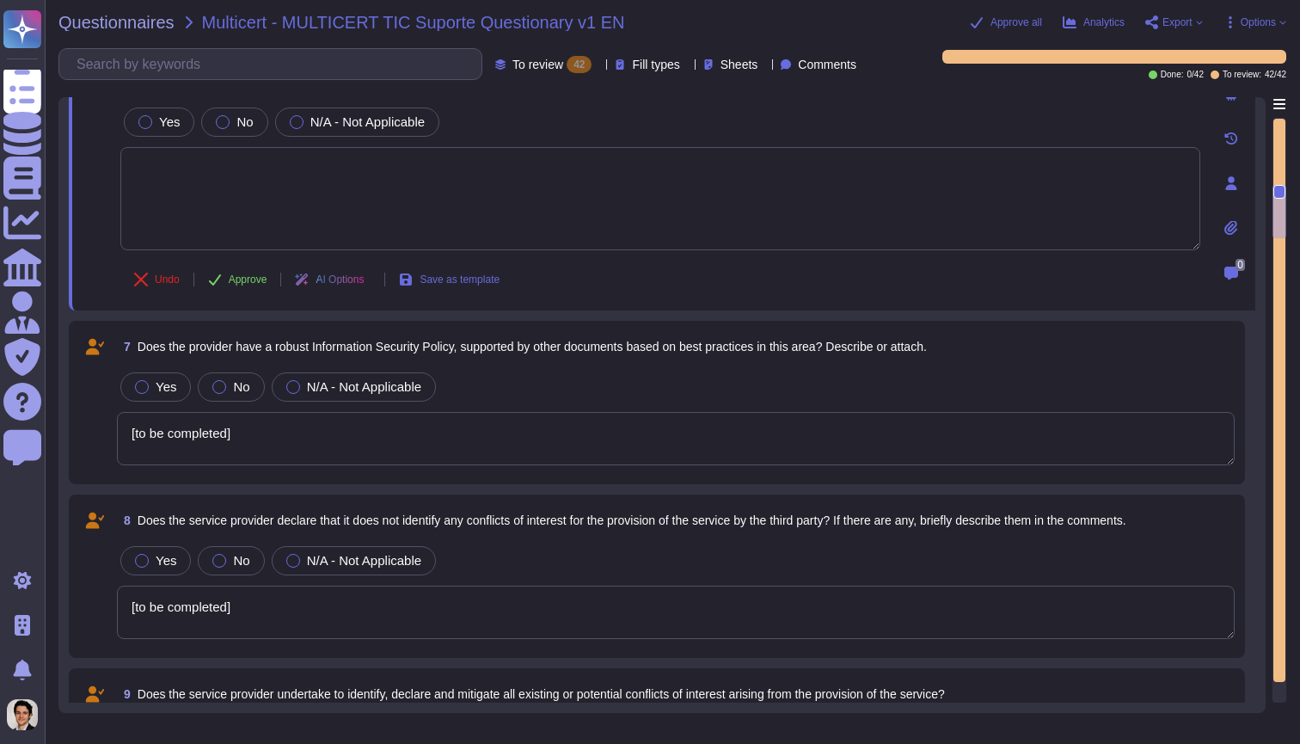
scroll to position [1188, 0]
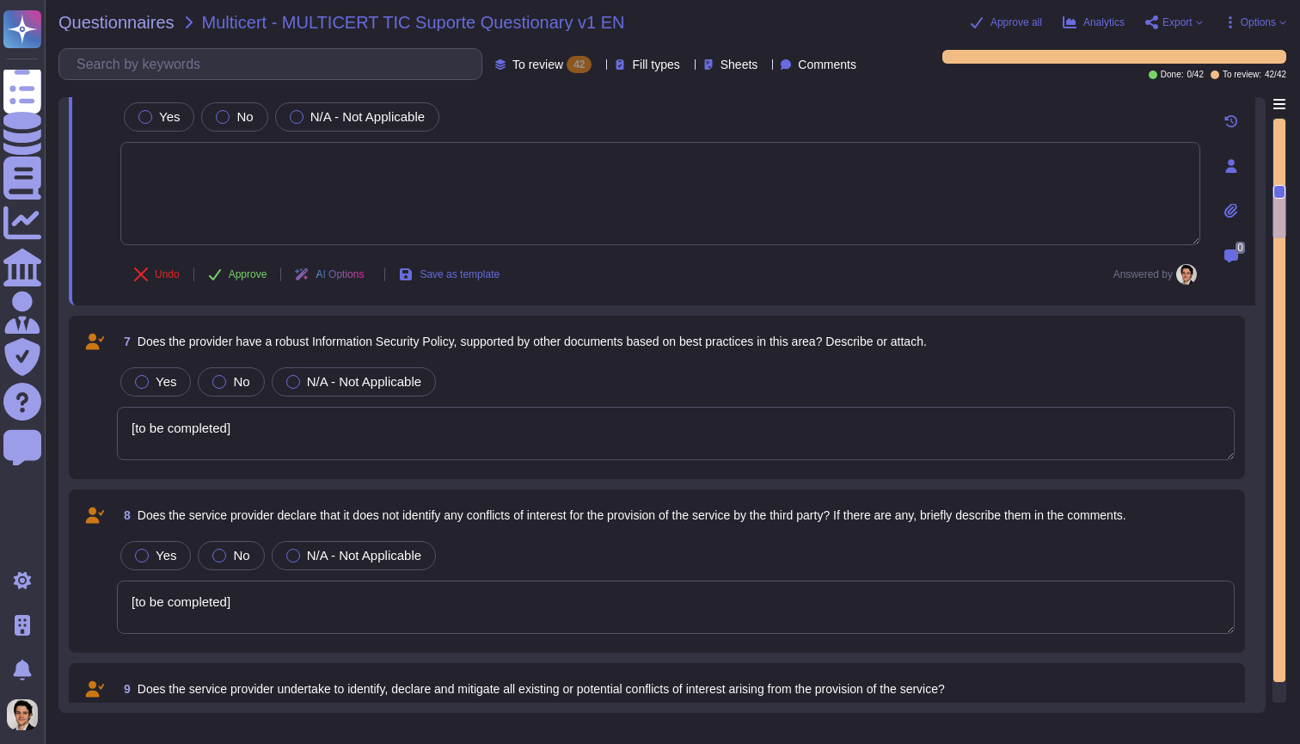
drag, startPoint x: 255, startPoint y: 398, endPoint x: 49, endPoint y: 398, distance: 206.4
click at [49, 398] on div "Questionnaires Multicert - MULTICERT TIC Suporte Questionary v1 EN Approve all …" at bounding box center [672, 372] width 1255 height 744
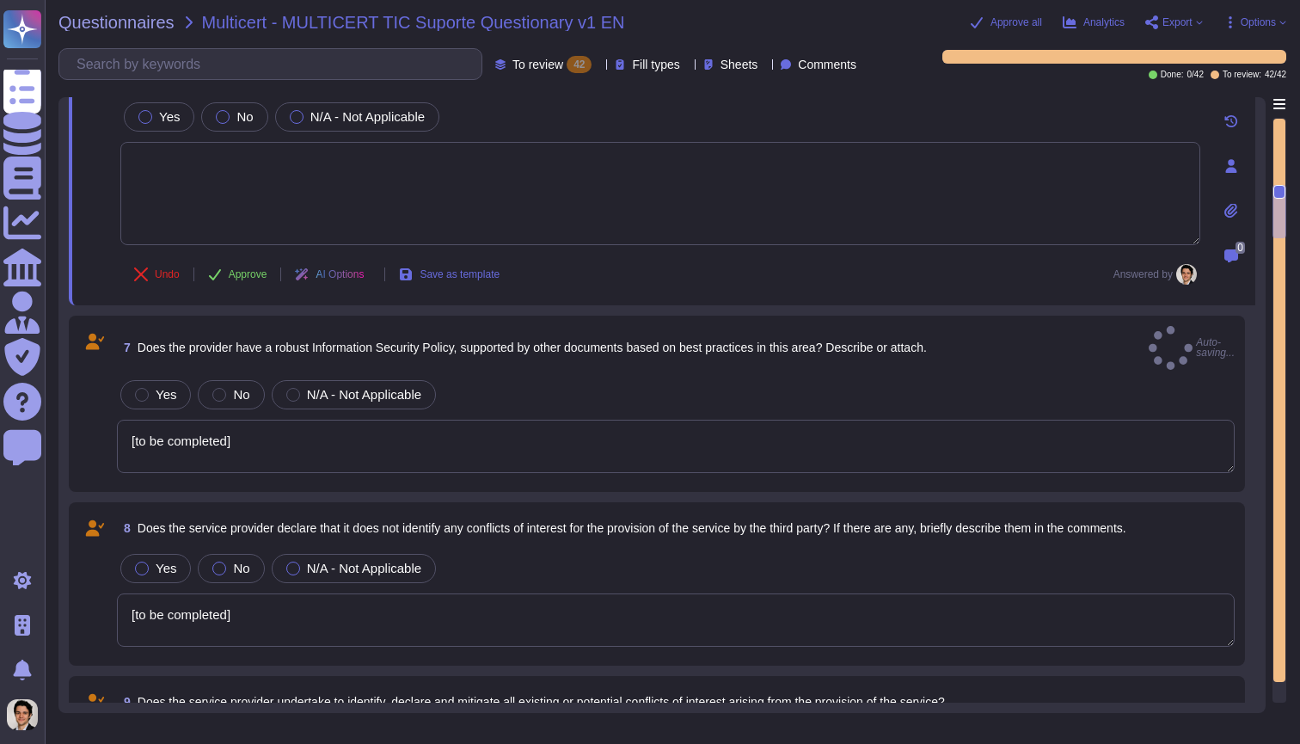
click at [130, 453] on div "7 Does the provider have a robust Information Security Policy, supported by oth…" at bounding box center [657, 404] width 1176 height 176
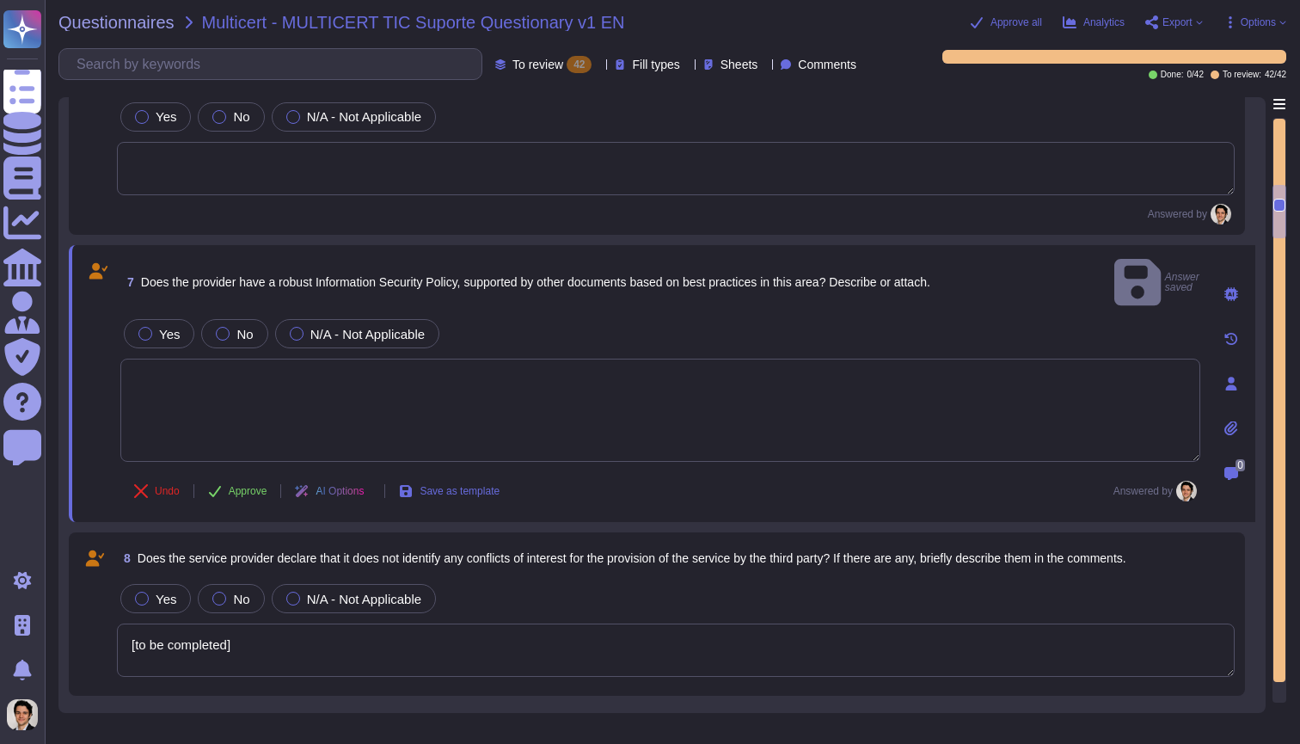
type textarea "[to be completed]"
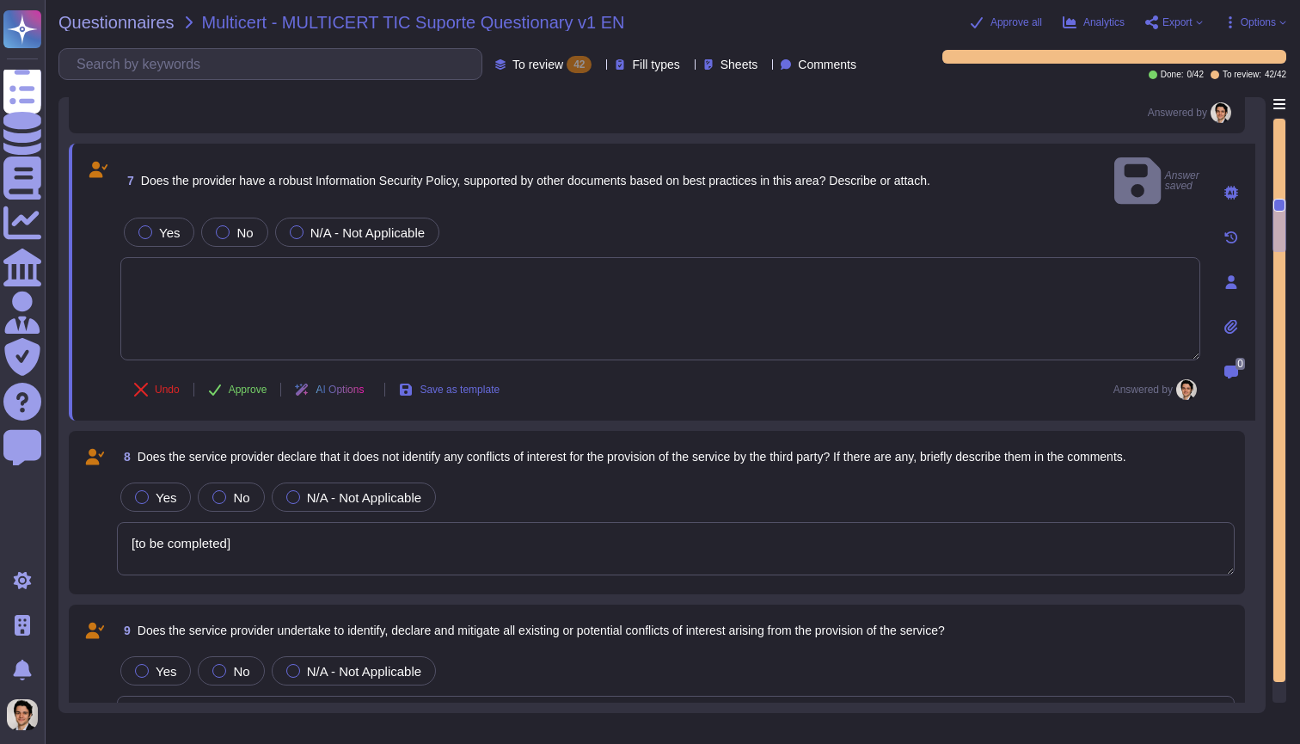
type textarea "[to be completed]"
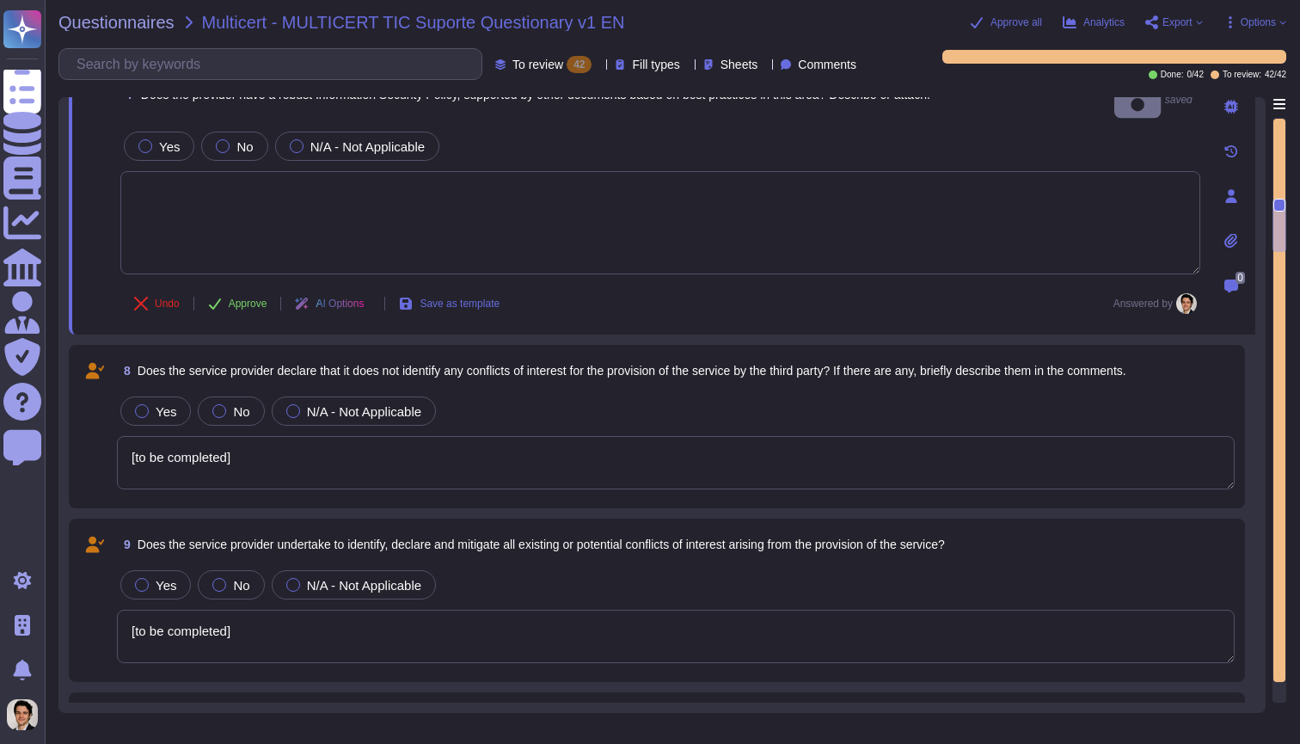
scroll to position [1372, 0]
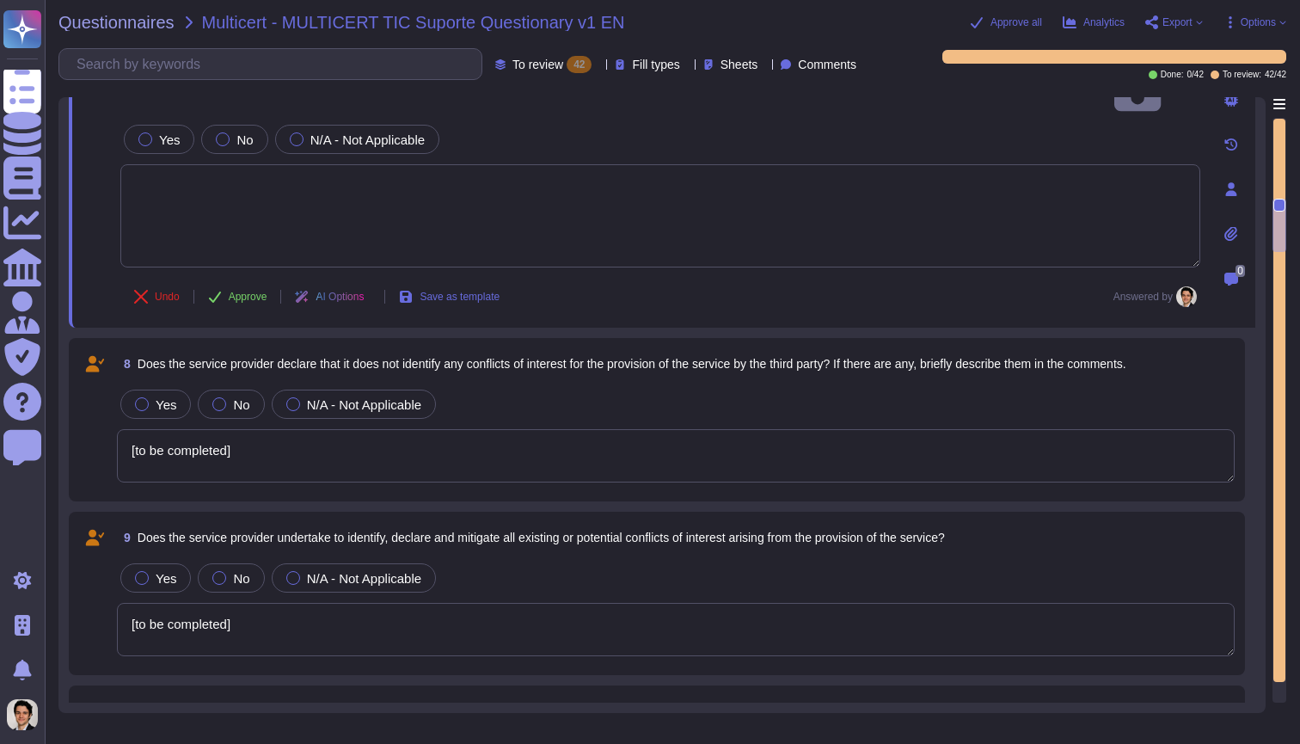
click at [268, 429] on textarea "[to be completed]" at bounding box center [676, 455] width 1118 height 53
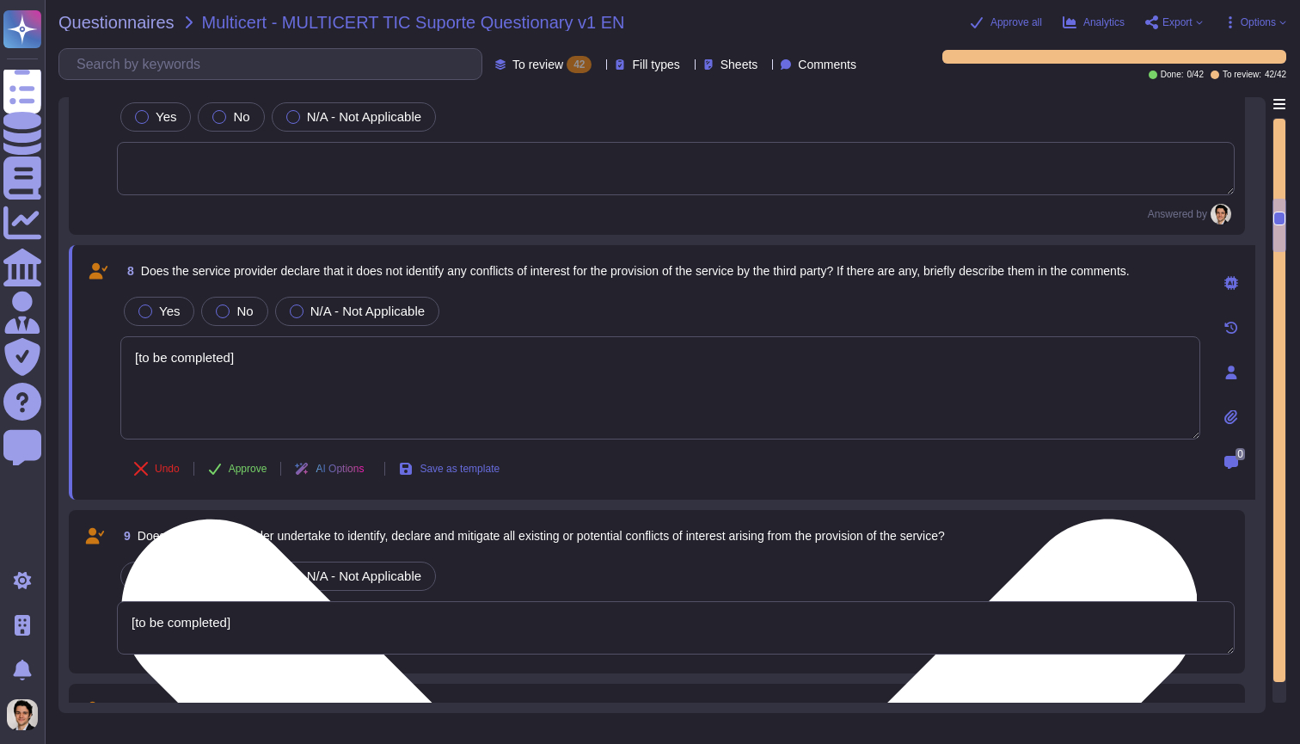
type textarea "[to be completed]"
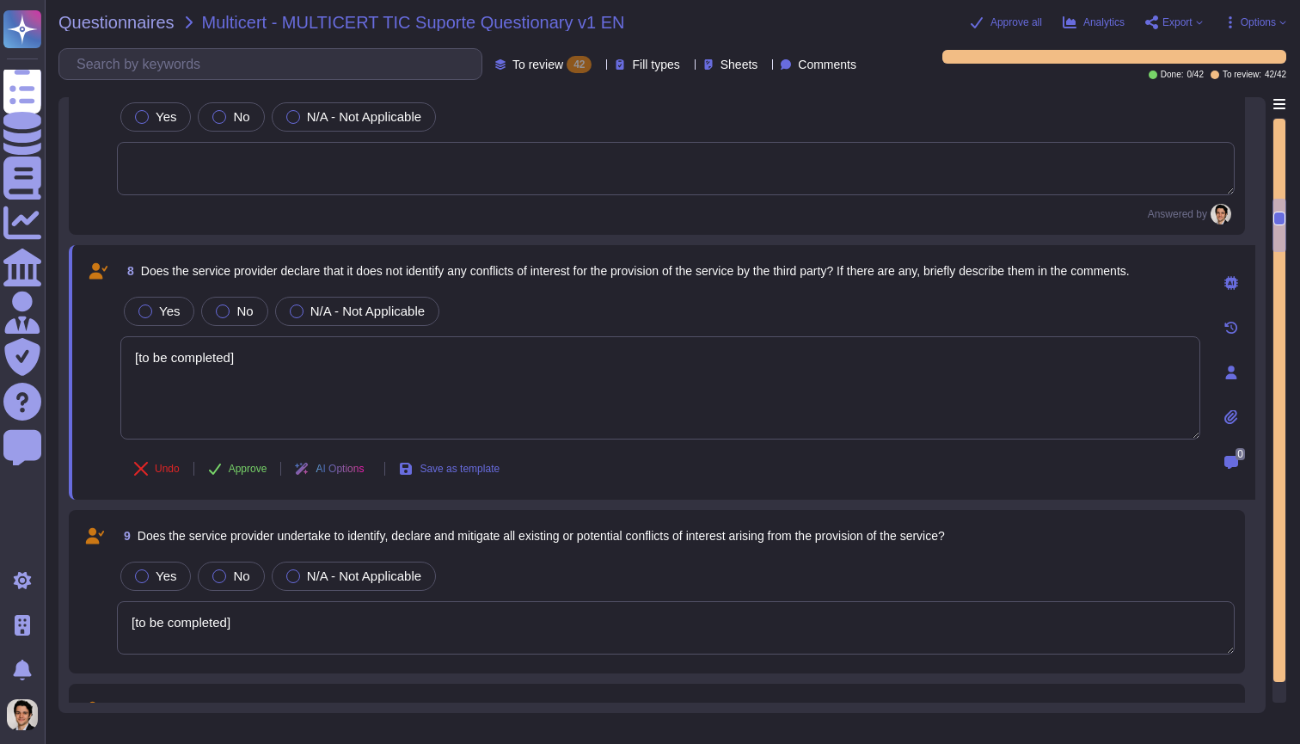
drag, startPoint x: 261, startPoint y: 348, endPoint x: 59, endPoint y: 334, distance: 202.5
click at [59, 334] on div "3 > Analysis Instruções para o preenchimento da presente sheet 5 Does the provi…" at bounding box center [661, 405] width 1207 height 616
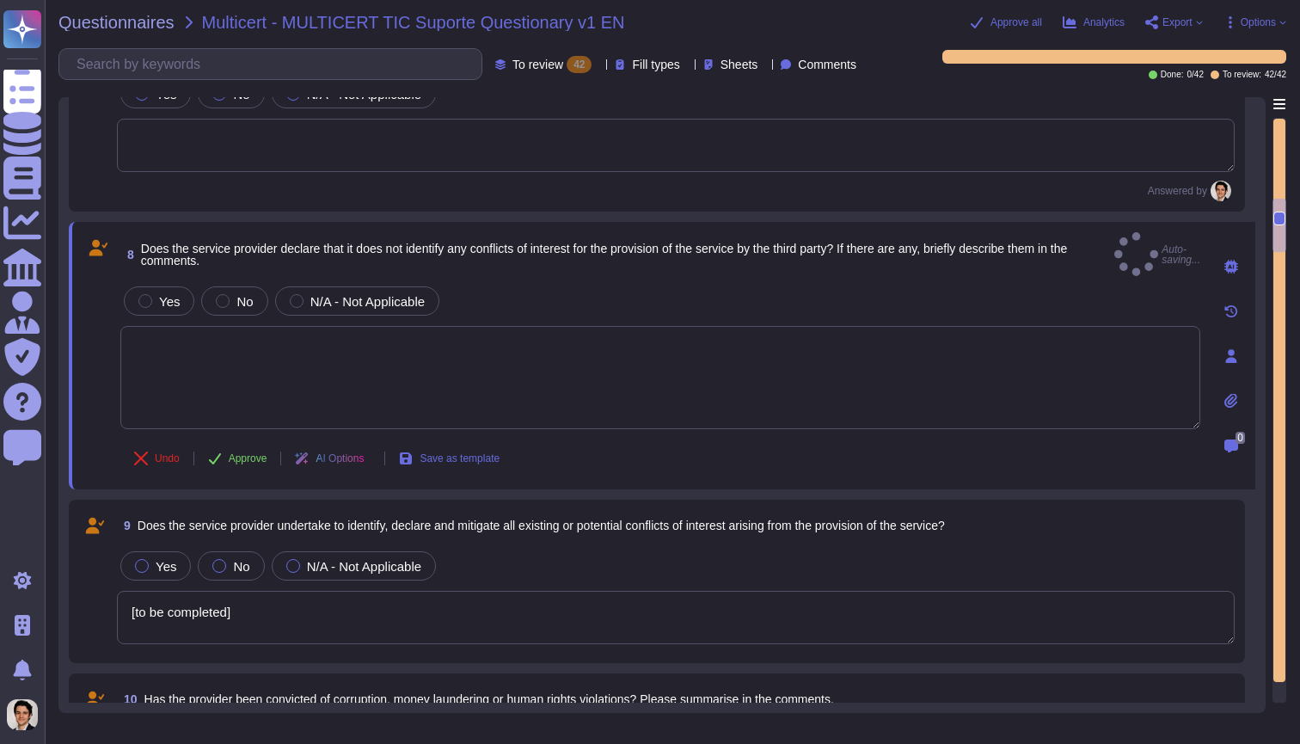
click at [240, 592] on textarea "[to be completed]" at bounding box center [676, 617] width 1118 height 53
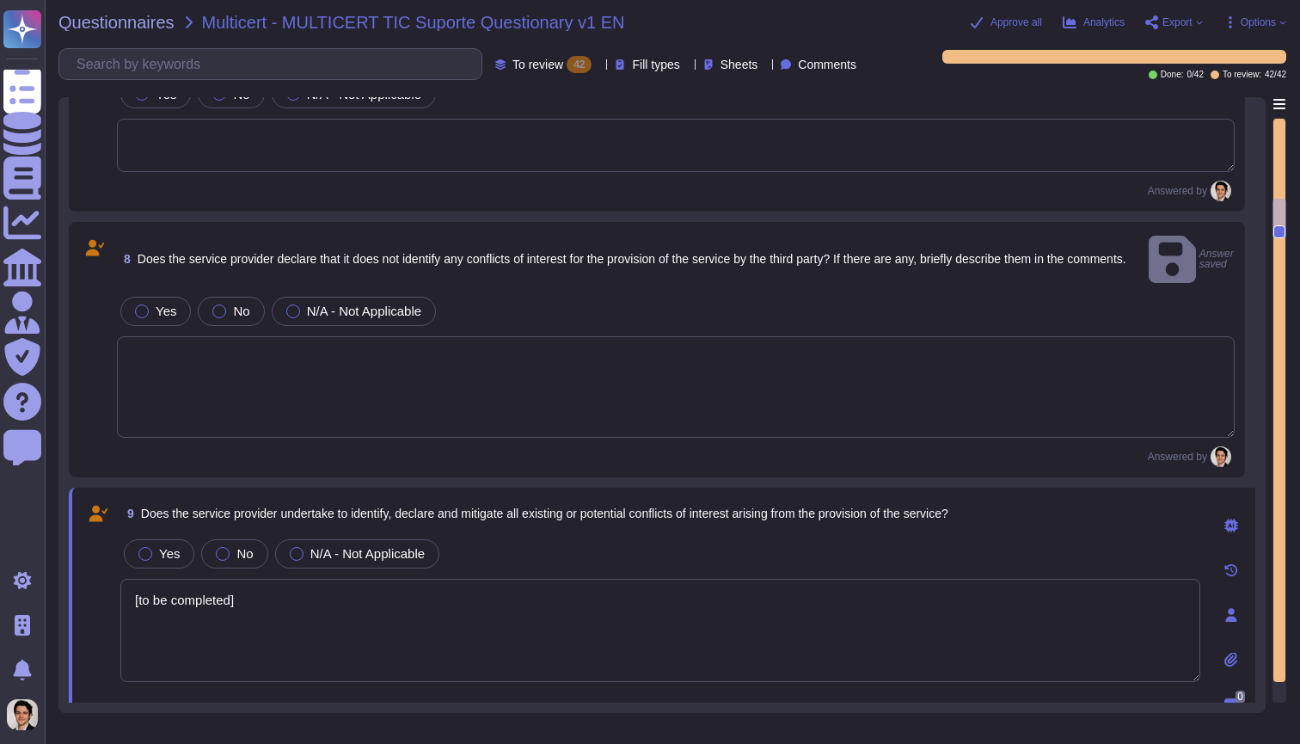
drag, startPoint x: 272, startPoint y: 552, endPoint x: 216, endPoint y: 566, distance: 57.6
click at [216, 566] on div "Yes No N/A - Not Applicable [to be completed]" at bounding box center [660, 610] width 1080 height 148
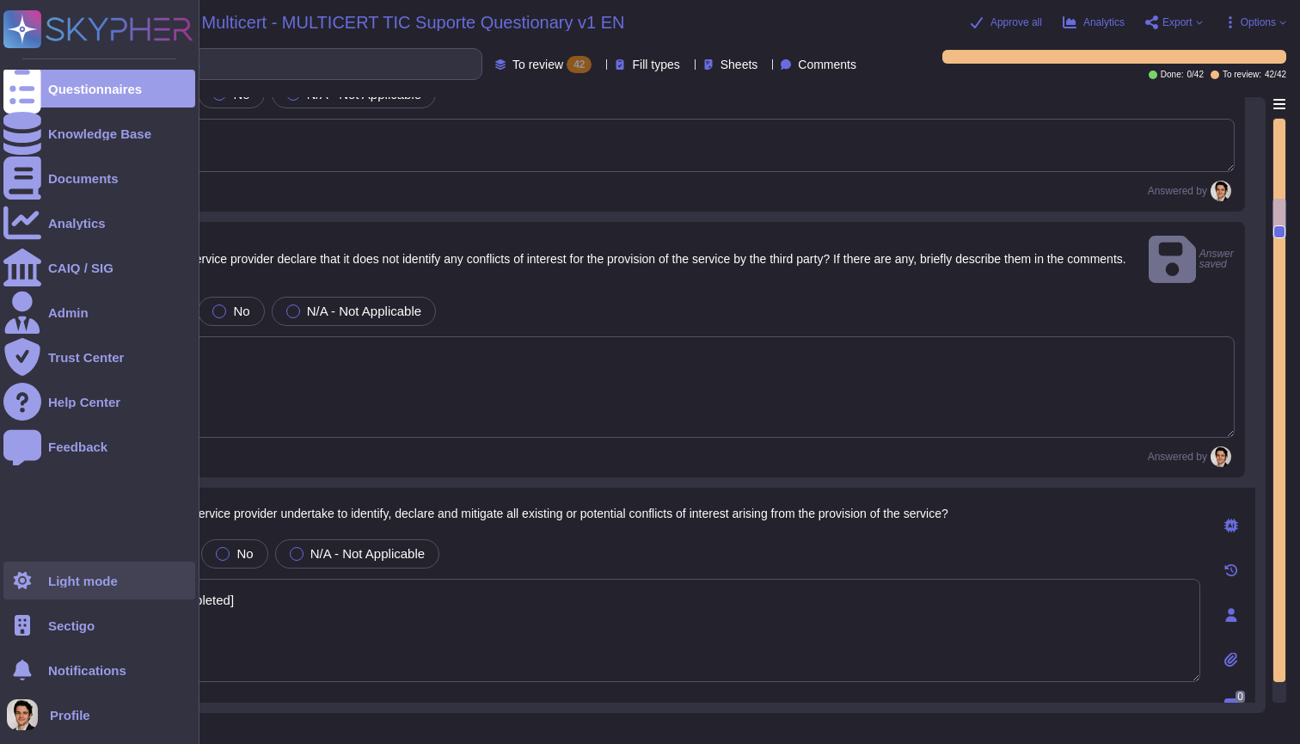
drag, startPoint x: 268, startPoint y: 588, endPoint x: 34, endPoint y: 586, distance: 234.8
click at [34, 586] on div "Questionnaires Knowledge Base Documents Analytics CAIQ / SIG Admin Trust Center…" at bounding box center [650, 372] width 1300 height 744
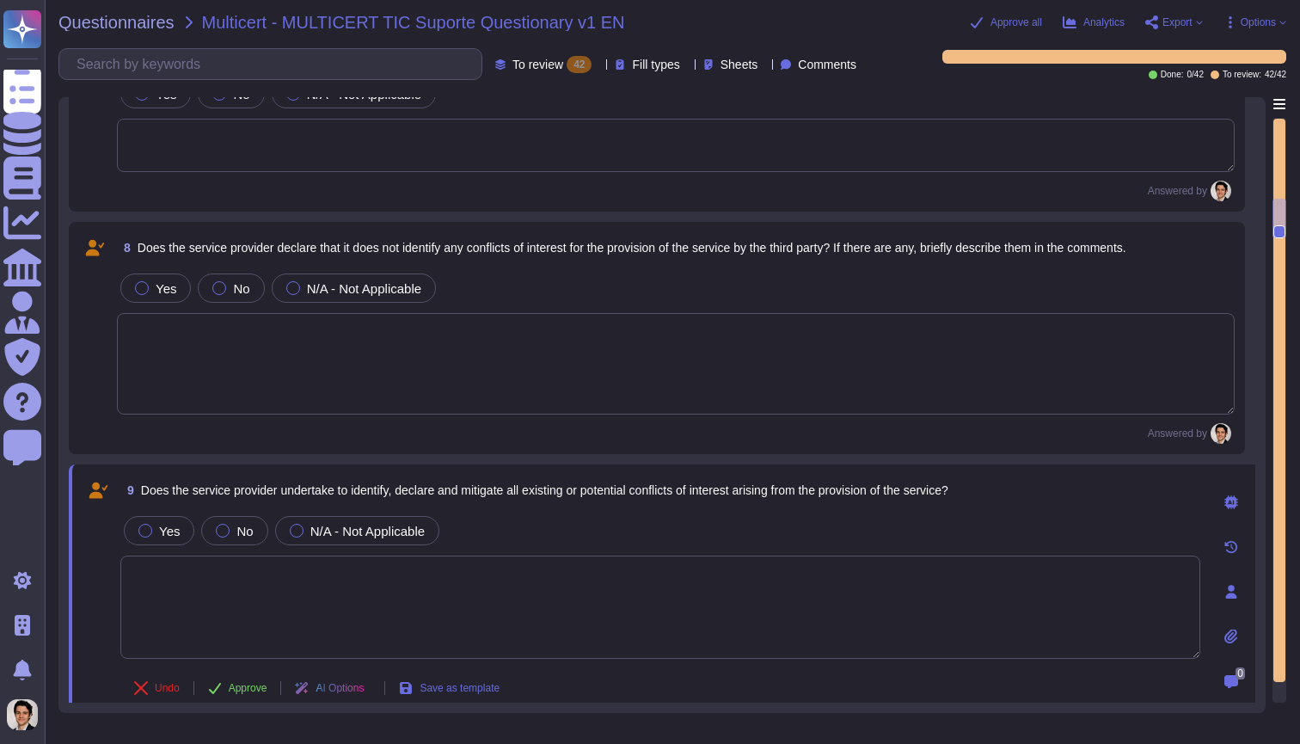
click at [162, 443] on div "Answered by" at bounding box center [676, 433] width 1118 height 21
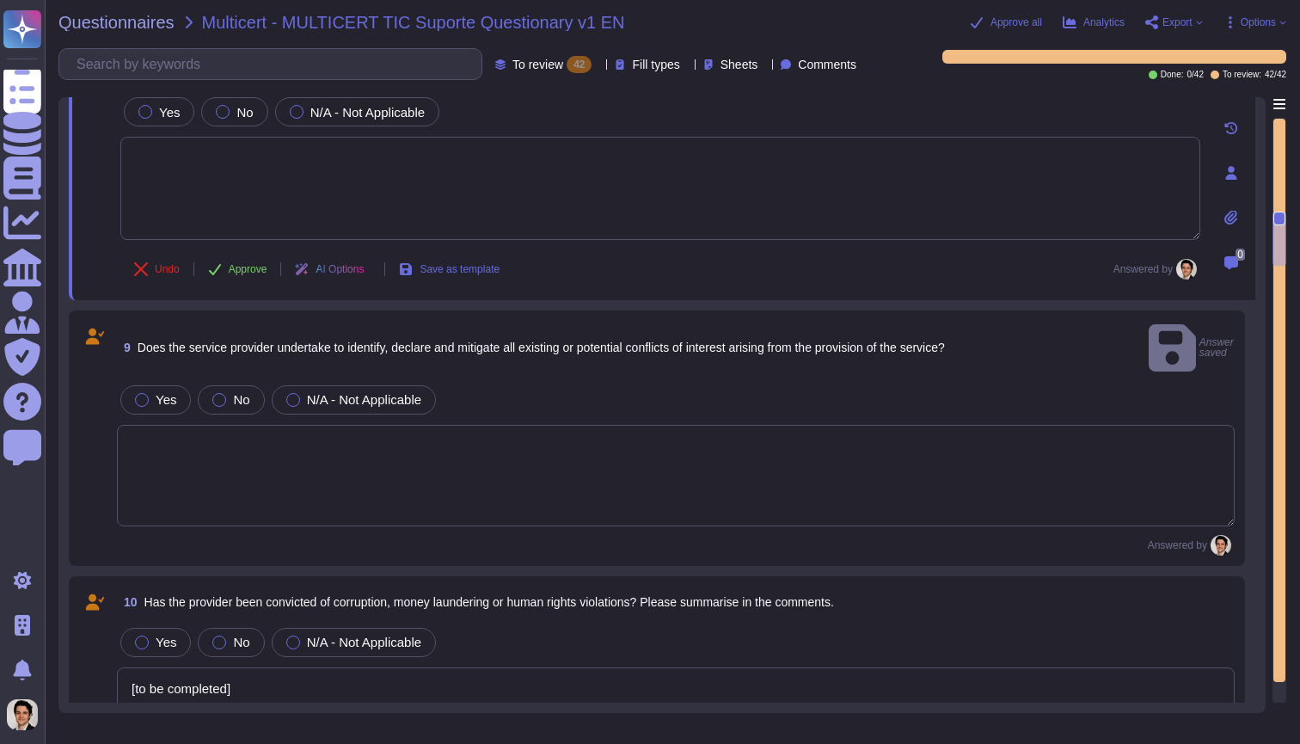
type textarea "[to be completed]"
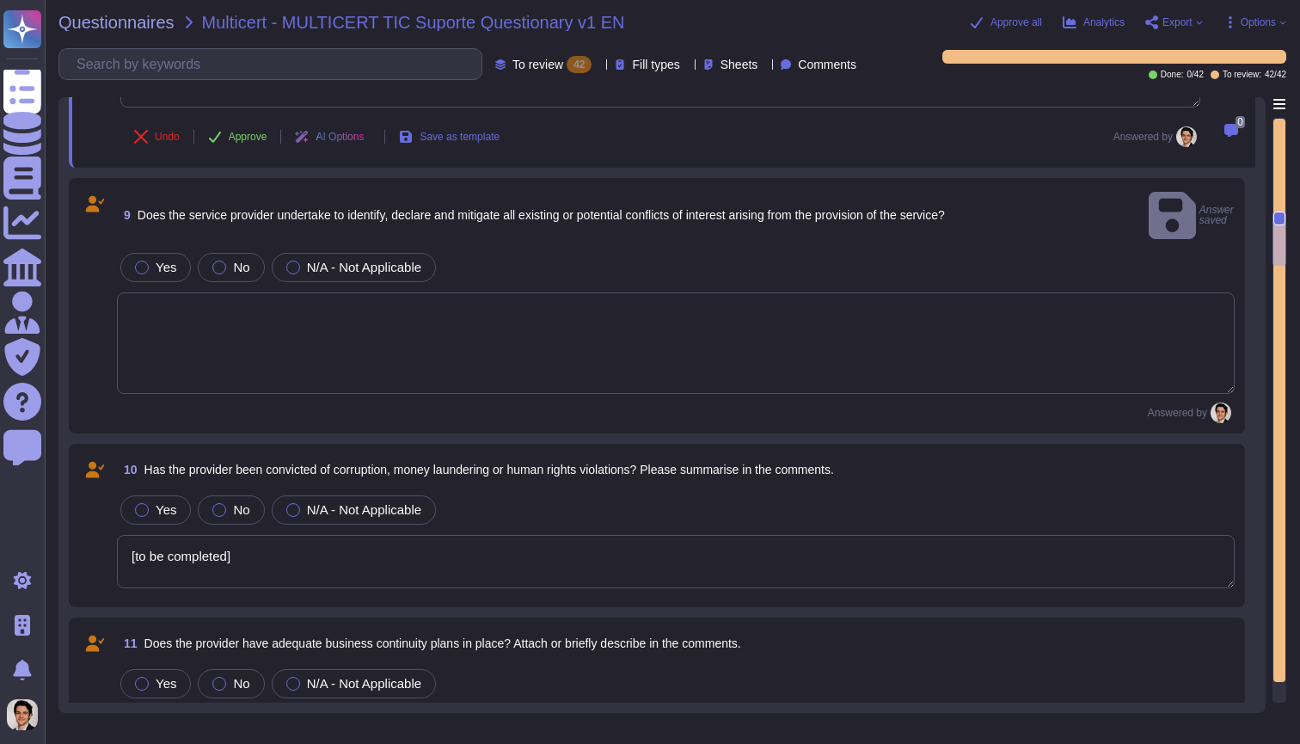
scroll to position [1708, 0]
type textarea "[to be completed]"
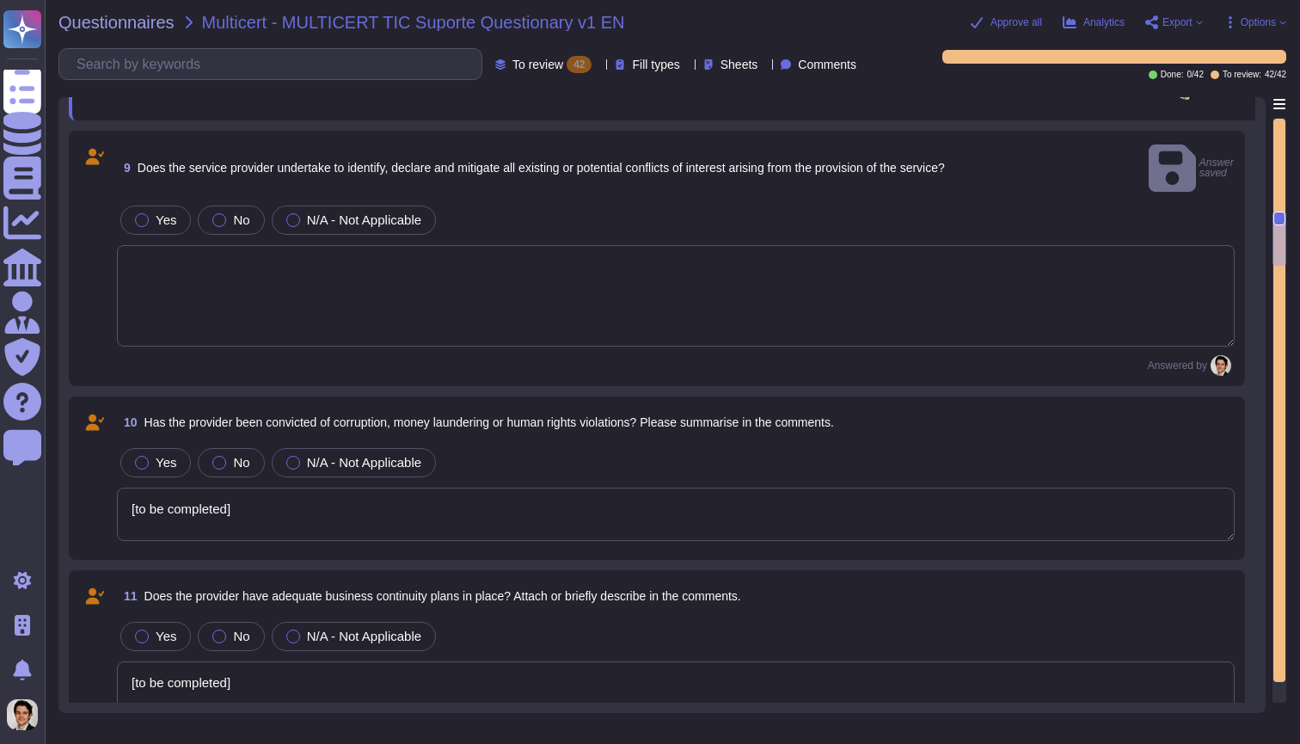
click at [228, 488] on textarea "[to be completed]" at bounding box center [676, 514] width 1118 height 53
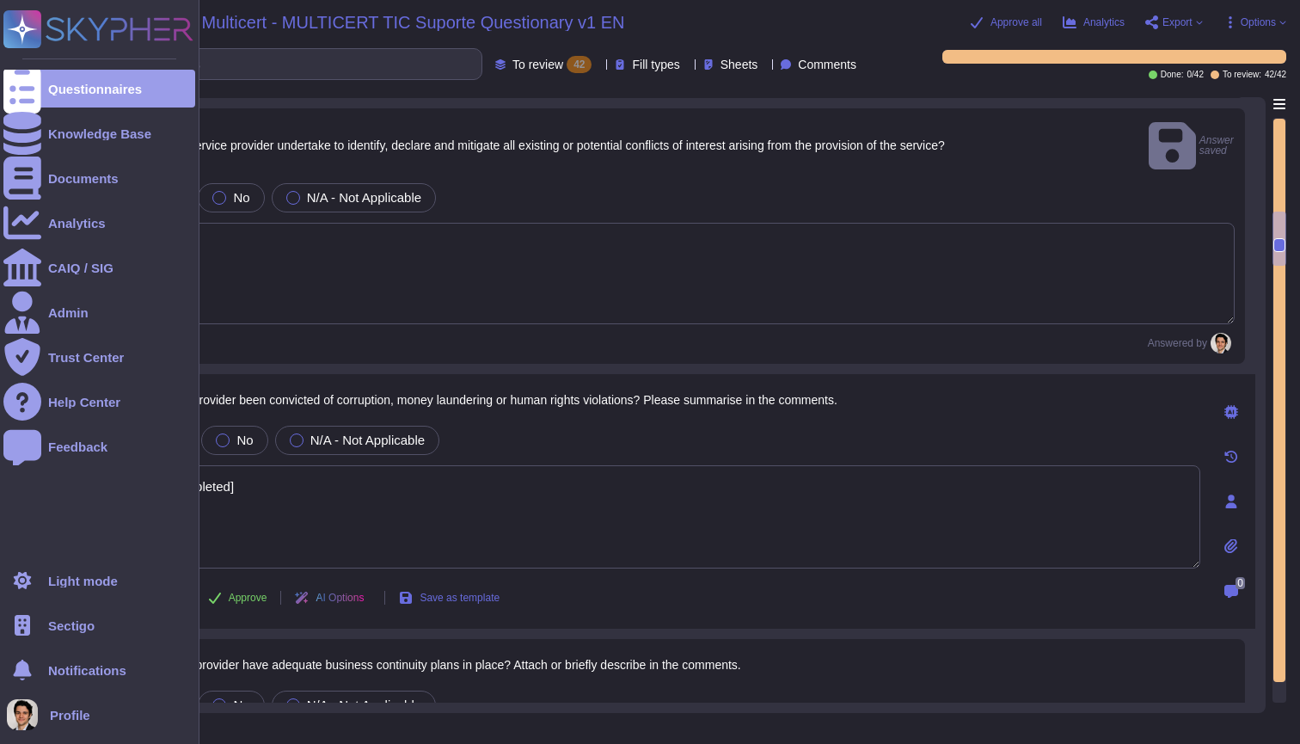
drag, startPoint x: 278, startPoint y: 471, endPoint x: 0, endPoint y: 471, distance: 277.7
click at [0, 471] on div "Questionnaires Knowledge Base Documents Analytics CAIQ / SIG Admin Trust Center…" at bounding box center [650, 372] width 1300 height 744
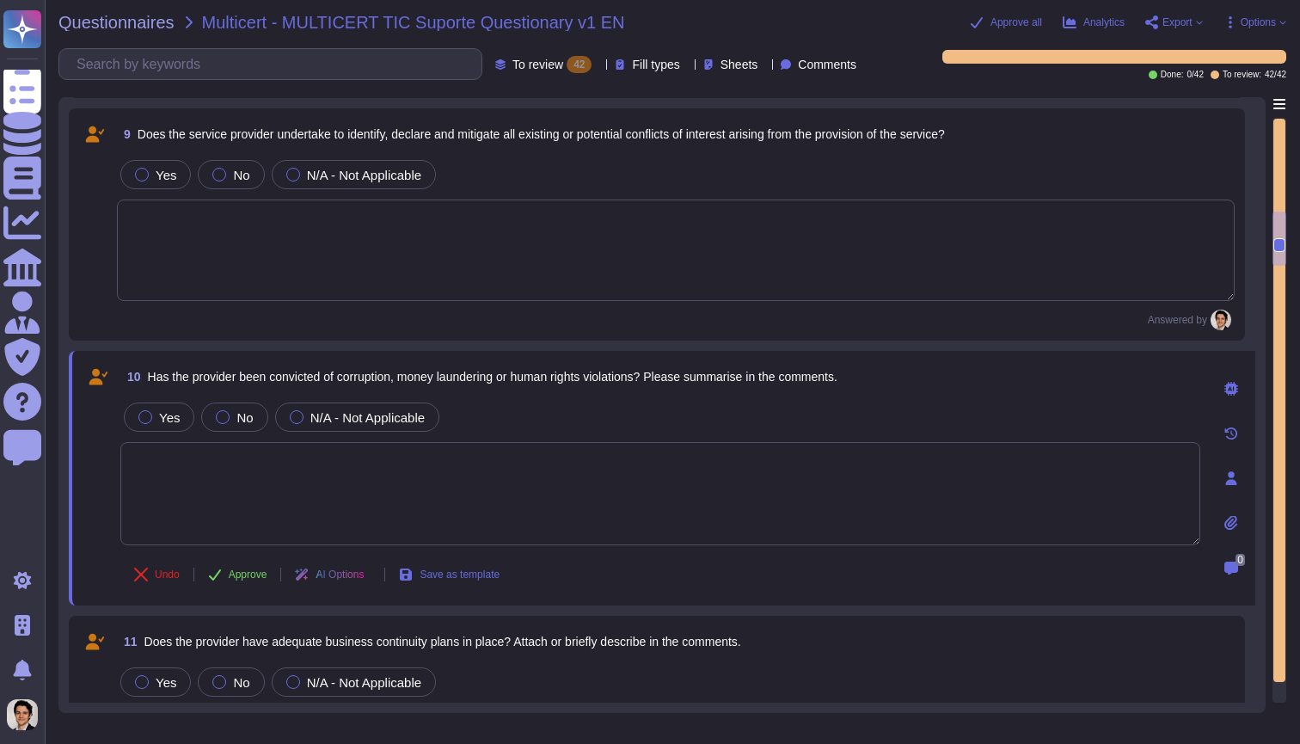
click at [102, 558] on span at bounding box center [98, 574] width 31 height 41
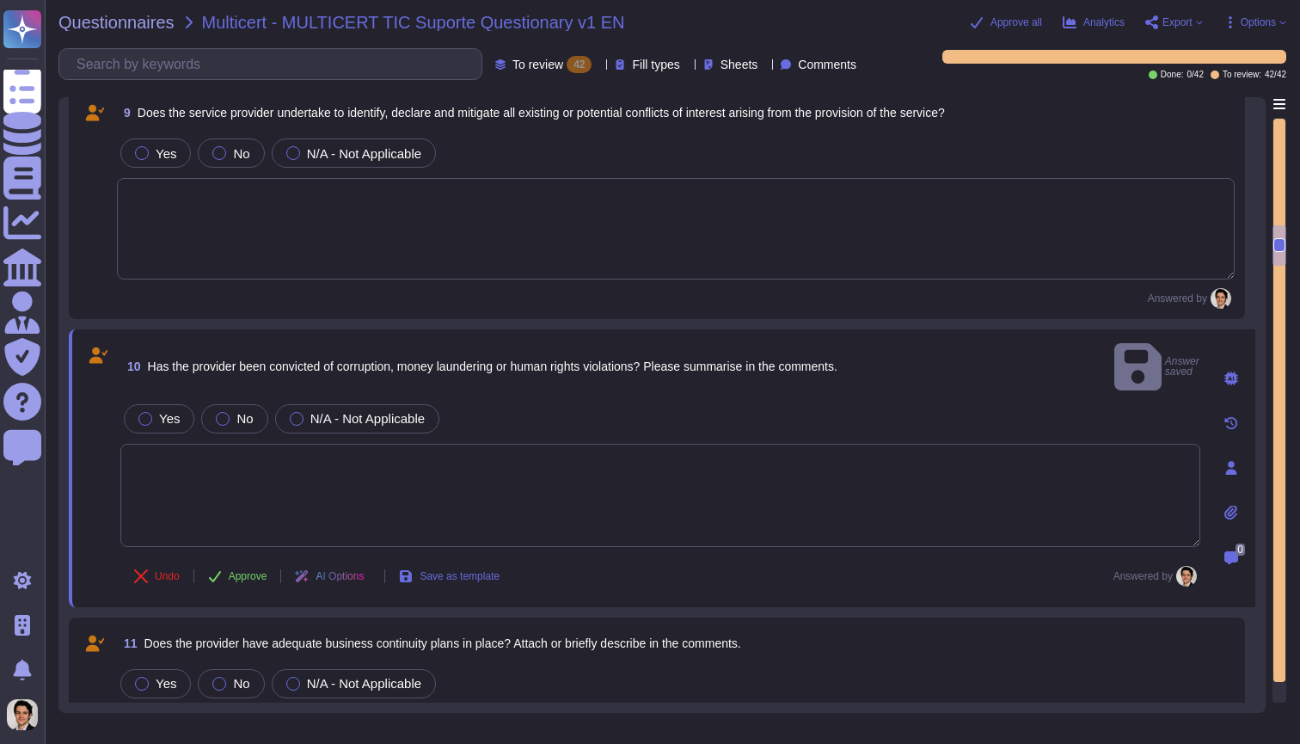
type textarea "[to be completed]"
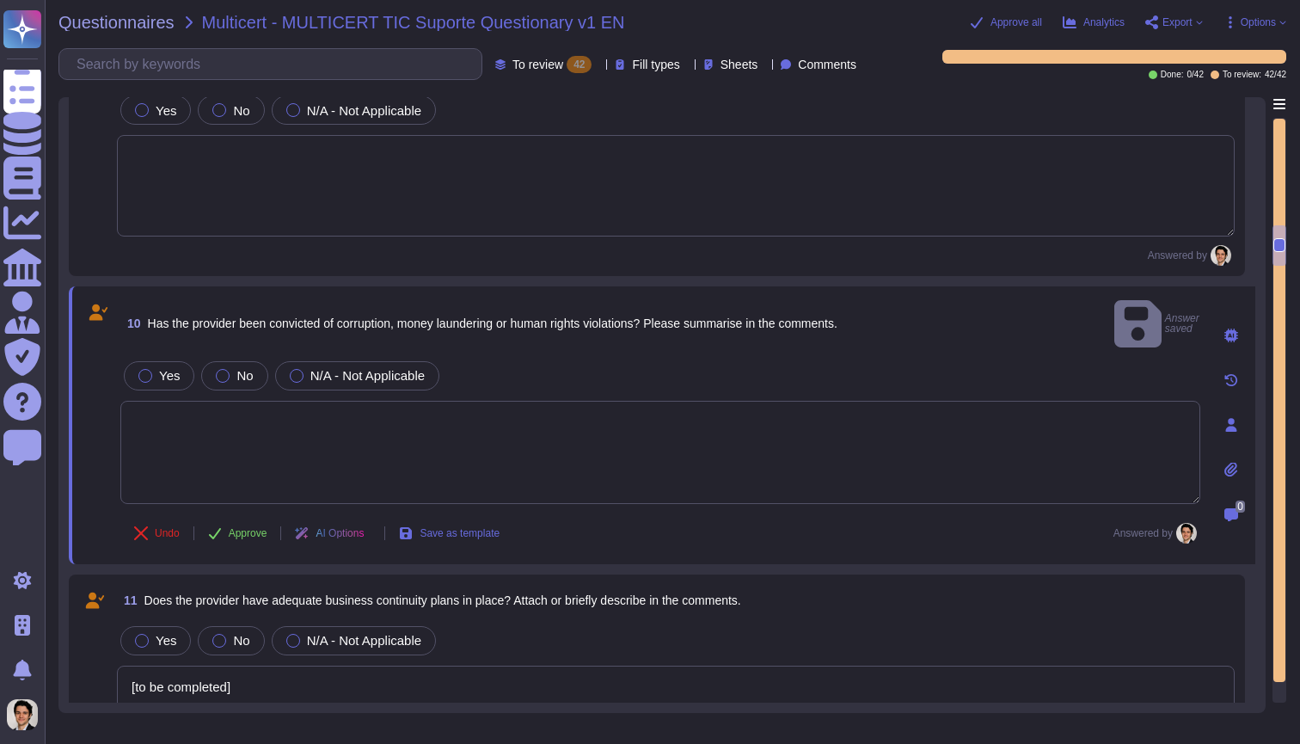
scroll to position [1805, 0]
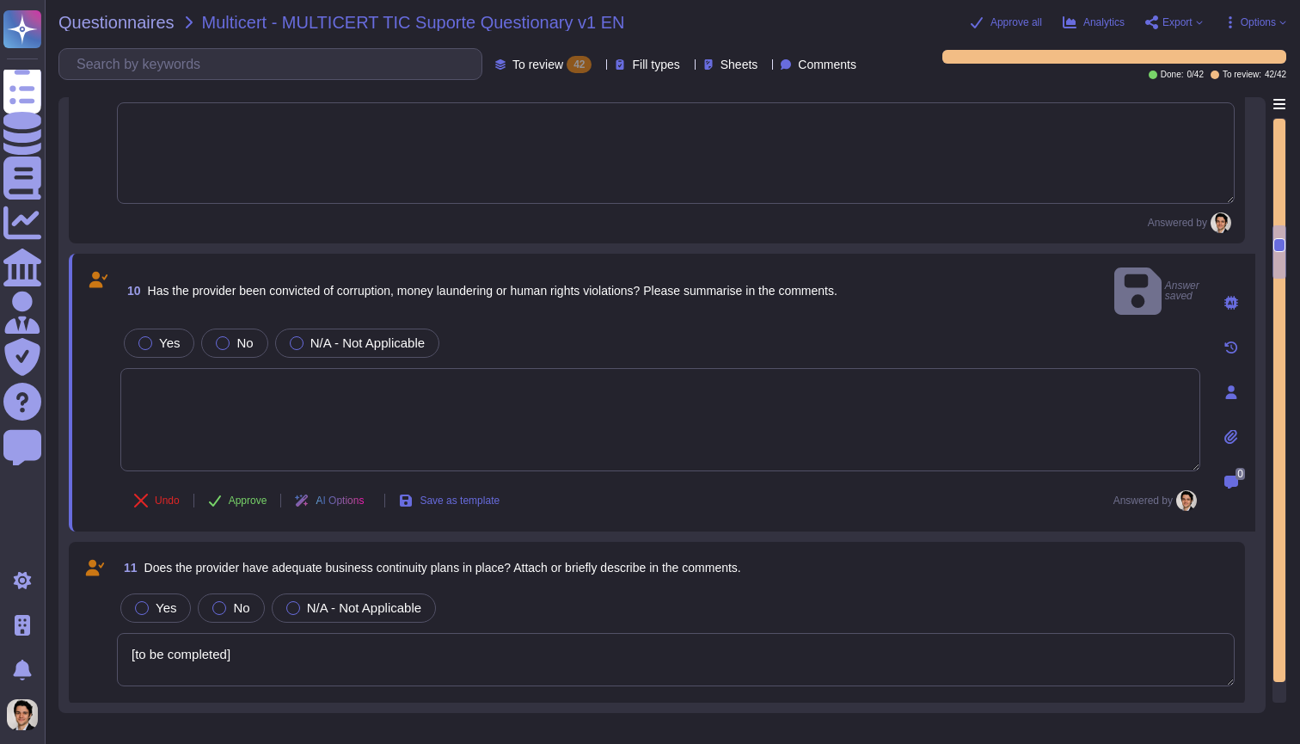
click at [212, 633] on textarea "[to be completed]" at bounding box center [676, 659] width 1118 height 53
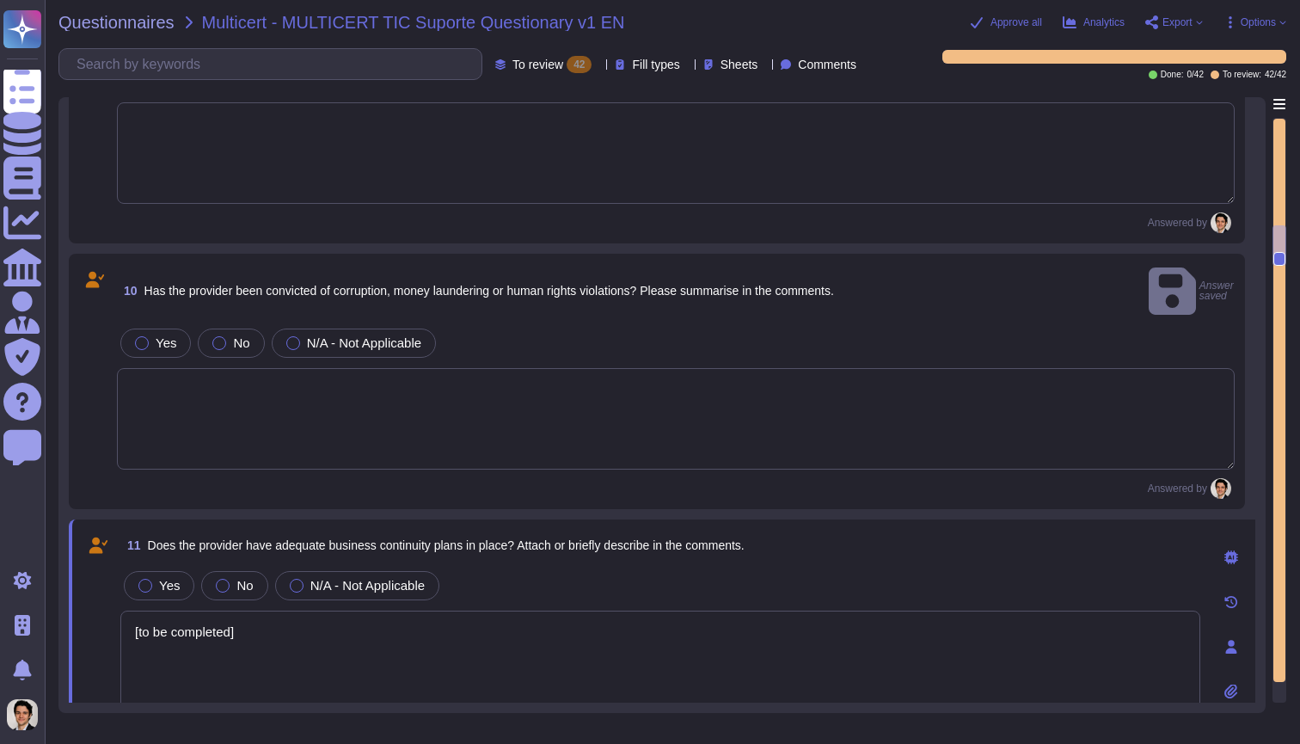
type textarea "[to be completed]"
drag, startPoint x: 261, startPoint y: 609, endPoint x: 46, endPoint y: 607, distance: 214.1
click at [46, 607] on div "Questionnaires Multicert - MULTICERT TIC Suporte Questionary v1 EN Approve all …" at bounding box center [672, 372] width 1255 height 744
click at [129, 611] on textarea at bounding box center [660, 662] width 1080 height 103
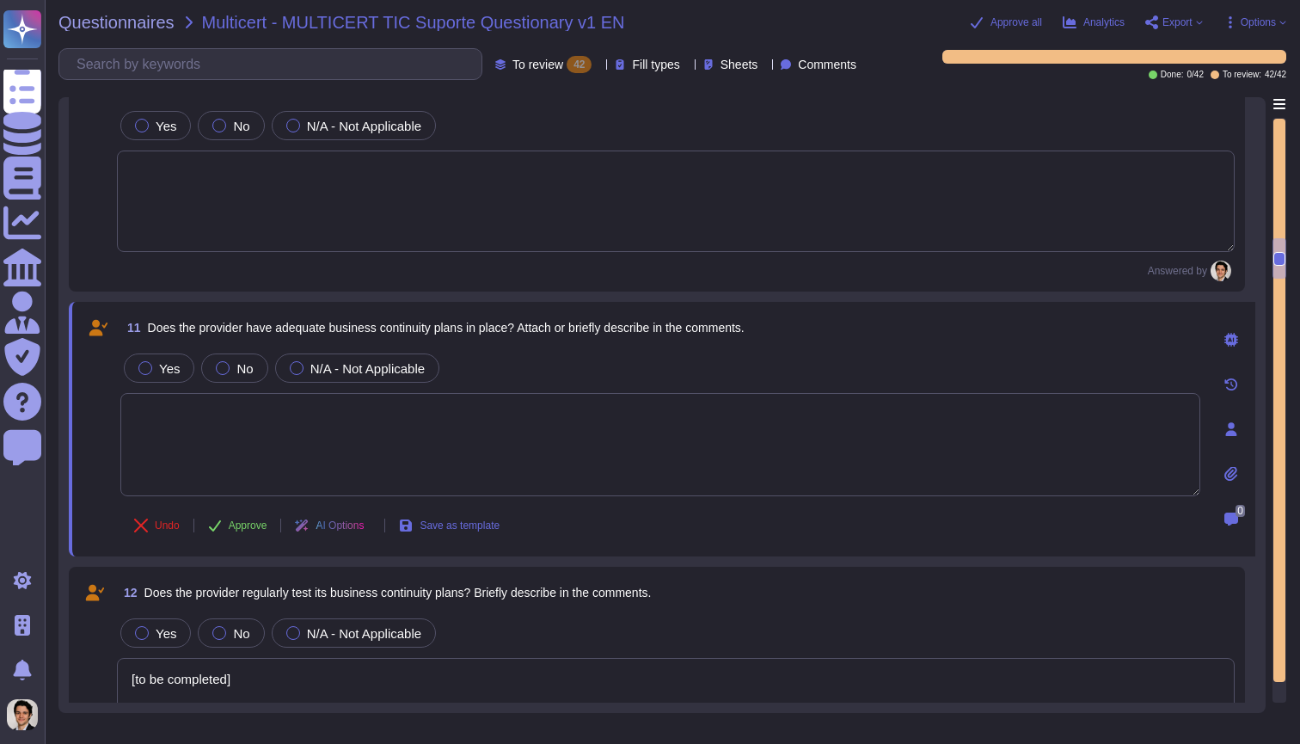
type textarea "[to be completed]"
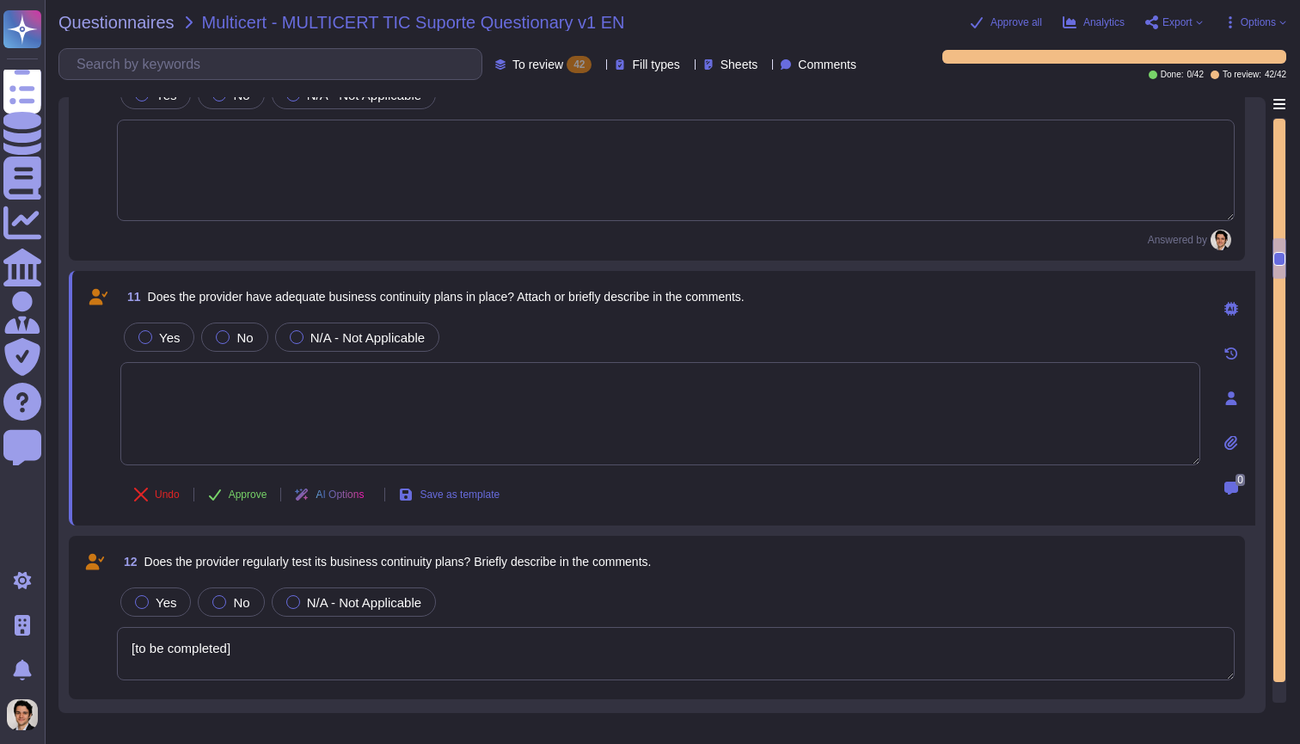
click at [199, 641] on textarea "[to be completed]" at bounding box center [676, 653] width 1118 height 53
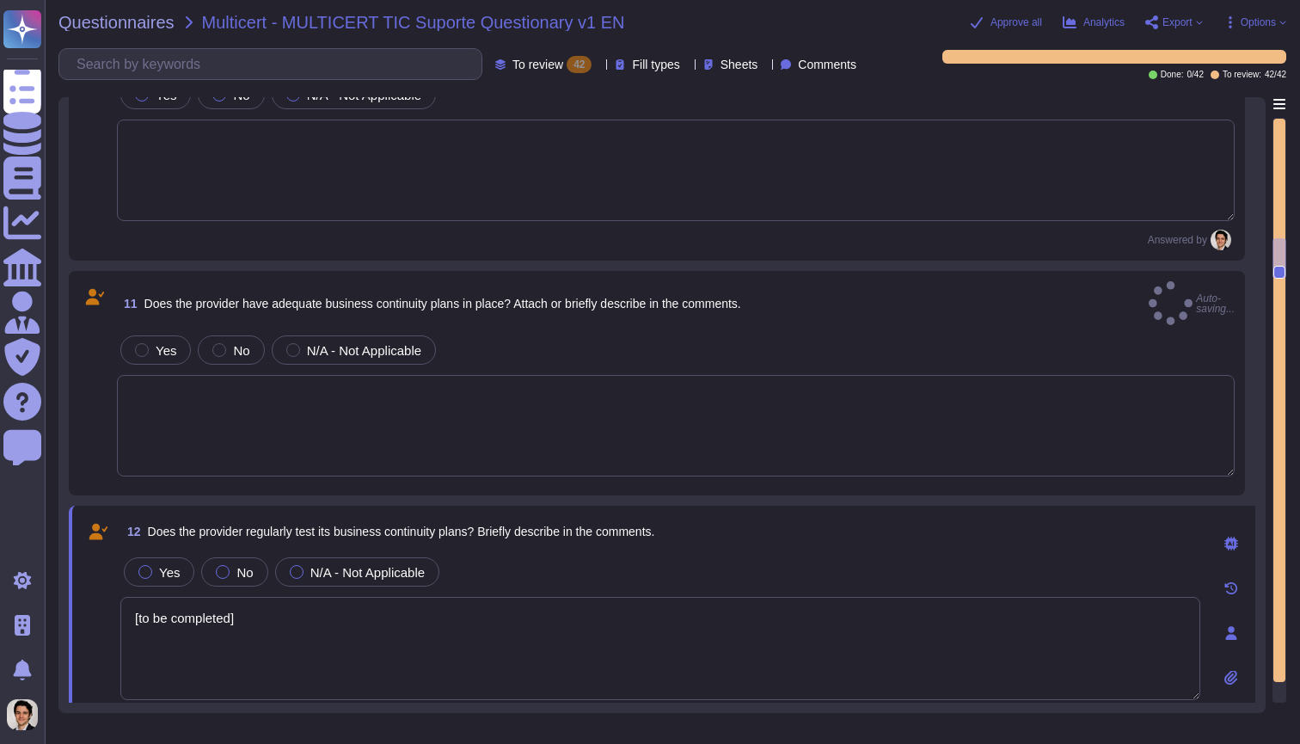
type textarea "[to be completed]"
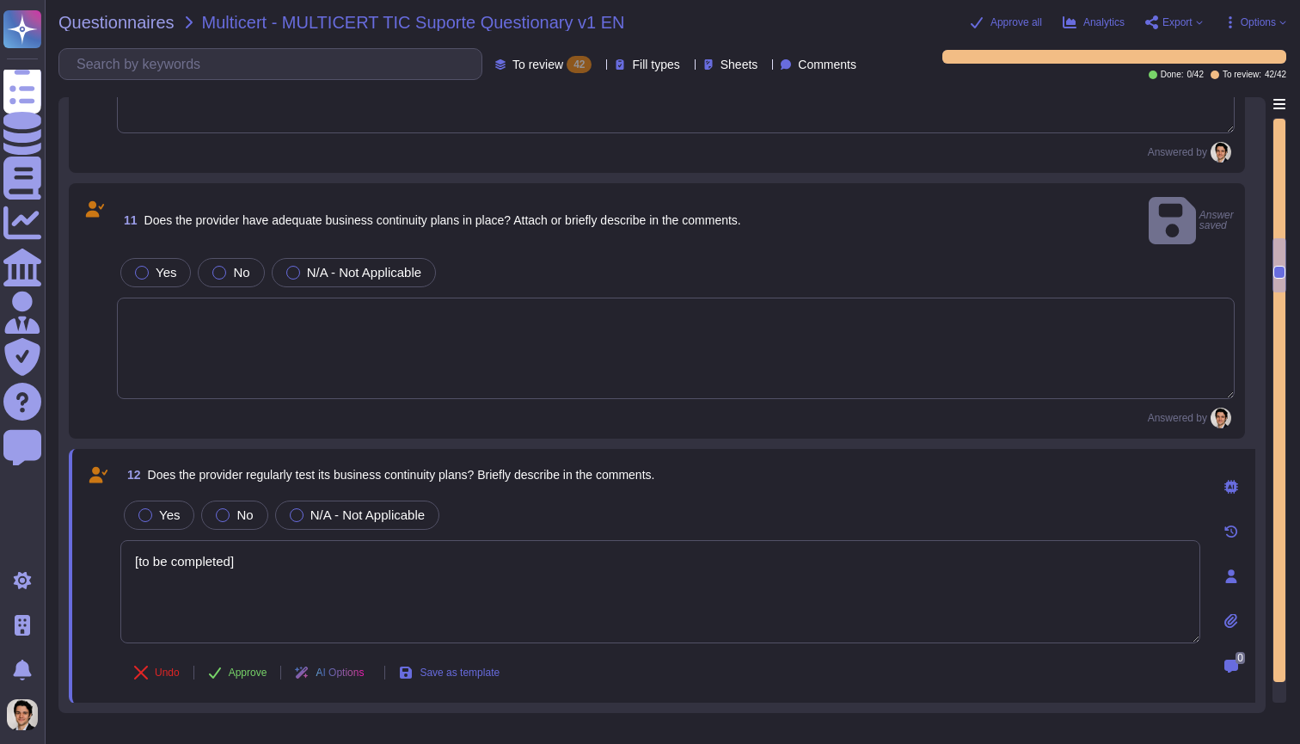
scroll to position [2157, 0]
type textarea "[to be completed]"
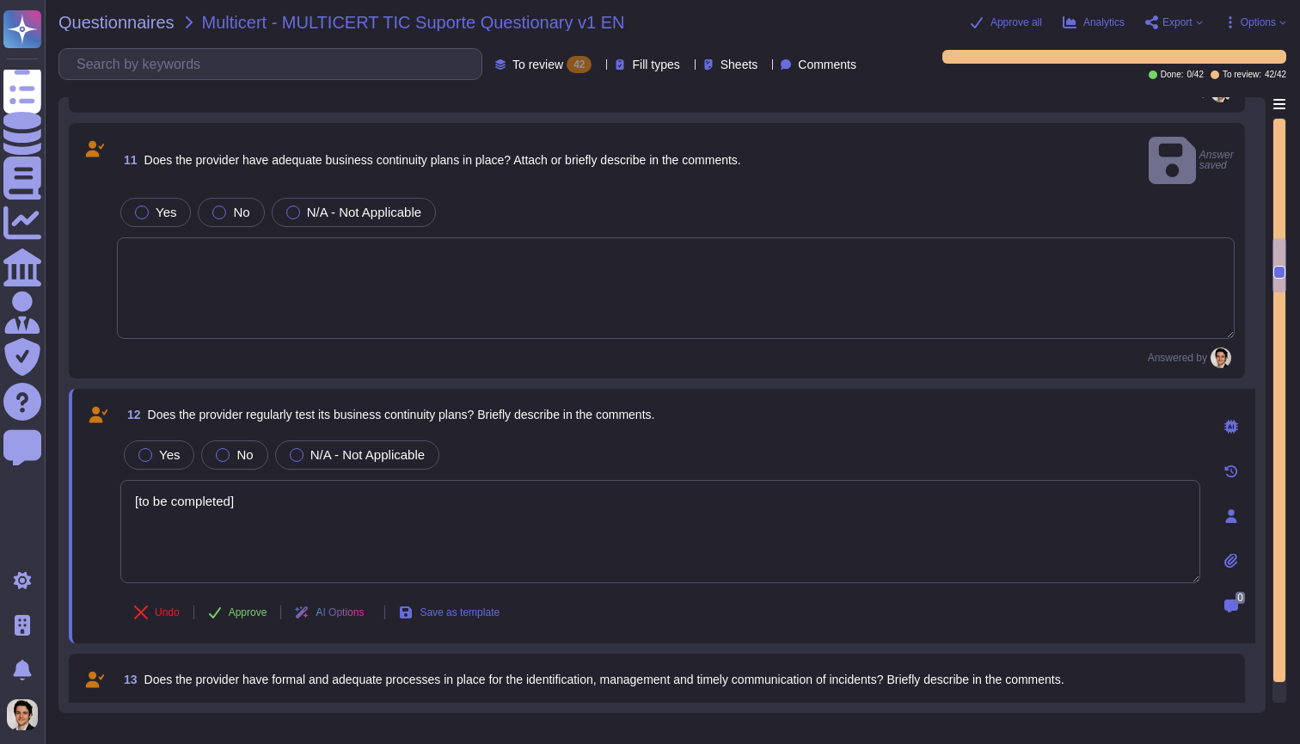
drag, startPoint x: 296, startPoint y: 481, endPoint x: 50, endPoint y: 481, distance: 245.9
click at [50, 481] on div "Questionnaires Multicert - MULTICERT TIC Suporte Questionary v1 EN Approve all …" at bounding box center [672, 372] width 1255 height 744
click at [218, 618] on div "12 Does the provider regularly test its business continuity plans? Briefly desc…" at bounding box center [662, 516] width 1187 height 255
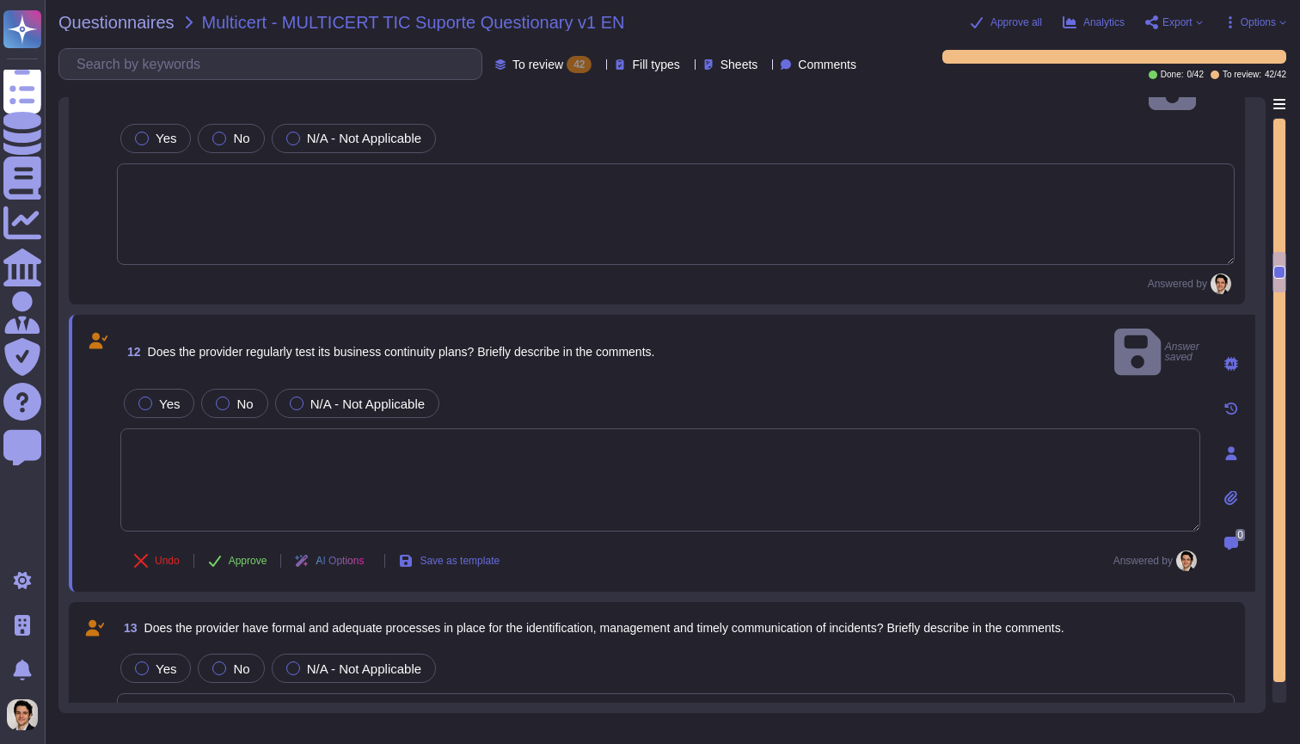
type textarea "[to be completed]"
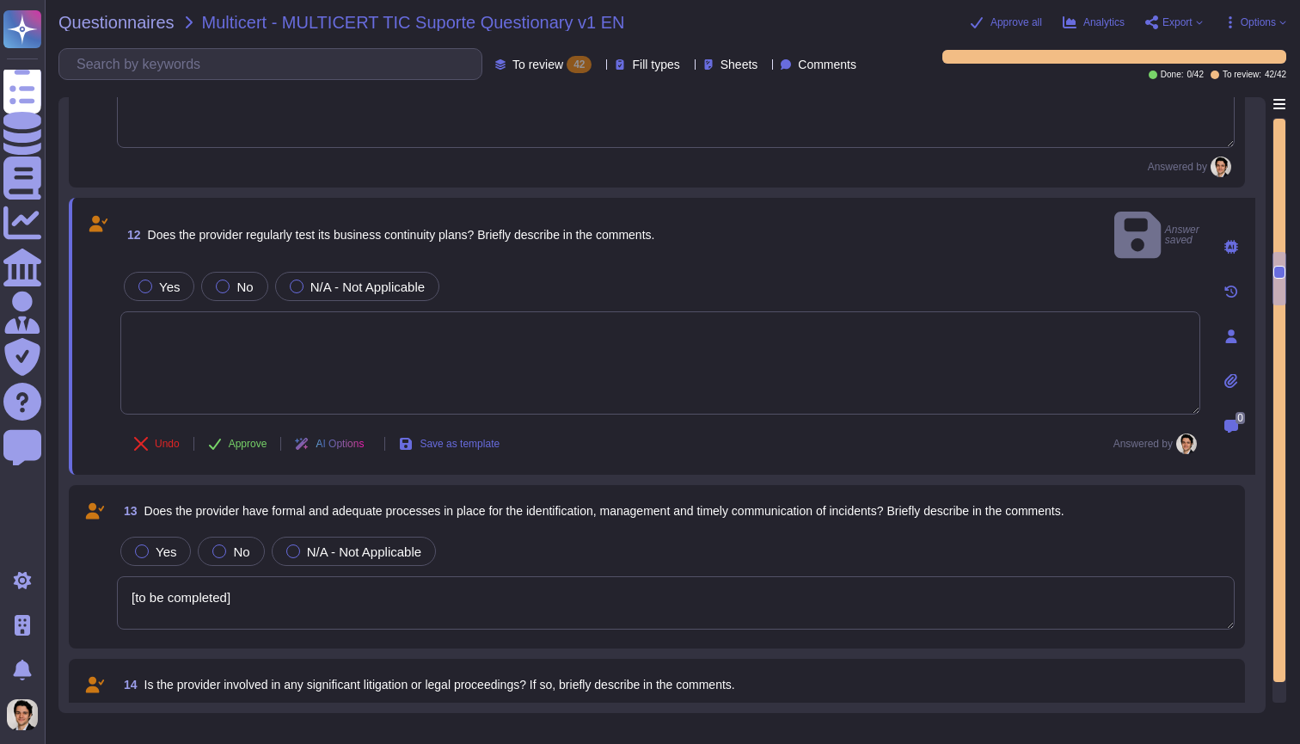
scroll to position [2352, 0]
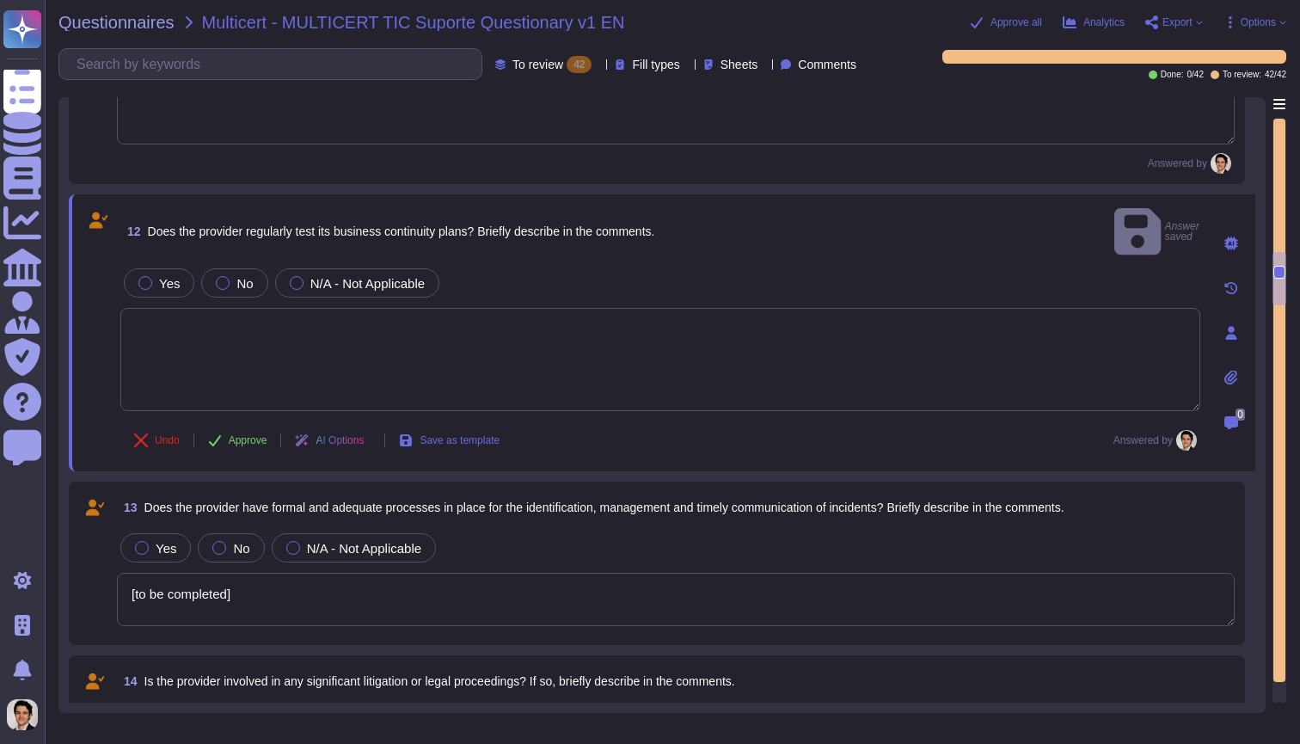
click at [263, 573] on textarea "[to be completed]" at bounding box center [676, 599] width 1118 height 53
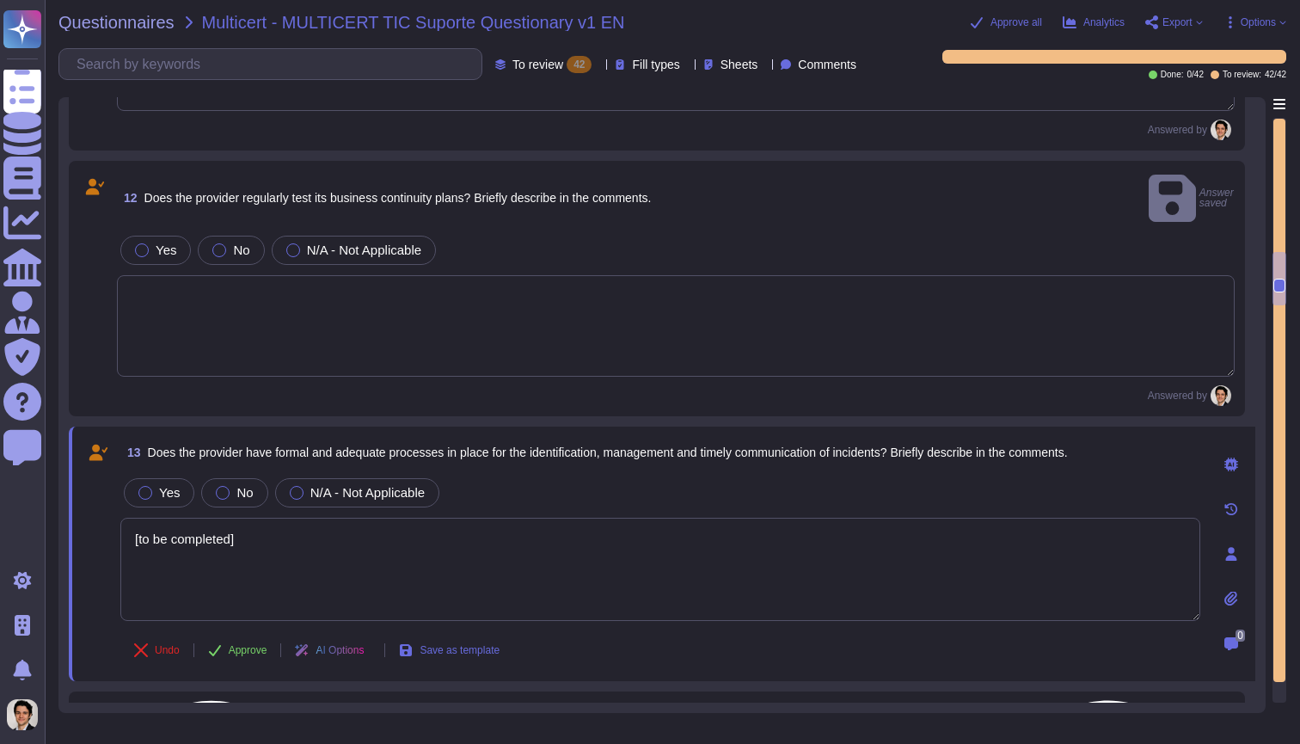
type textarea "[to be completed]"
click at [301, 577] on textarea at bounding box center [660, 569] width 1080 height 103
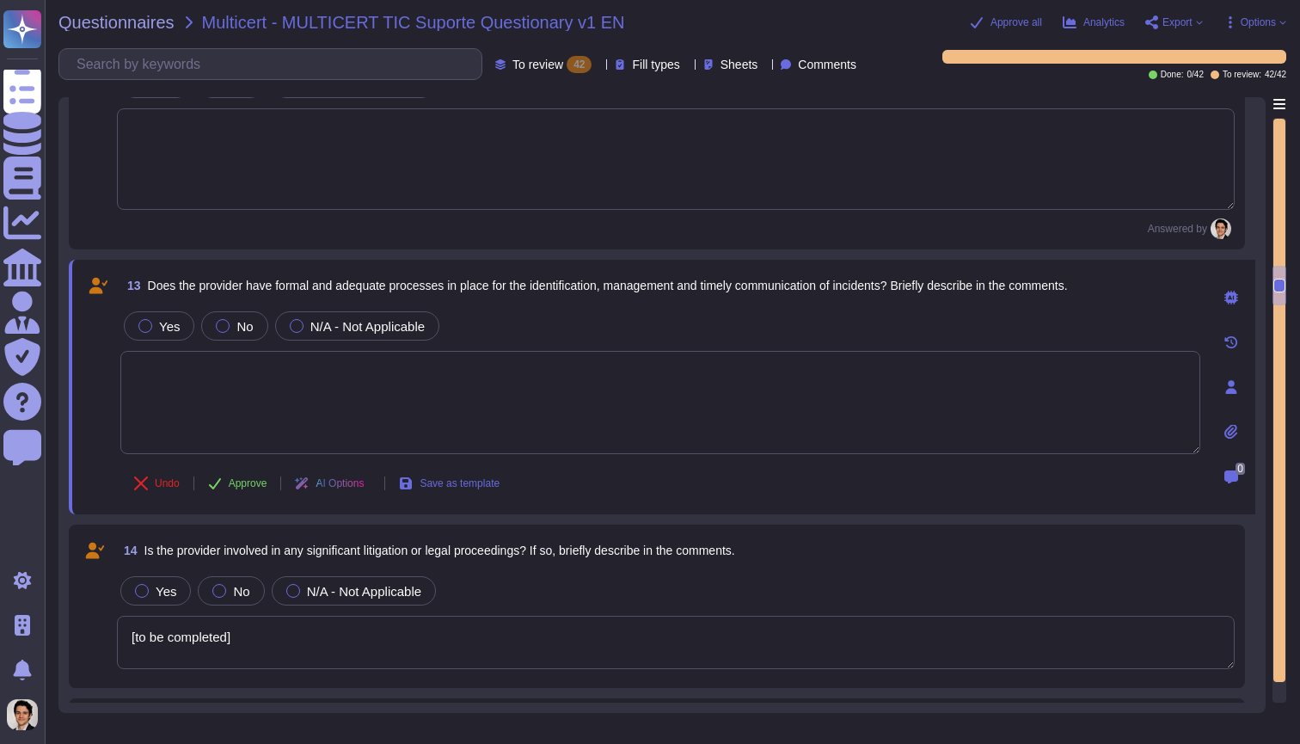
scroll to position [2566, 0]
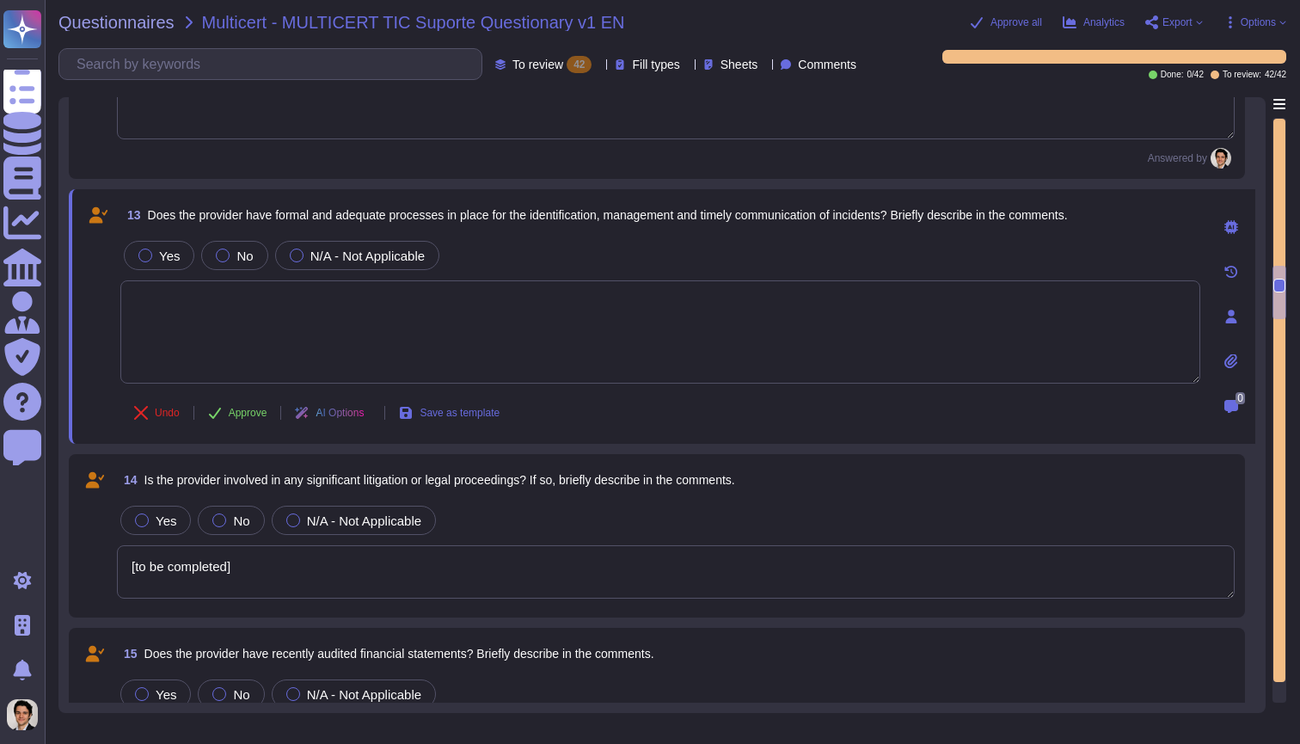
click at [314, 559] on textarea "[to be completed]" at bounding box center [676, 571] width 1118 height 53
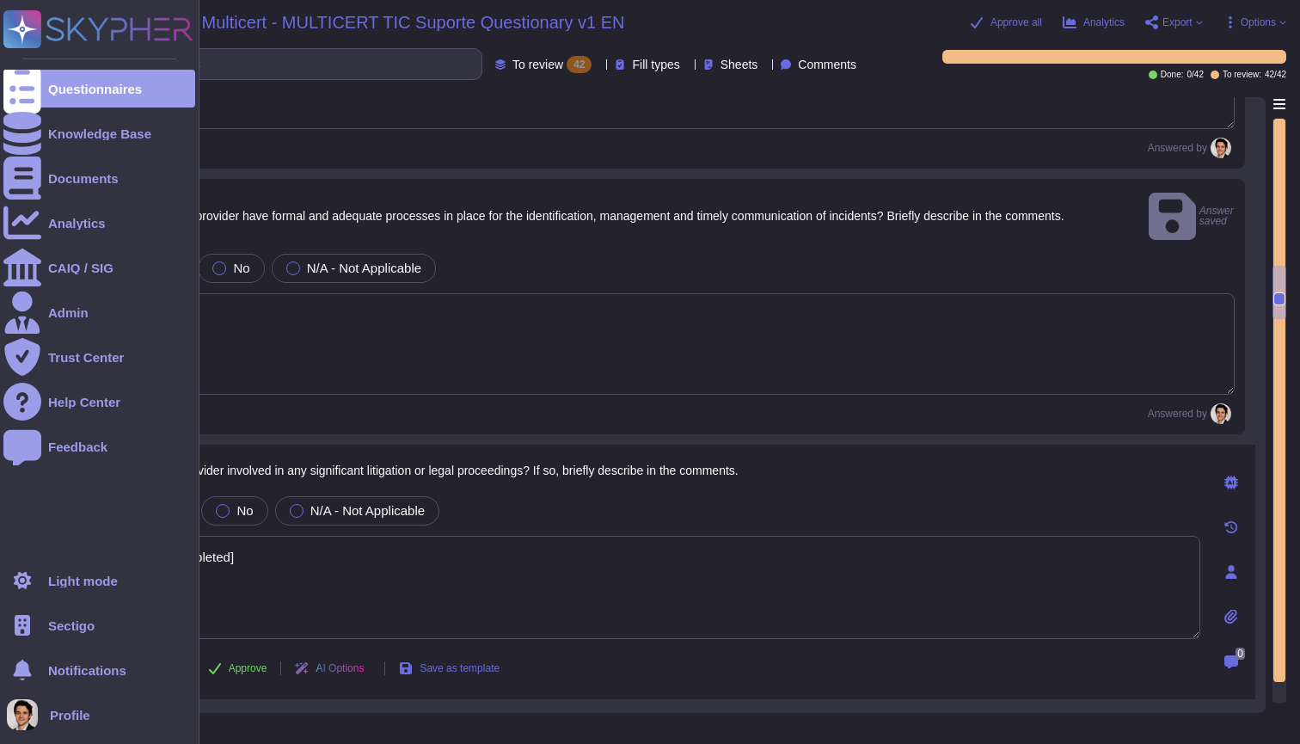
drag, startPoint x: 338, startPoint y: 530, endPoint x: 0, endPoint y: 506, distance: 338.7
click at [0, 506] on div "Questionnaires Knowledge Base Documents Analytics CAIQ / SIG Admin Trust Center…" at bounding box center [650, 372] width 1300 height 744
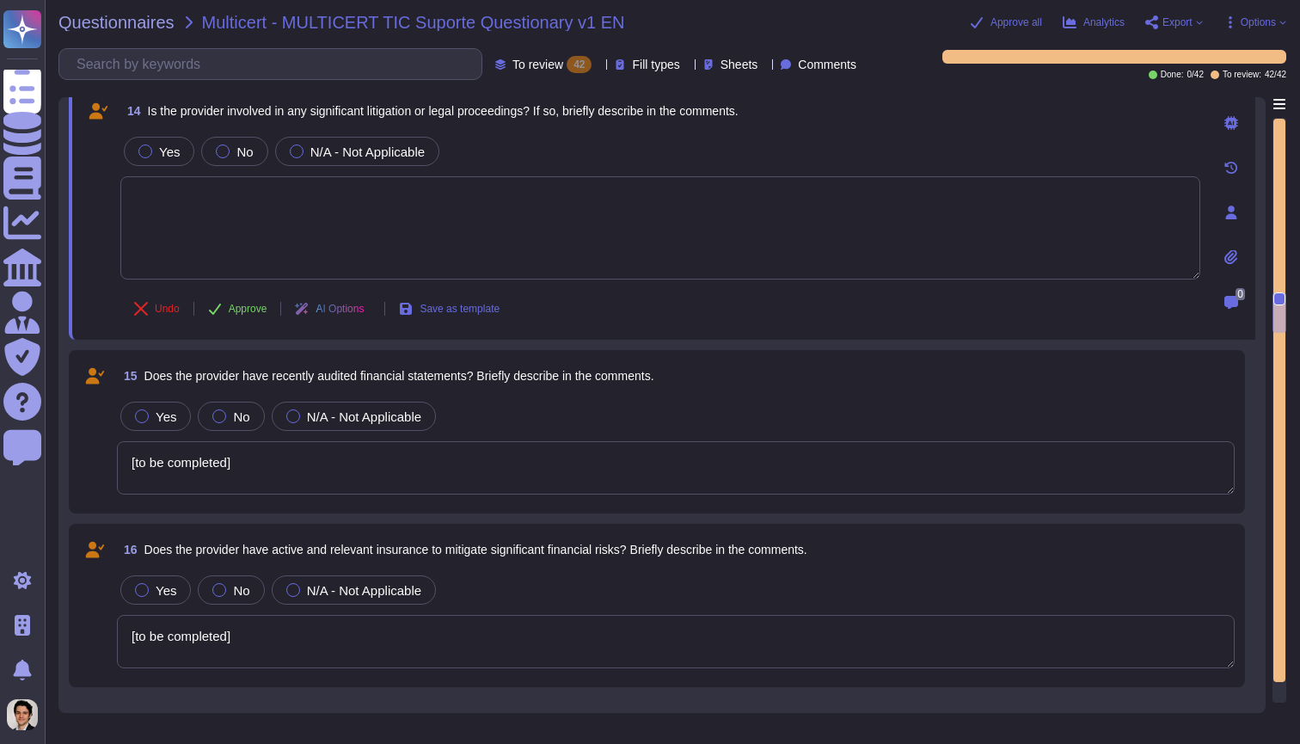
scroll to position [2881, 0]
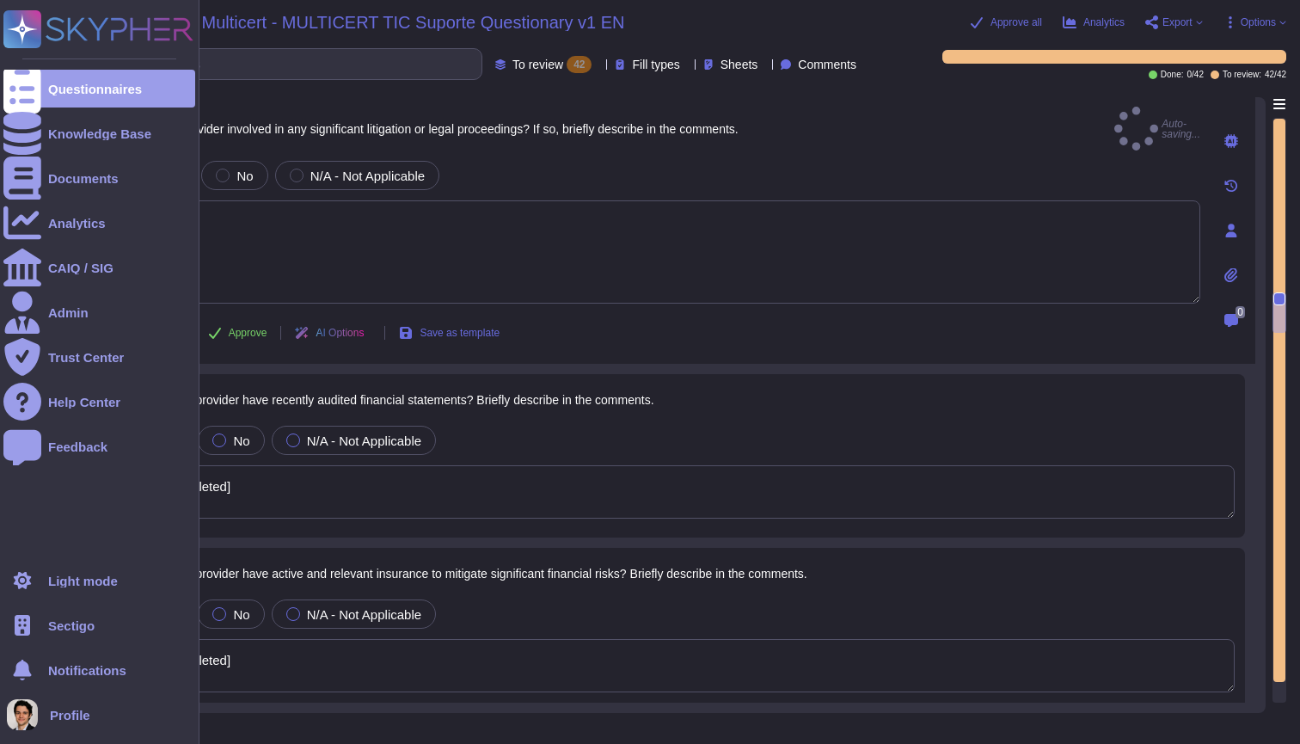
drag, startPoint x: 261, startPoint y: 471, endPoint x: 0, endPoint y: 436, distance: 262.9
click at [0, 440] on div "Questionnaires Knowledge Base Documents Analytics CAIQ / SIG Admin Trust Center…" at bounding box center [650, 372] width 1300 height 744
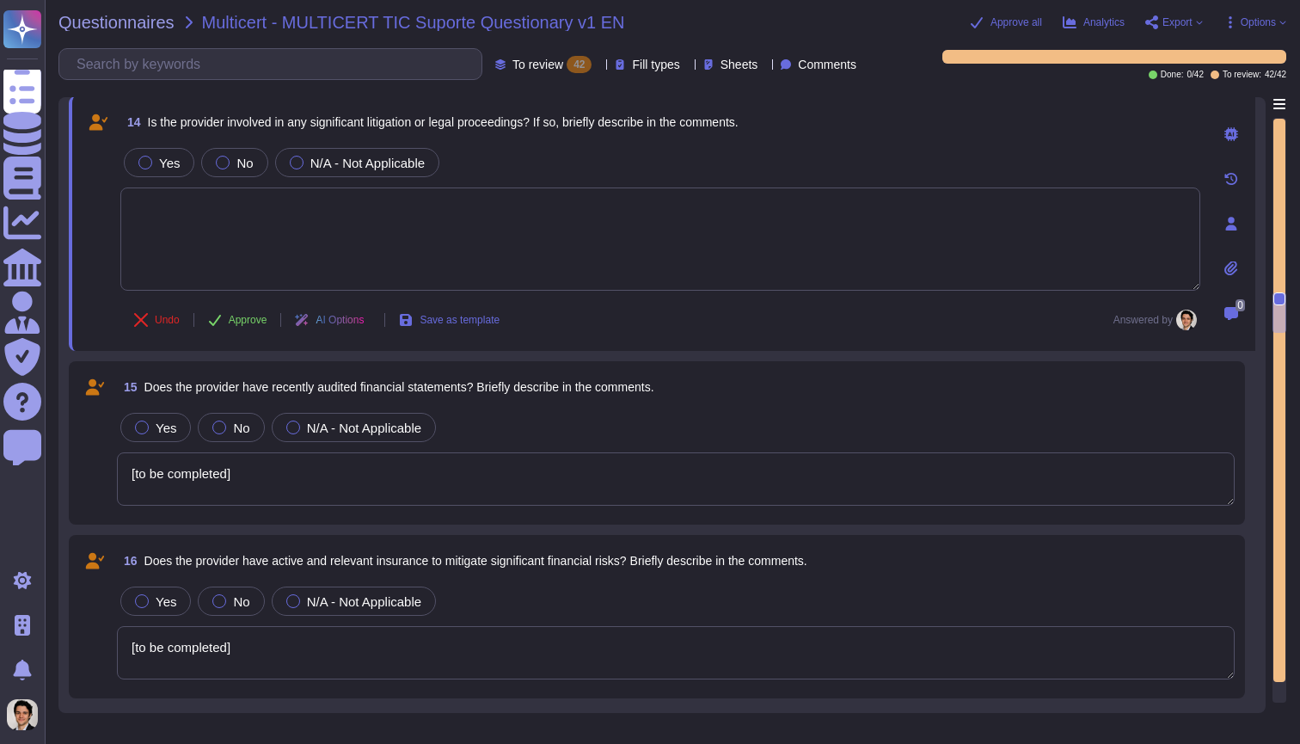
click at [488, 476] on textarea "[to be completed]" at bounding box center [676, 478] width 1118 height 53
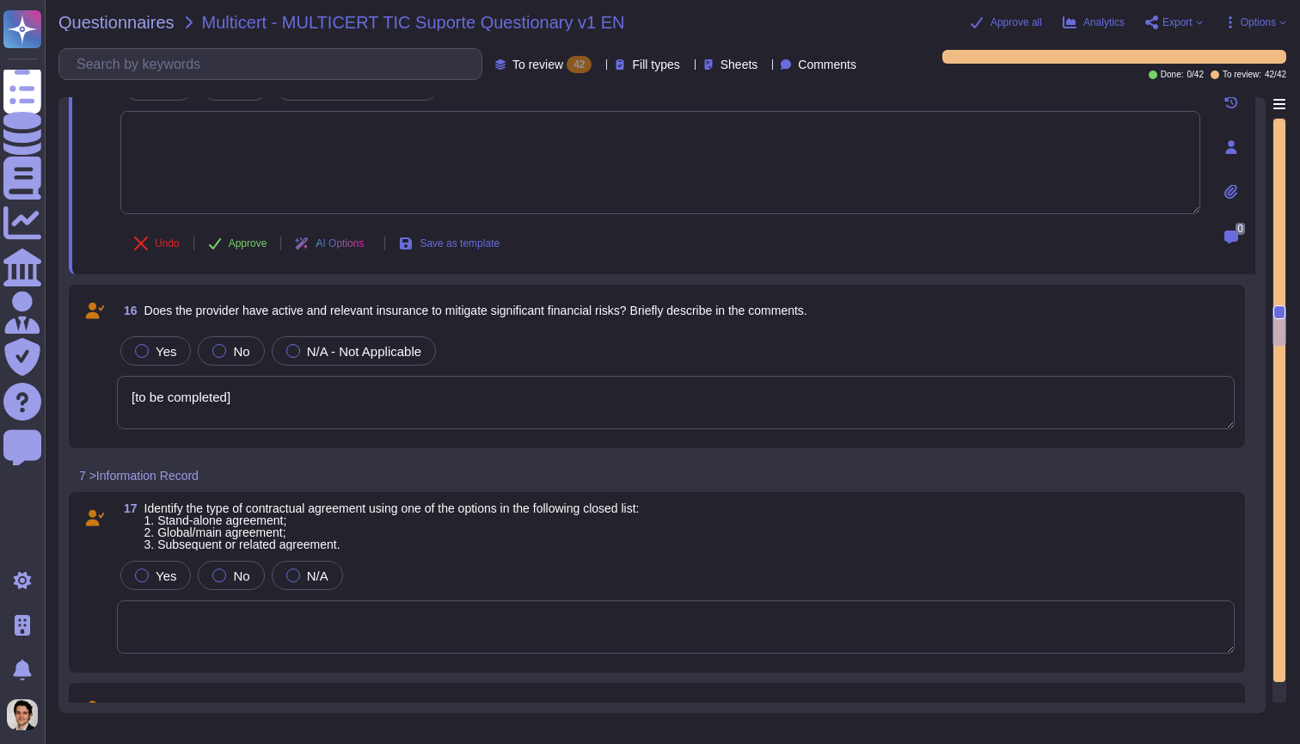
scroll to position [3216, 0]
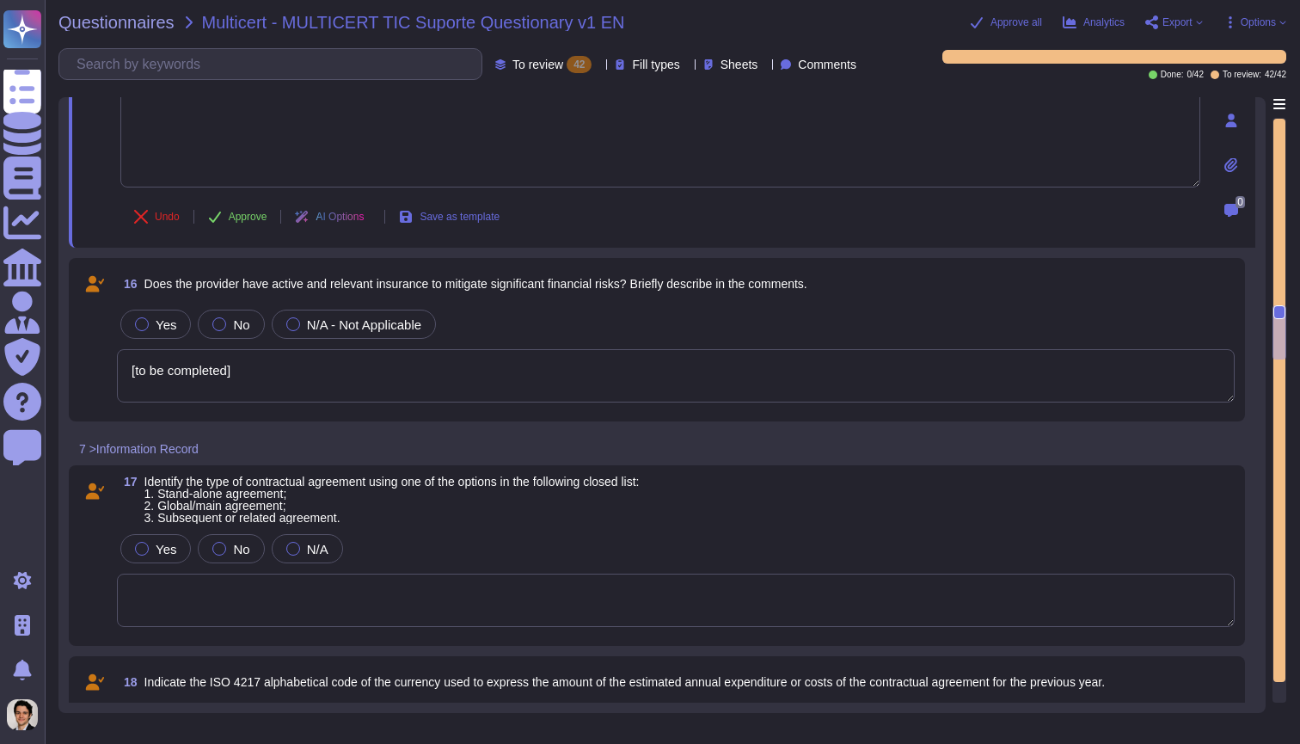
click at [315, 378] on textarea "[to be completed]" at bounding box center [676, 375] width 1118 height 53
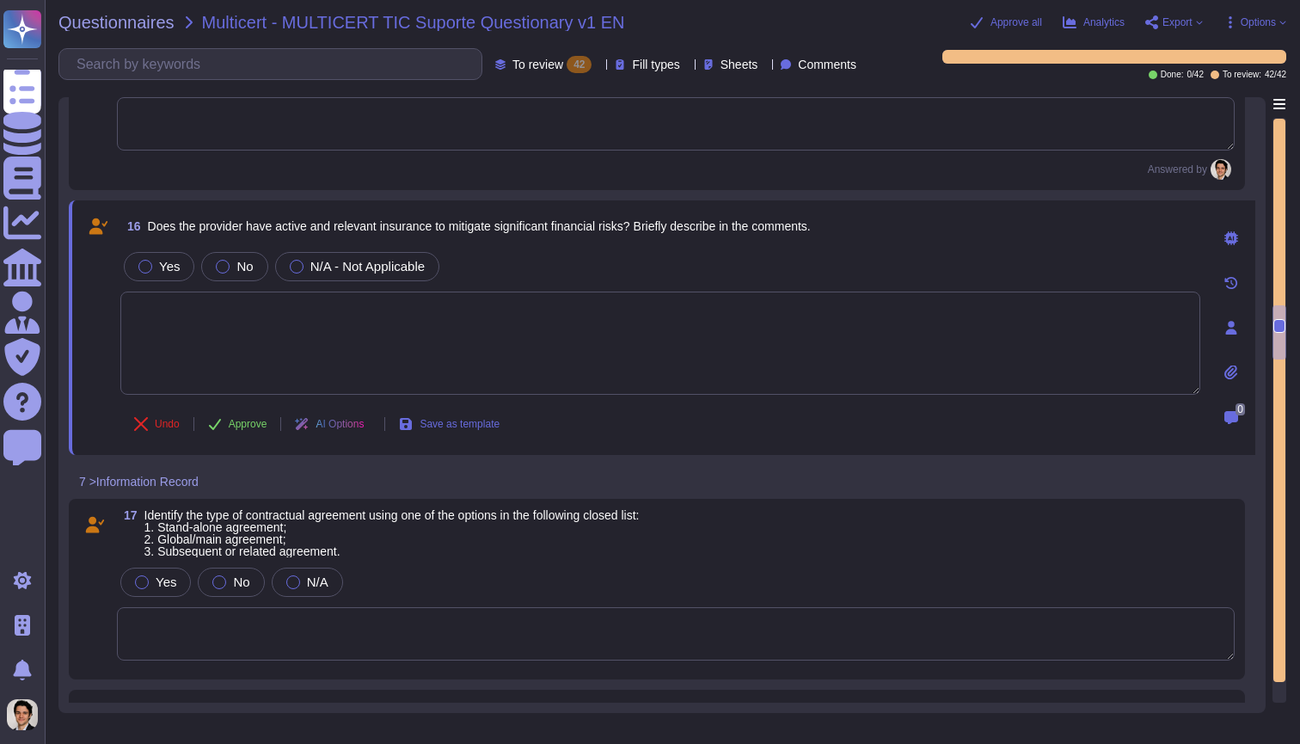
click at [417, 529] on span "Identify the type of contractual agreement using one of the options in the foll…" at bounding box center [391, 533] width 495 height 48
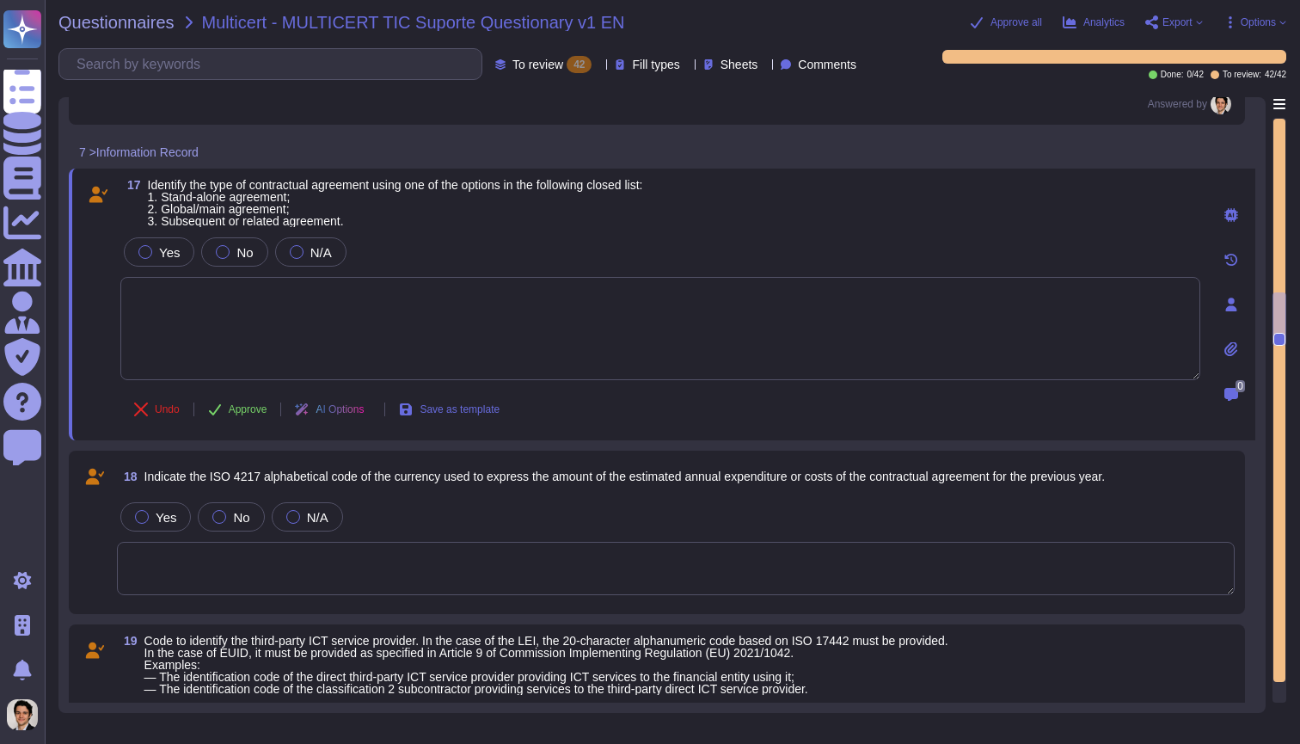
scroll to position [2972, 0]
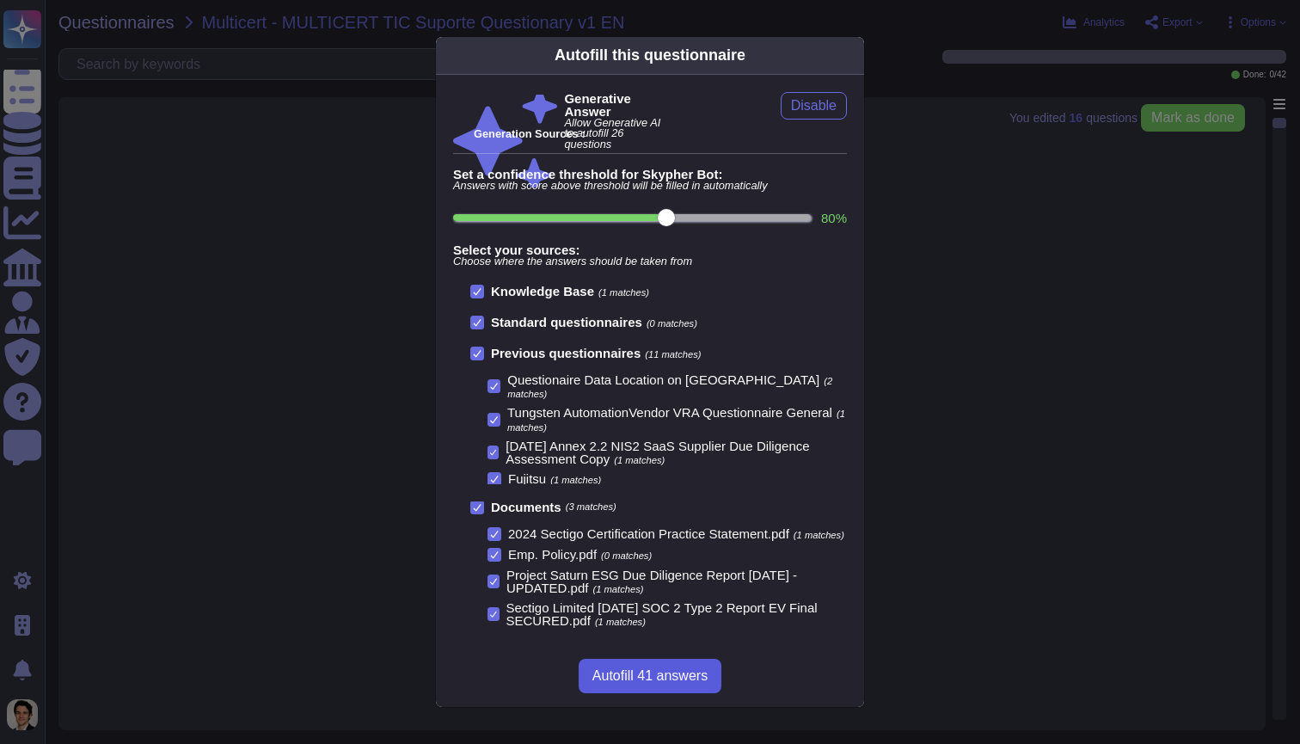
scroll to position [2, 0]
click at [633, 670] on button "Autofill 41 answers" at bounding box center [650, 676] width 143 height 34
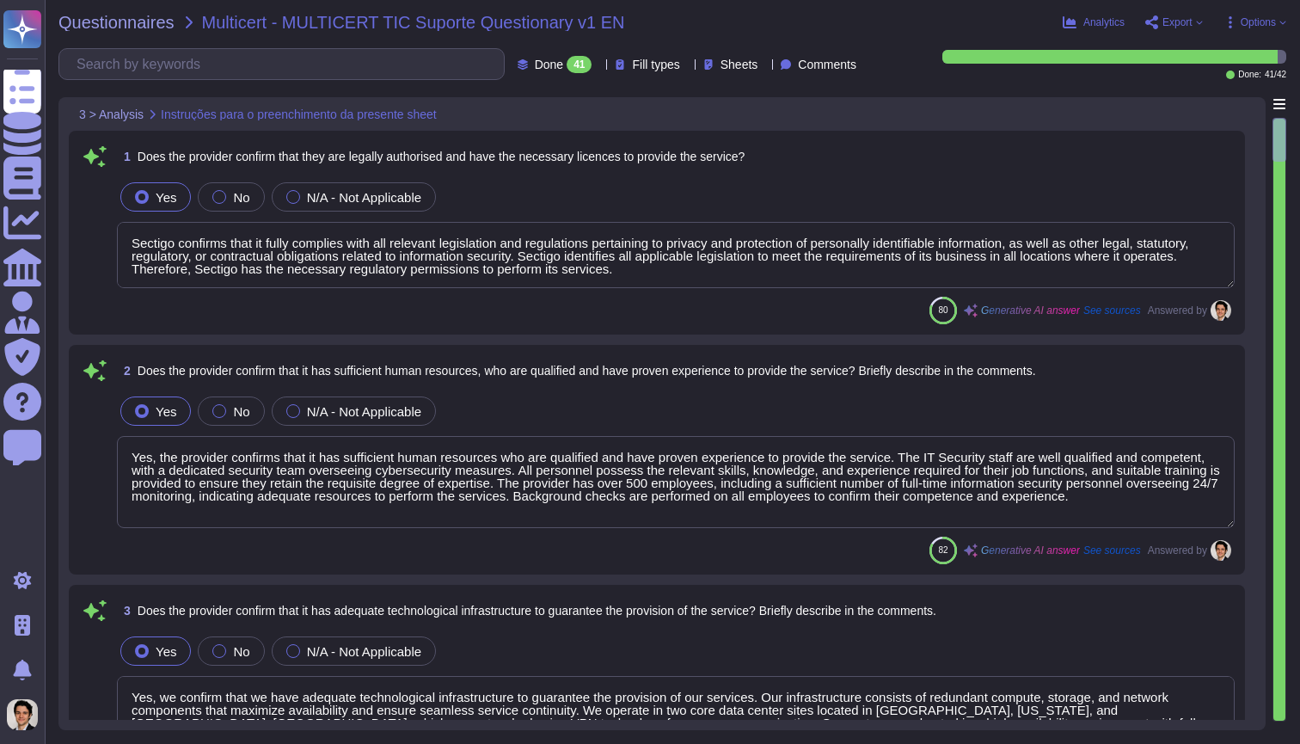
type textarea "Sectigo confirms that it fully complies with all relevant legislation and regul…"
type textarea "Yes, the provider confirms that it has sufficient human resources who are quali…"
type textarea "Yes, we confirm that we have adequate technological infrastructure to guarantee…"
type textarea "Yes, Sectigo complies fully with the General Data Protection Regulation (GDPR) …"
type textarea "Yes, our organization holds several recognized certifications in the field of I…"
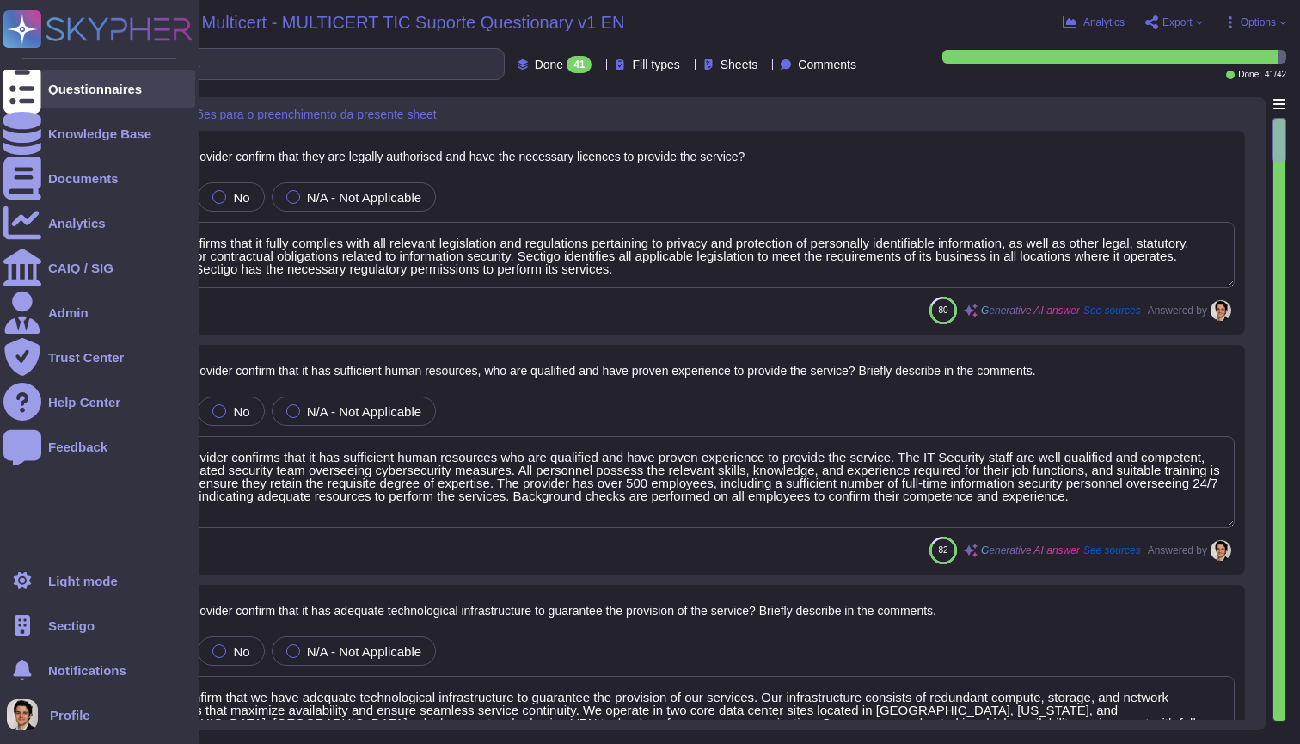
click at [29, 86] on icon at bounding box center [22, 89] width 38 height 51
